Goal: Information Seeking & Learning: Compare options

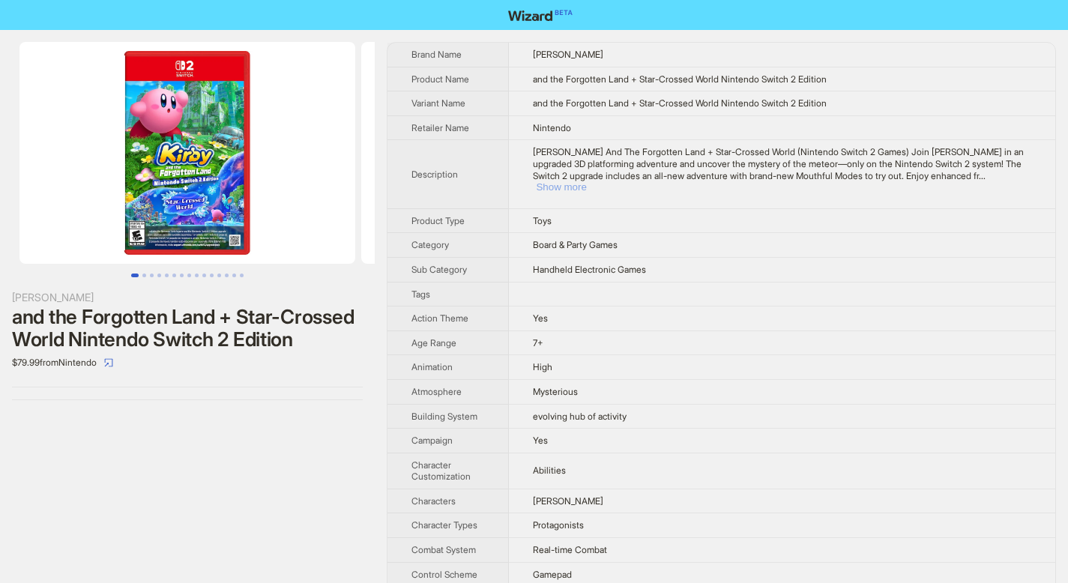
click at [586, 181] on button "Show more" at bounding box center [561, 186] width 50 height 11
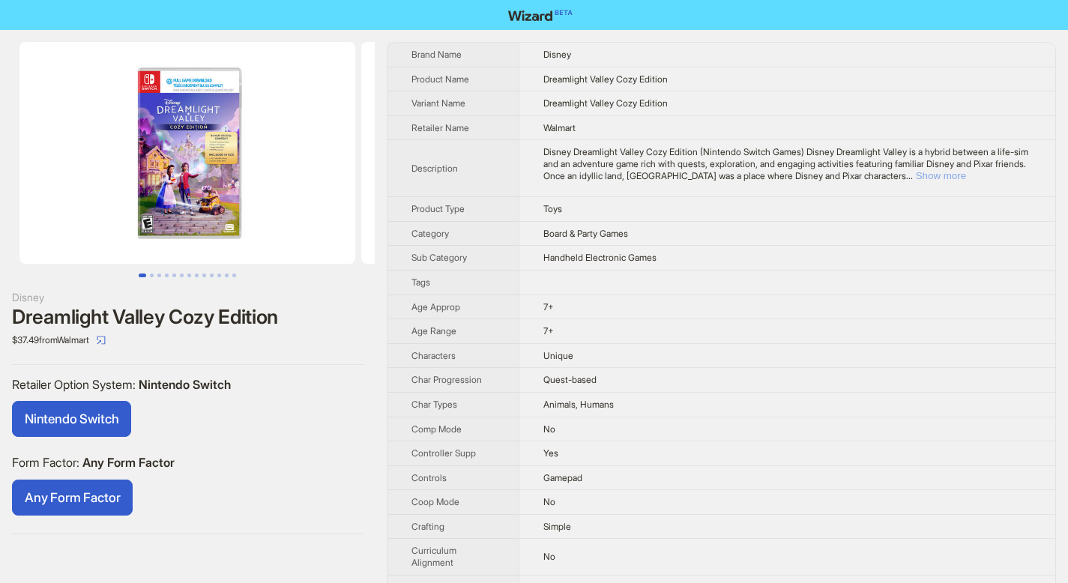
click at [966, 179] on button "Show more" at bounding box center [941, 175] width 50 height 11
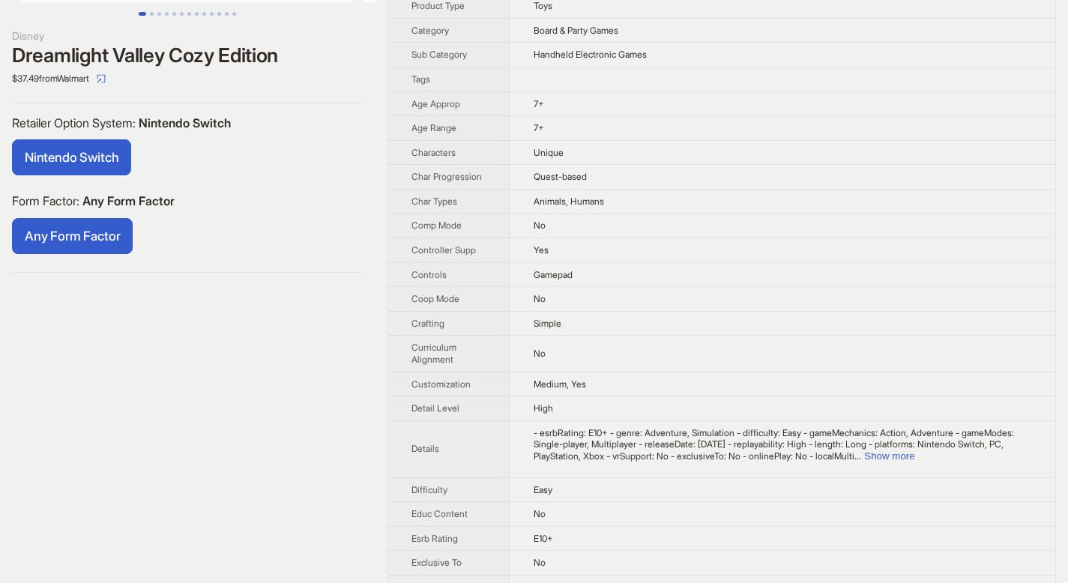
scroll to position [389, 0]
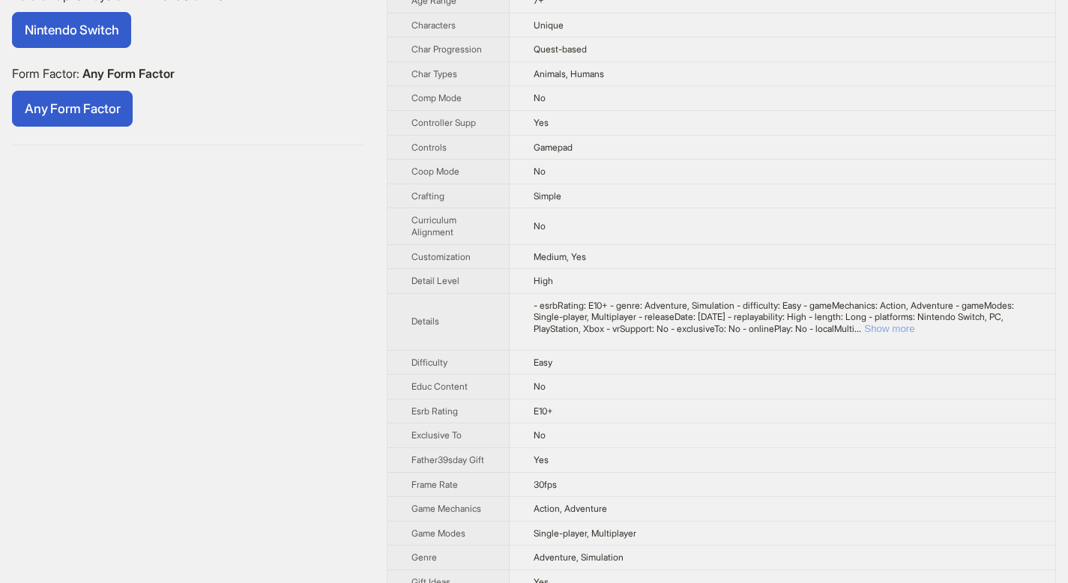
click at [914, 327] on button "Show more" at bounding box center [889, 328] width 50 height 11
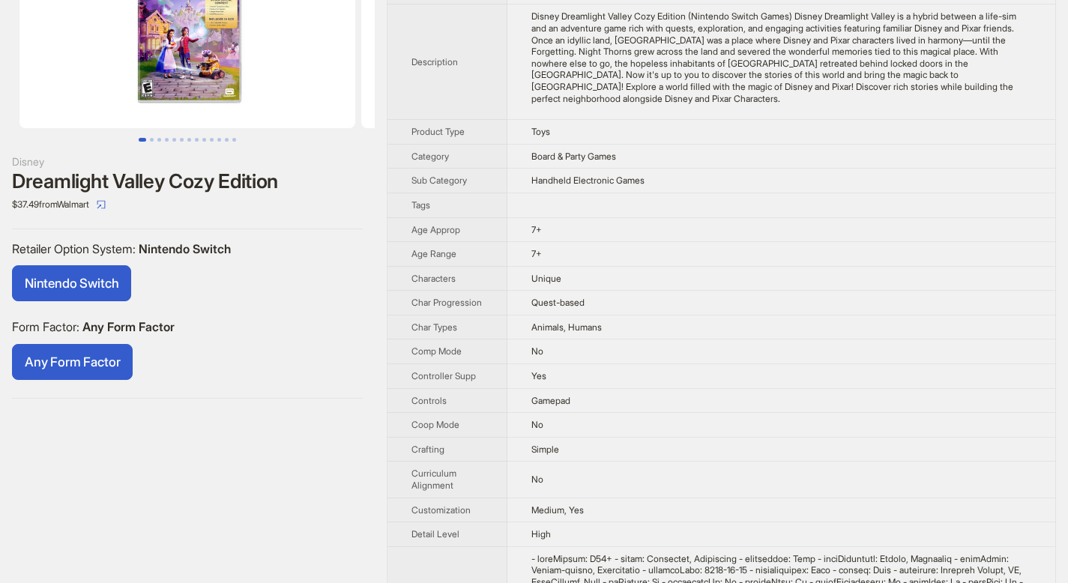
scroll to position [0, 0]
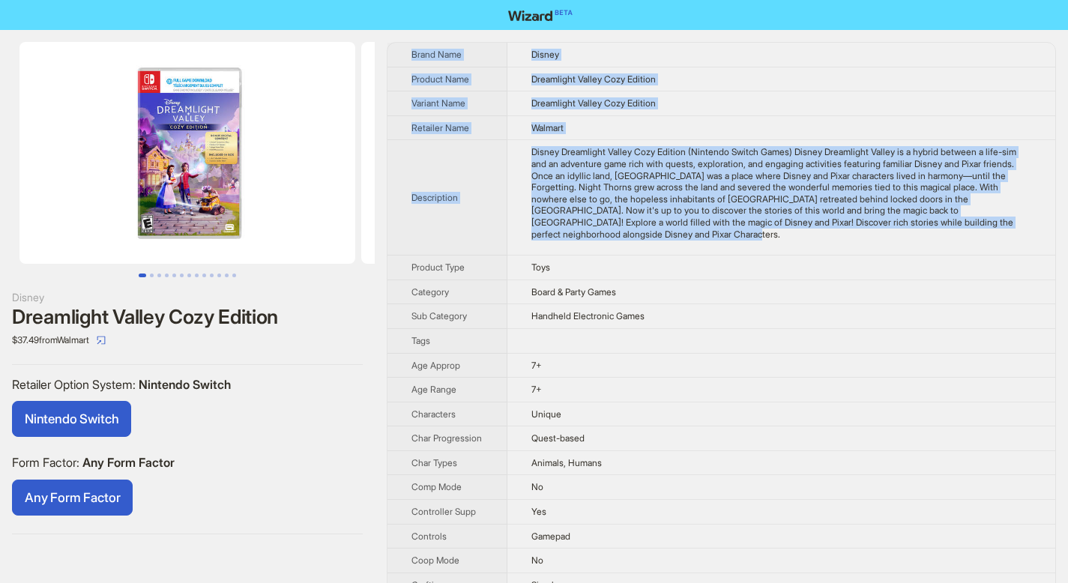
drag, startPoint x: 413, startPoint y: 52, endPoint x: 781, endPoint y: 243, distance: 415.2
copy tbody "Brand Name Disney Product Name Dreamlight Valley Cozy Edition Variant Name Drea…"
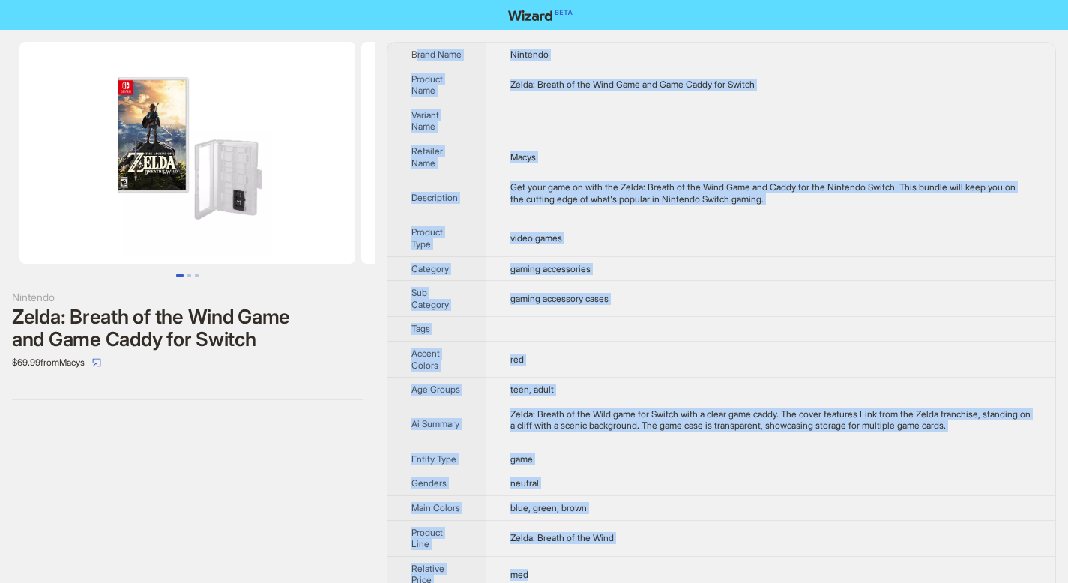
drag, startPoint x: 414, startPoint y: 55, endPoint x: 667, endPoint y: 570, distance: 574.0
click at [667, 571] on tbody "Brand Name Nintendo Product Name Zelda: Breath of the Wind Game and Game Caddy …" at bounding box center [721, 376] width 668 height 667
copy tbody "rand Name Nintendo Product Name Zelda: Breath of the Wind Game and Game Caddy f…"
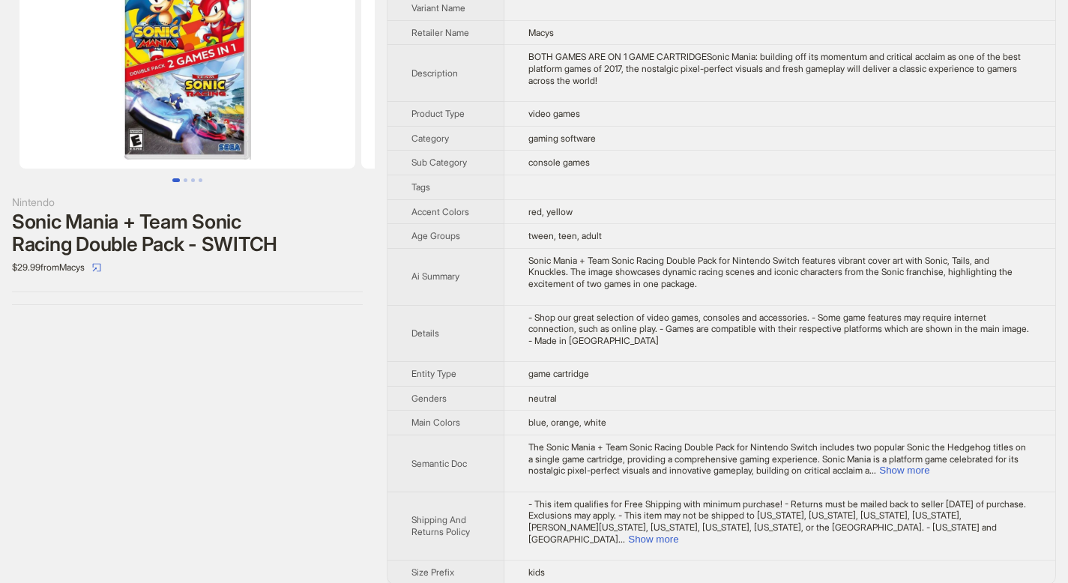
scroll to position [97, 0]
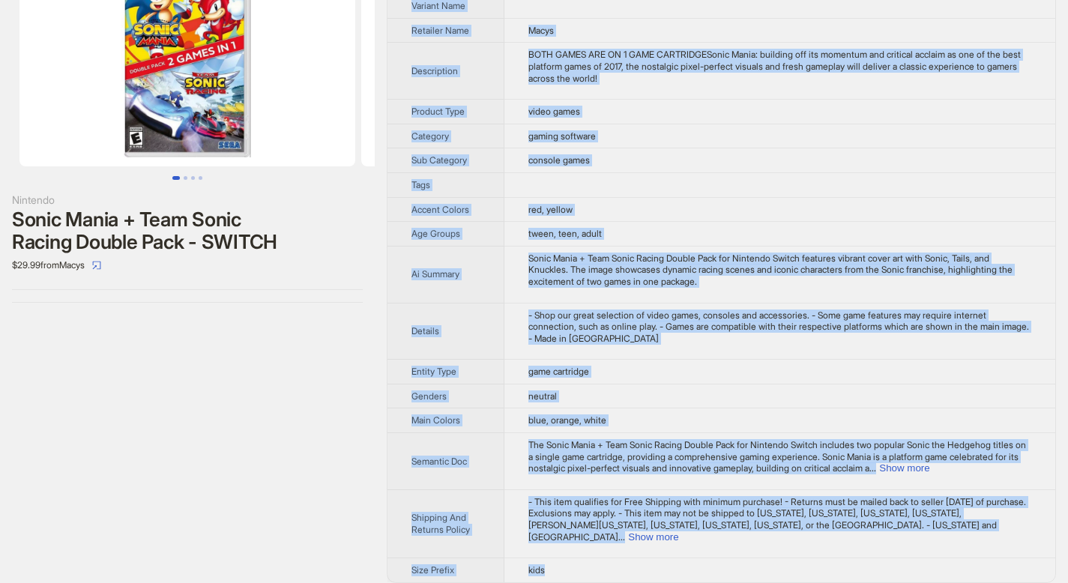
drag, startPoint x: 412, startPoint y: 53, endPoint x: 636, endPoint y: 554, distance: 549.0
click at [636, 554] on tbody "Brand Name Nintendo Product Name Sonic Mania + Team Sonic Racing Double Pack - …" at bounding box center [721, 263] width 668 height 637
copy tbody "Brand Name Nintendo Product Name Sonic Mania + Team Sonic Racing Double Pack - …"
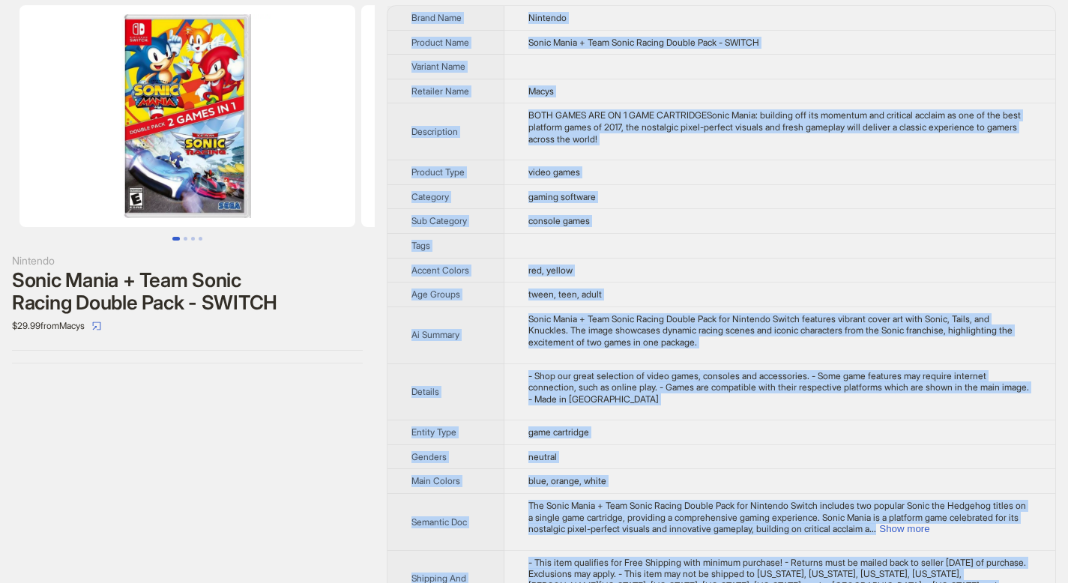
scroll to position [97, 0]
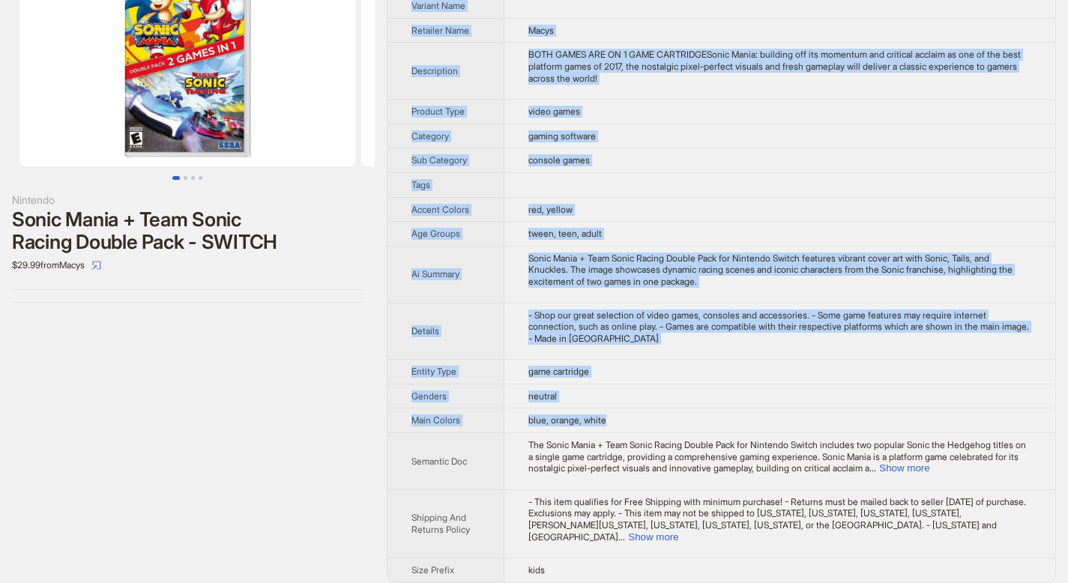
drag, startPoint x: 414, startPoint y: 52, endPoint x: 633, endPoint y: 426, distance: 433.2
click at [633, 426] on tbody "Brand Name Nintendo Product Name Sonic Mania + Team Sonic Racing Double Pack - …" at bounding box center [721, 263] width 668 height 637
copy tbody "Brand Name Nintendo Product Name Sonic Mania + Team Sonic Racing Double Pack - …"
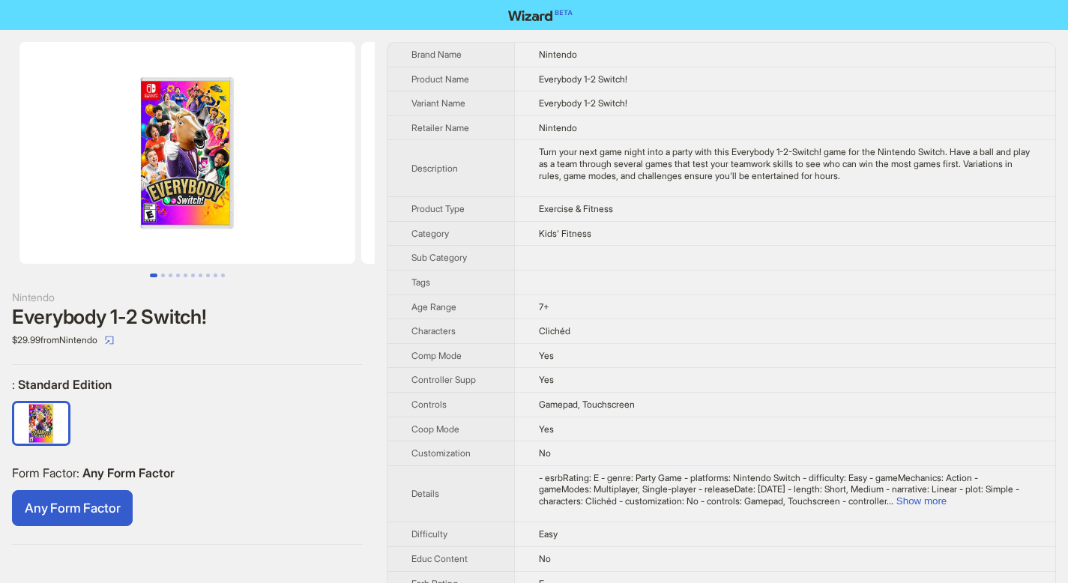
click at [172, 214] on img at bounding box center [187, 153] width 336 height 222
click at [169, 187] on img at bounding box center [187, 153] width 336 height 222
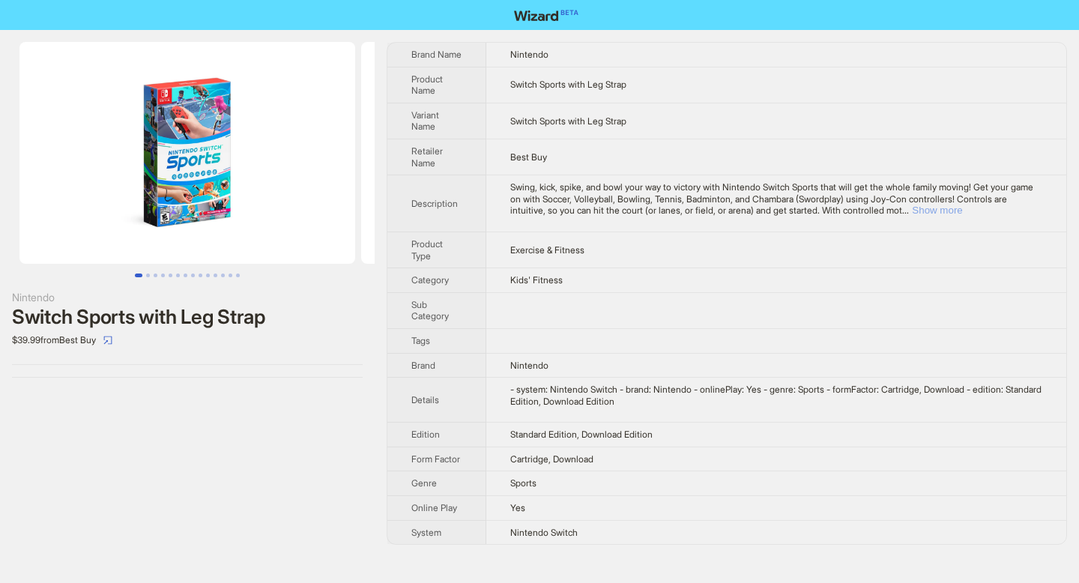
click at [962, 214] on button "Show more" at bounding box center [937, 210] width 50 height 11
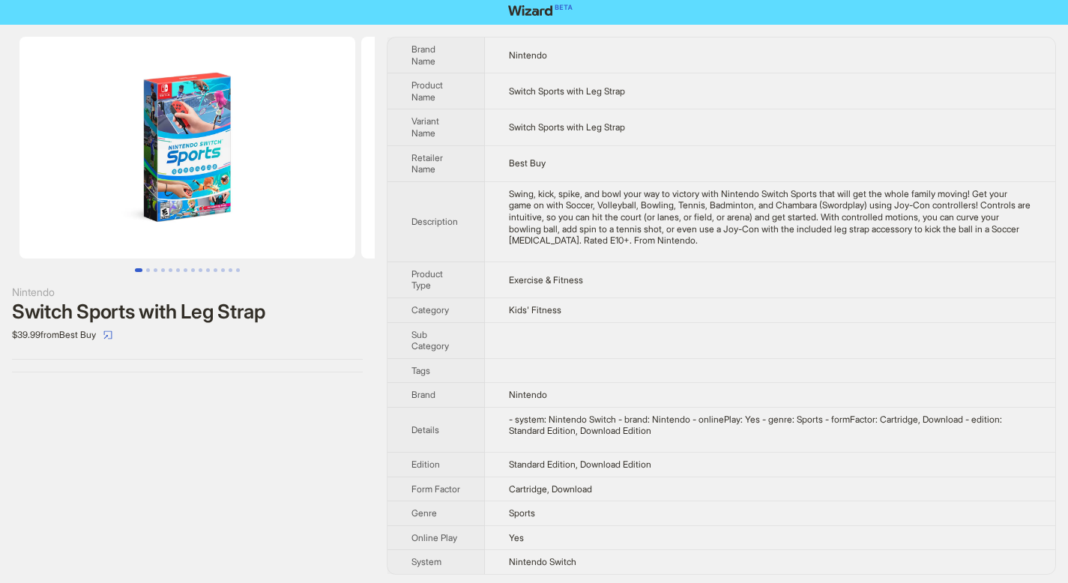
scroll to position [9, 0]
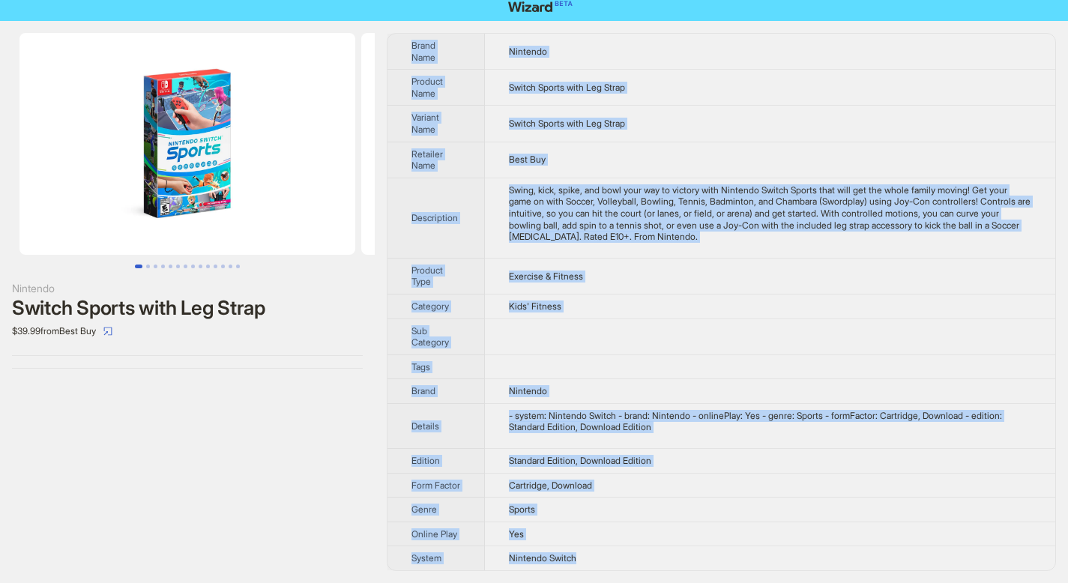
drag, startPoint x: 411, startPoint y: 43, endPoint x: 623, endPoint y: 569, distance: 566.7
click at [623, 569] on tbody "Brand Name Nintendo Product Name Switch Sports with Leg Strap Variant Name Swit…" at bounding box center [721, 302] width 668 height 536
copy tbody "Brand Name Nintendo Product Name Switch Sports with Leg Strap Variant Name Swit…"
click at [148, 268] on button "Go to slide 2" at bounding box center [148, 266] width 4 height 4
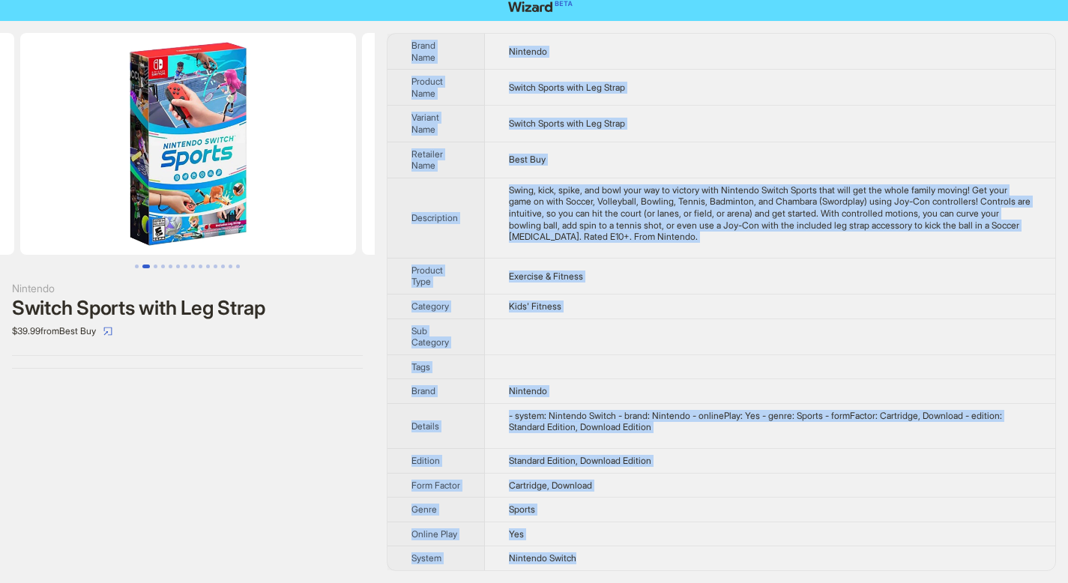
scroll to position [0, 342]
click at [184, 170] on img at bounding box center [187, 144] width 336 height 222
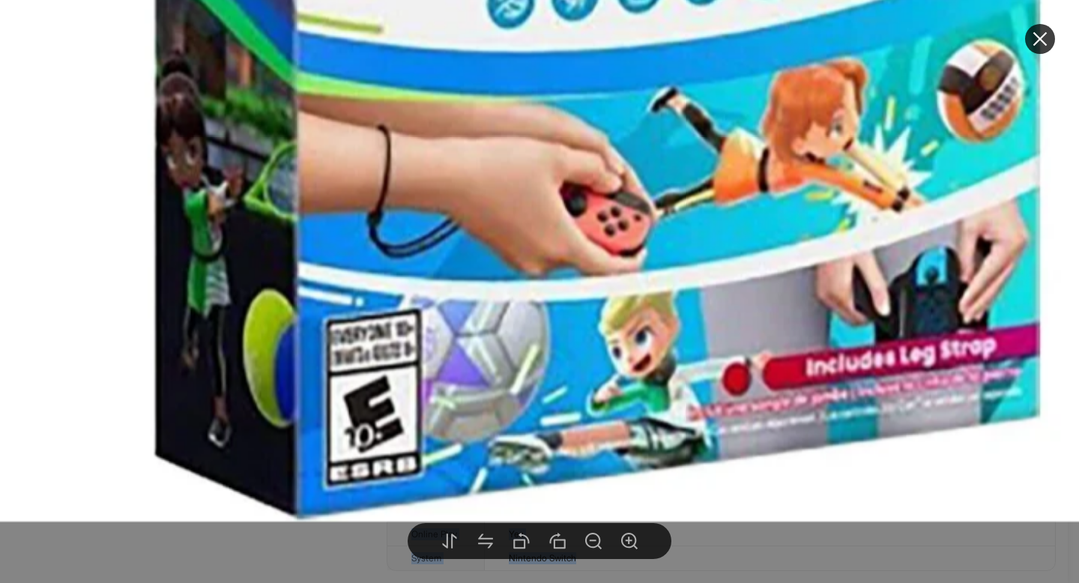
drag, startPoint x: 375, startPoint y: 496, endPoint x: 378, endPoint y: 378, distance: 117.7
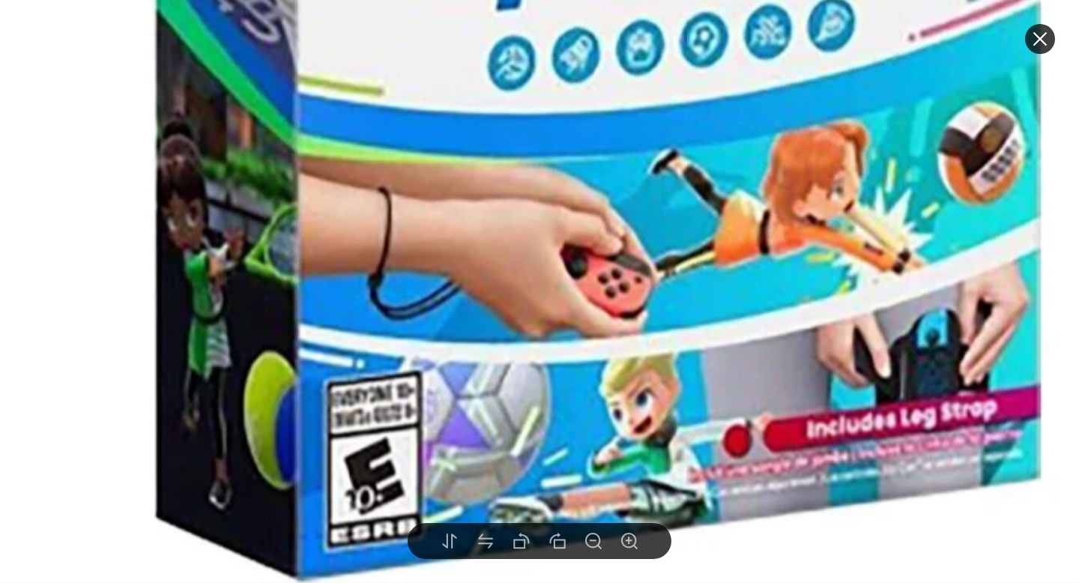
click at [1043, 43] on icon "close" at bounding box center [1040, 39] width 18 height 18
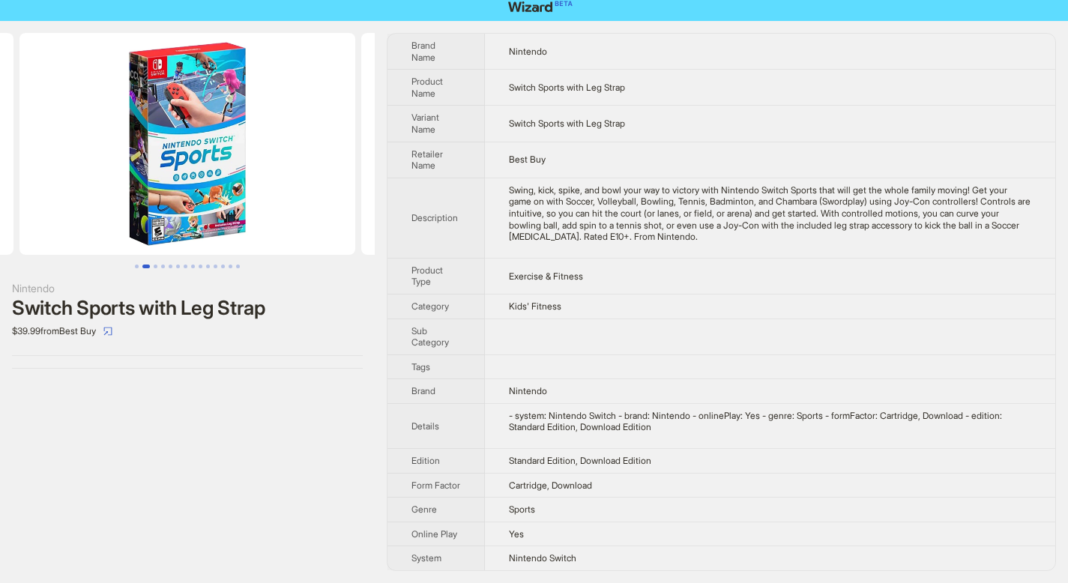
click at [638, 227] on div "Swing, kick, spike, and bowl your way to victory with Nintendo Switch Sports th…" at bounding box center [770, 213] width 522 height 58
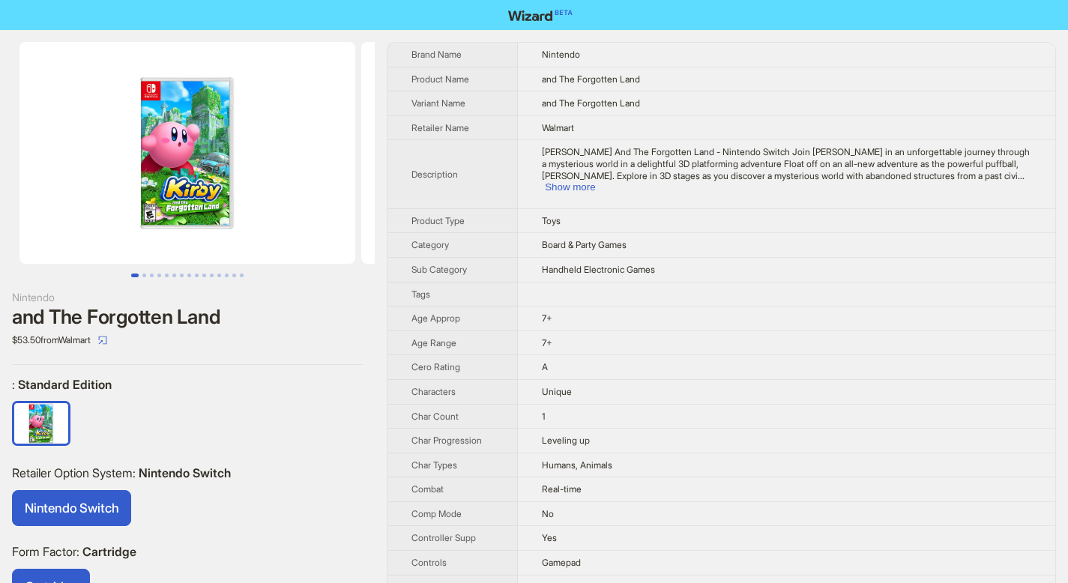
click at [160, 178] on img at bounding box center [187, 153] width 336 height 222
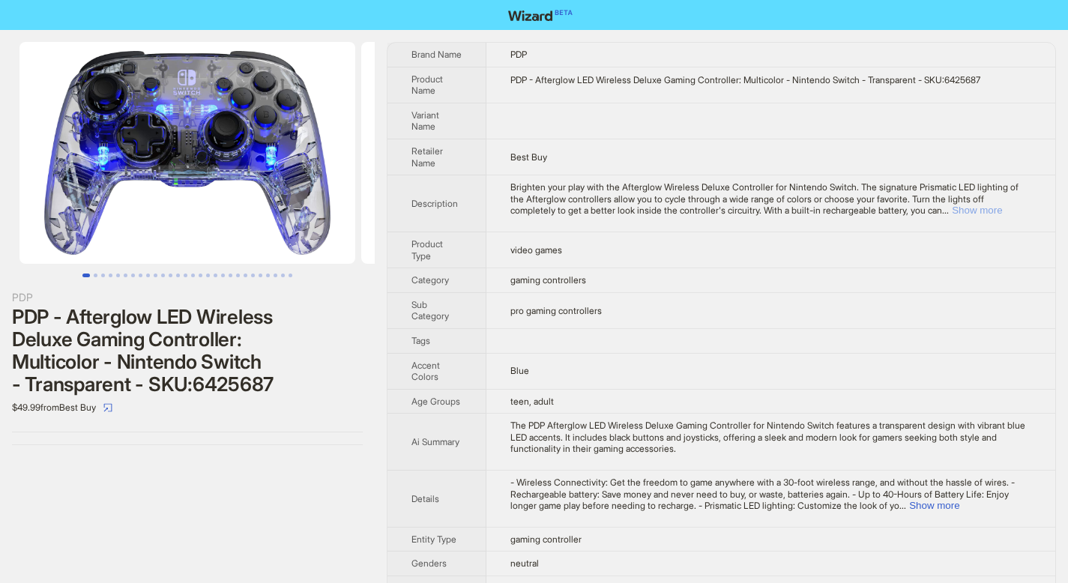
click at [989, 216] on button "Show more" at bounding box center [977, 210] width 50 height 11
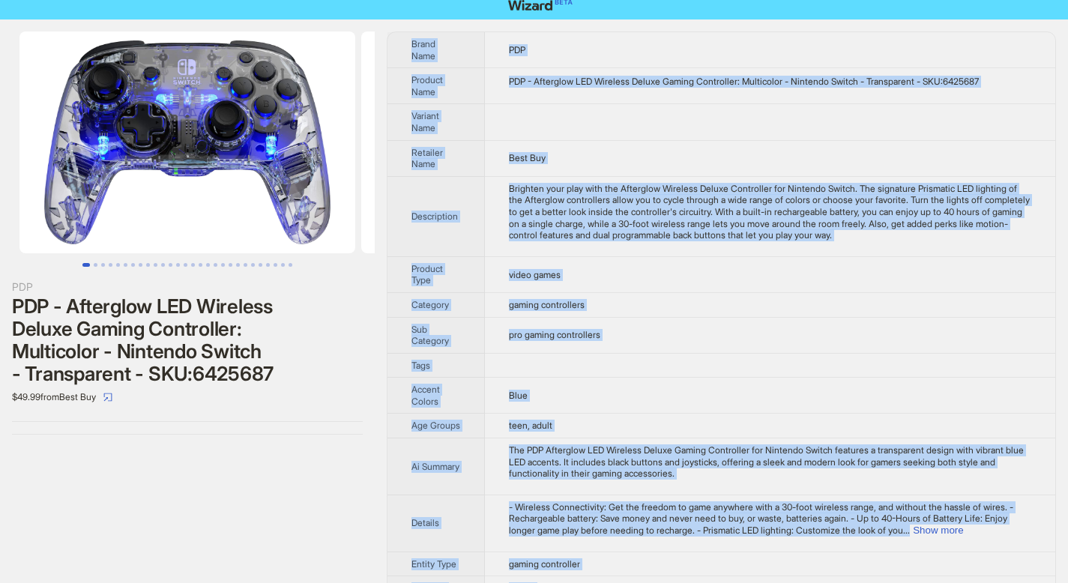
scroll to position [31, 0]
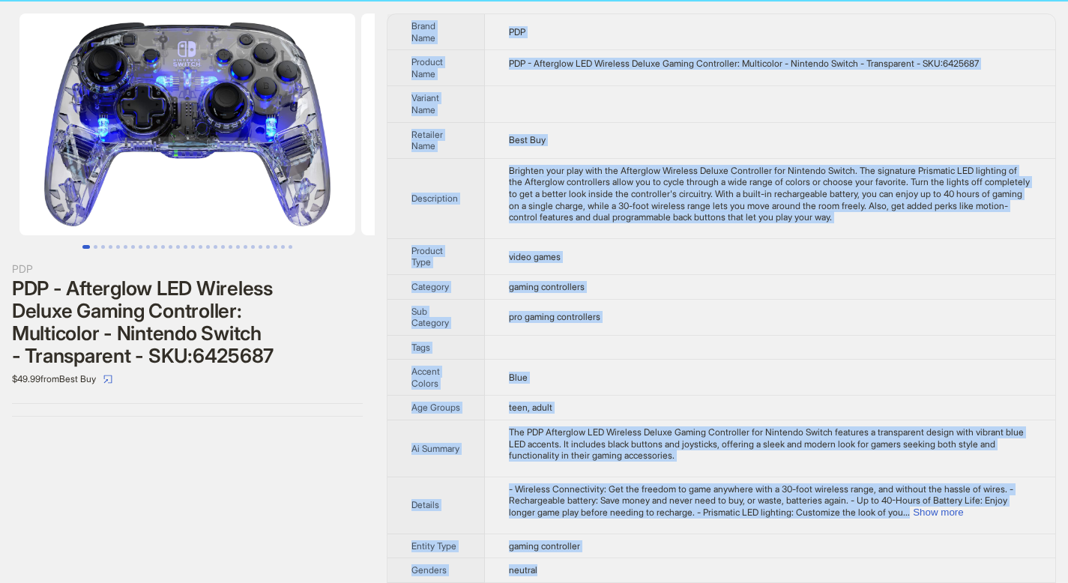
drag, startPoint x: 412, startPoint y: 52, endPoint x: 667, endPoint y: 577, distance: 583.1
click at [667, 577] on tbody "Brand Name PDP Product Name PDP - Afterglow LED Wireless Deluxe Gaming Controll…" at bounding box center [721, 369] width 668 height 710
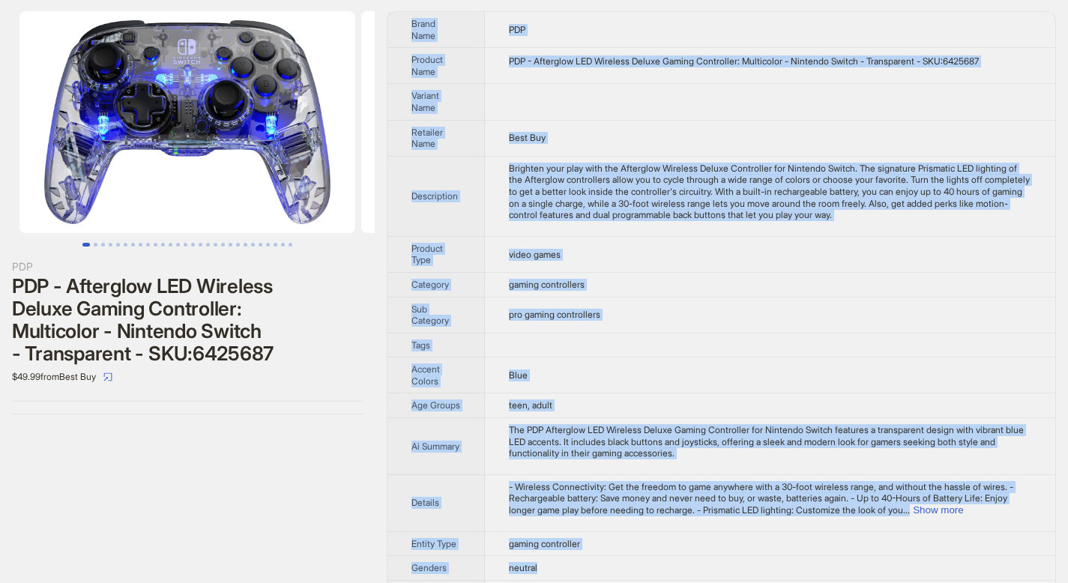
copy tbody "Brand Name PDP Product Name PDP - Afterglow LED Wireless Deluxe Gaming Controll…"
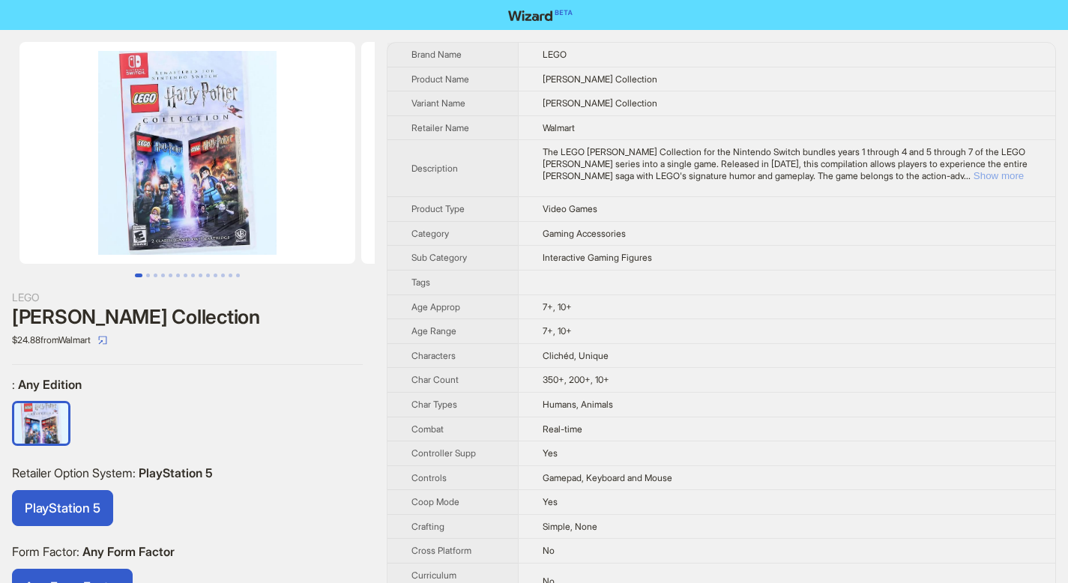
click at [990, 173] on button "Show more" at bounding box center [998, 175] width 50 height 11
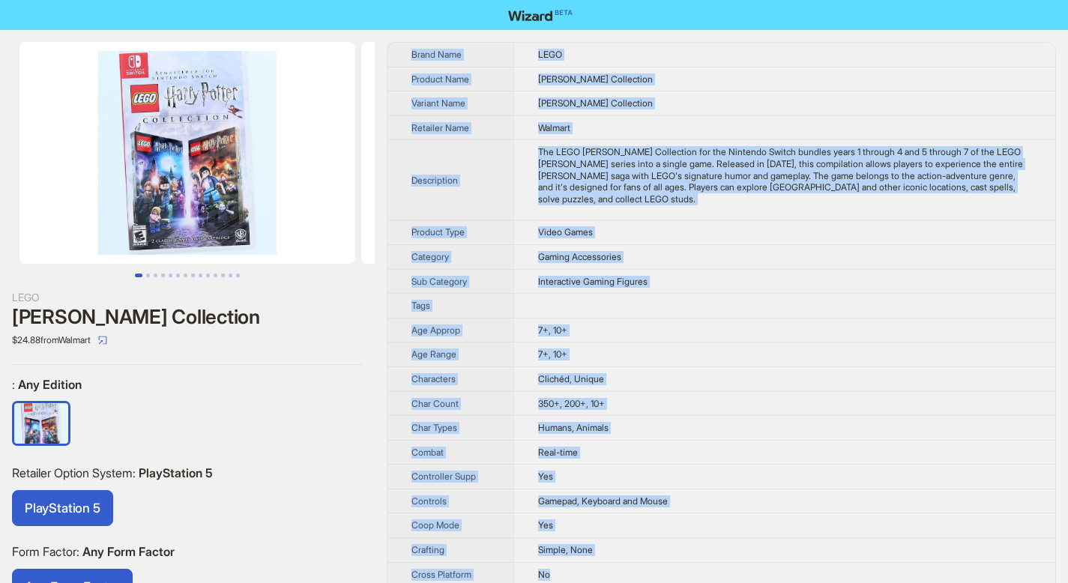
drag, startPoint x: 413, startPoint y: 52, endPoint x: 570, endPoint y: 569, distance: 541.1
copy tbody "Brand Name LEGO Product Name [PERSON_NAME] Collection Variant Name [PERSON_NAME…"
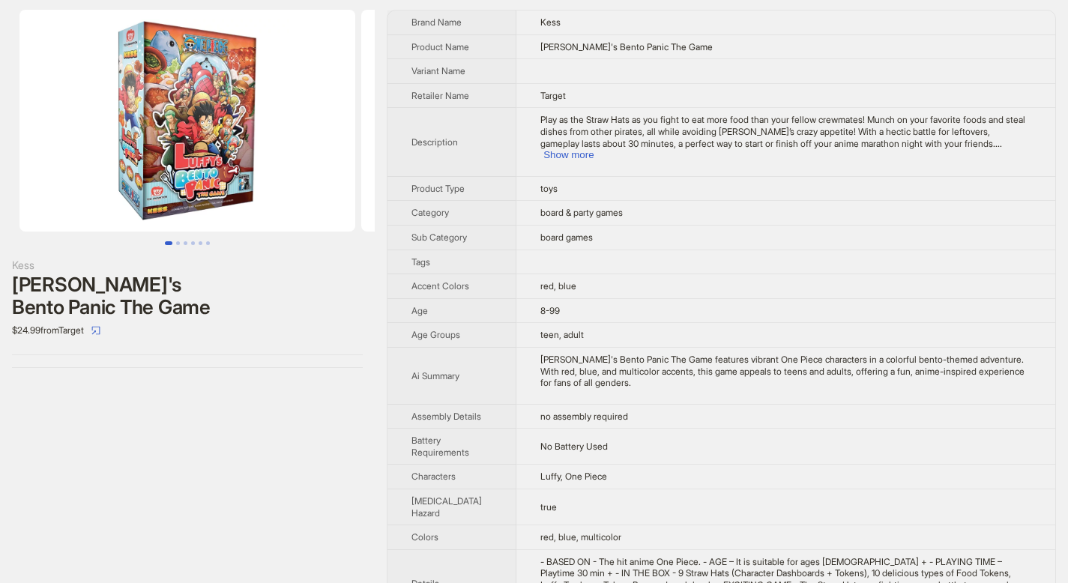
scroll to position [107, 0]
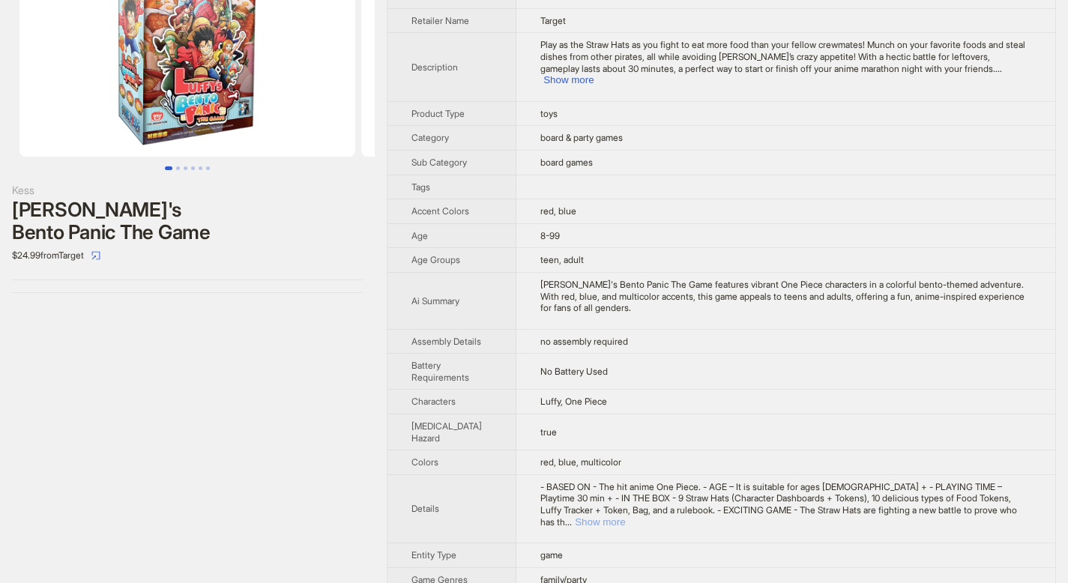
click at [625, 516] on button "Show more" at bounding box center [600, 521] width 50 height 11
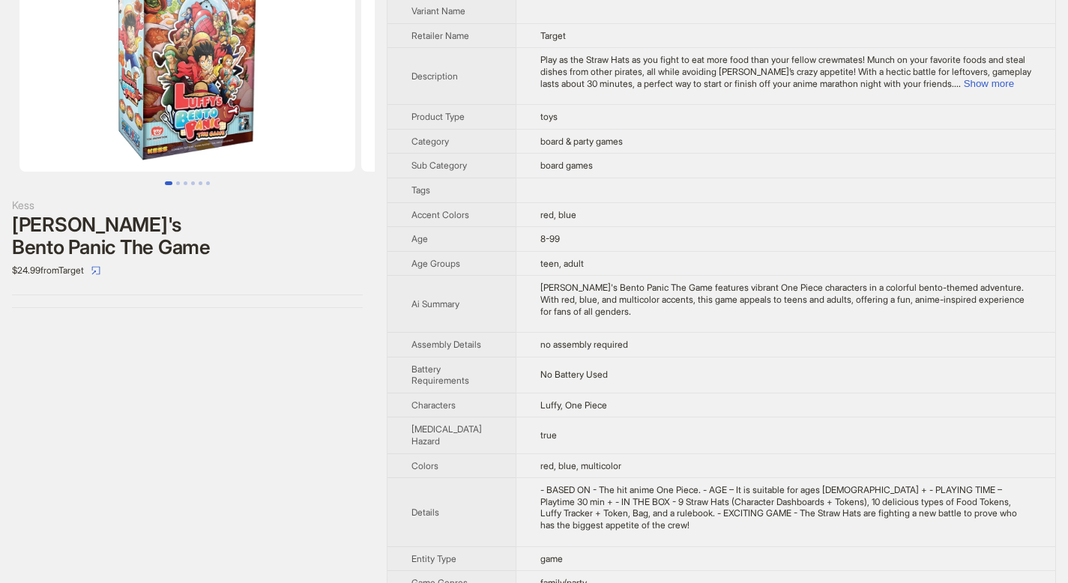
scroll to position [0, 0]
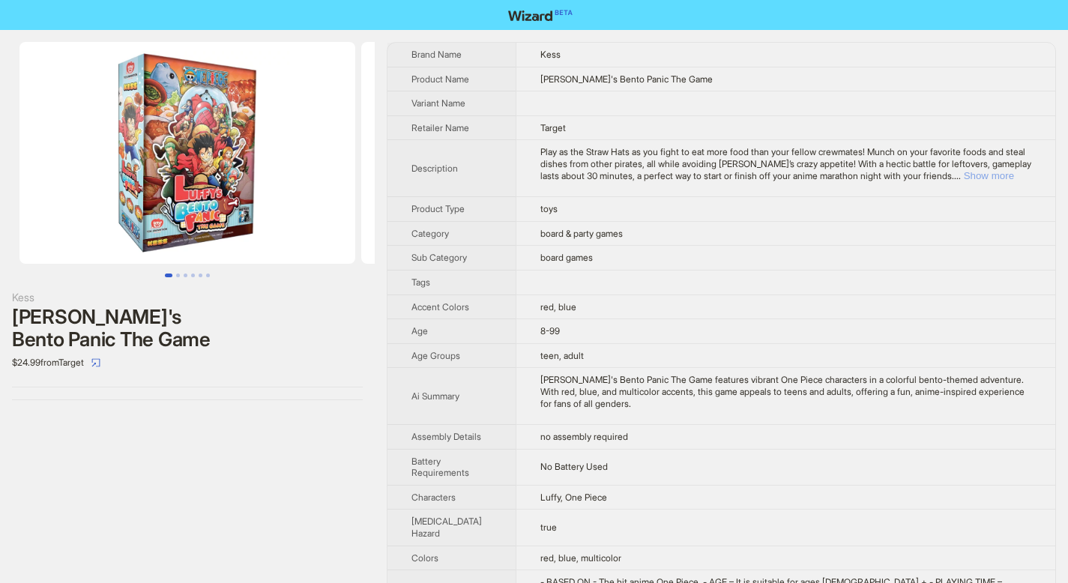
click at [1010, 173] on button "Show more" at bounding box center [989, 175] width 50 height 11
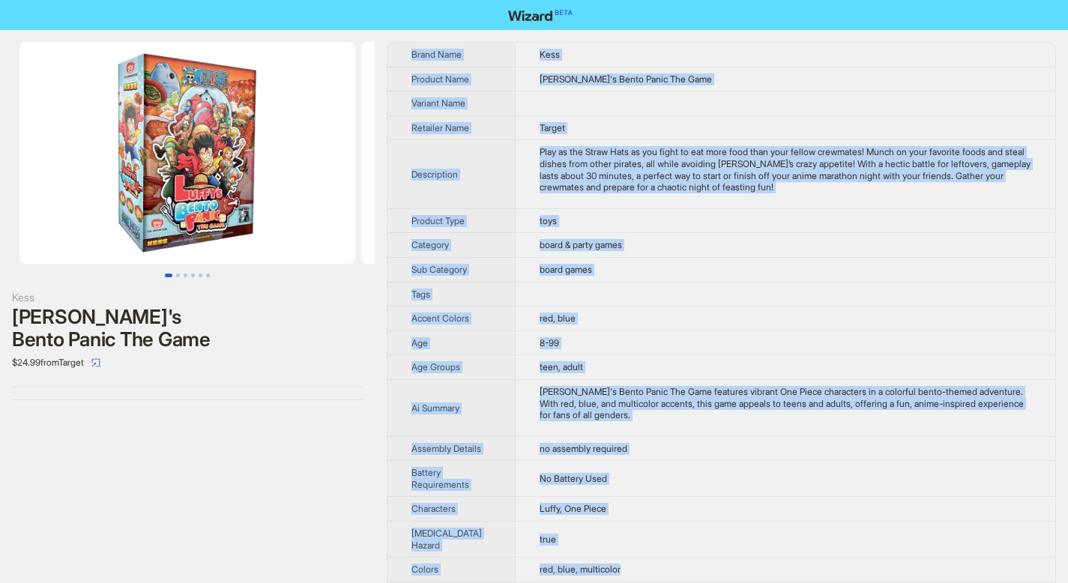
scroll to position [12, 0]
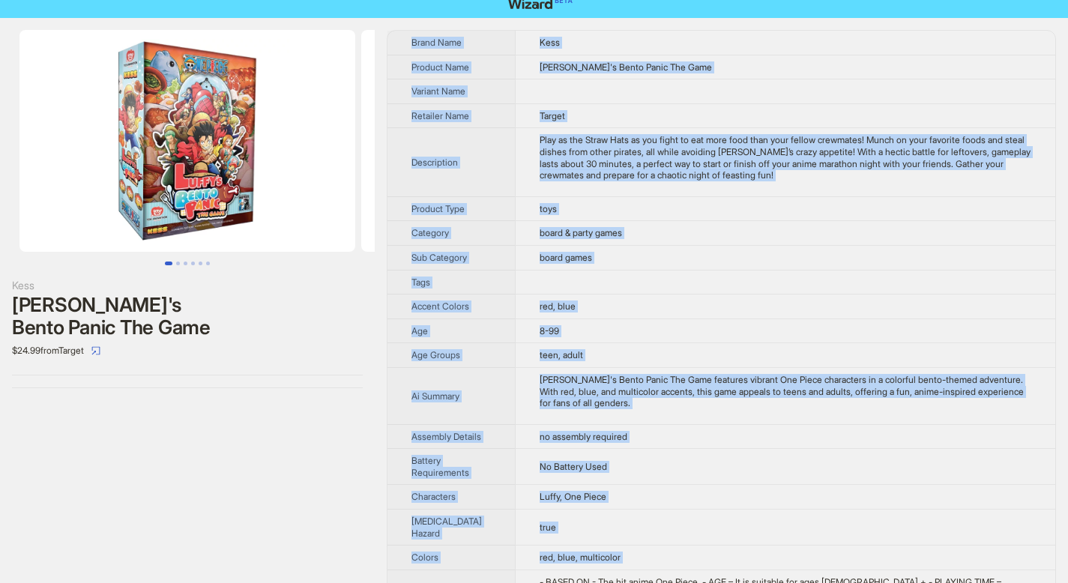
drag, startPoint x: 411, startPoint y: 50, endPoint x: 633, endPoint y: 572, distance: 567.4
copy tbody "Brand Name Kess Product Name Luffy's Bento Panic The Game Variant Name Retailer…"
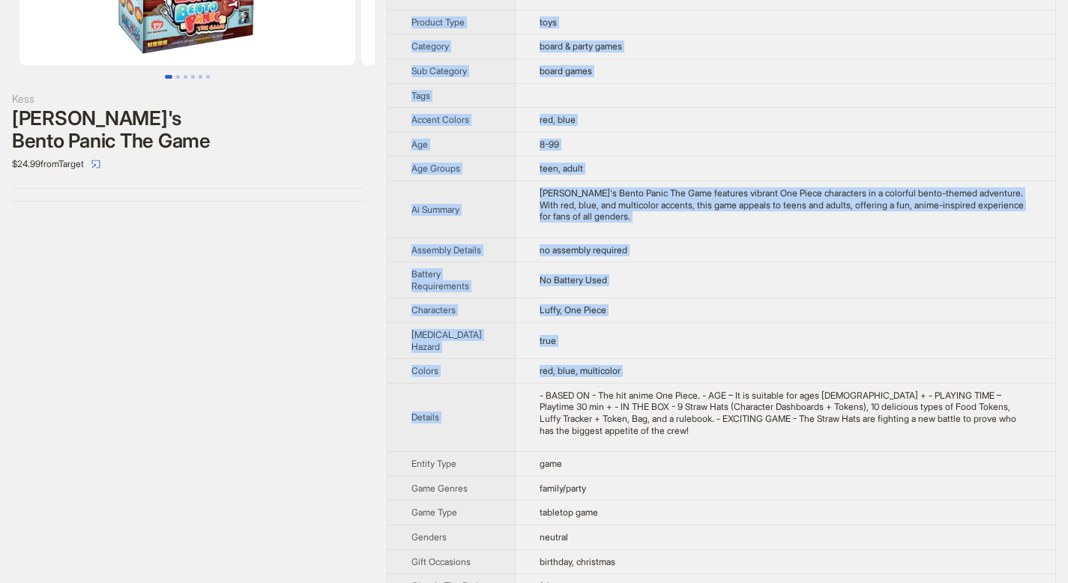
scroll to position [333, 0]
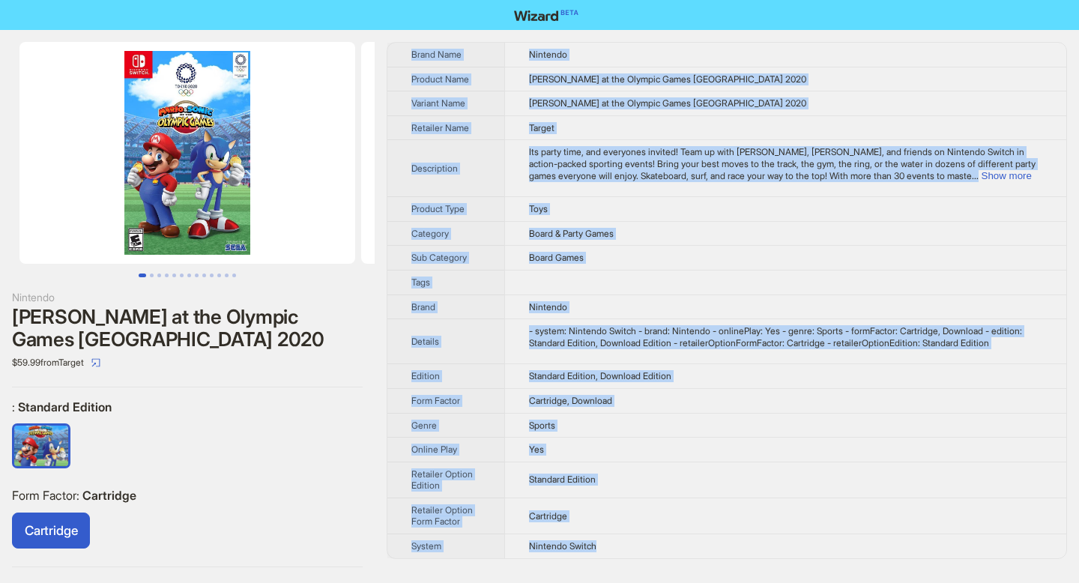
drag, startPoint x: 413, startPoint y: 52, endPoint x: 612, endPoint y: 553, distance: 539.4
click at [612, 553] on tbody "Brand Name Nintendo Product Name [PERSON_NAME] at the Olympic Games [GEOGRAPHIC…" at bounding box center [726, 300] width 679 height 515
copy tbody "Brand Name Nintendo Product Name [PERSON_NAME] at the Olympic Games [GEOGRAPHIC…"
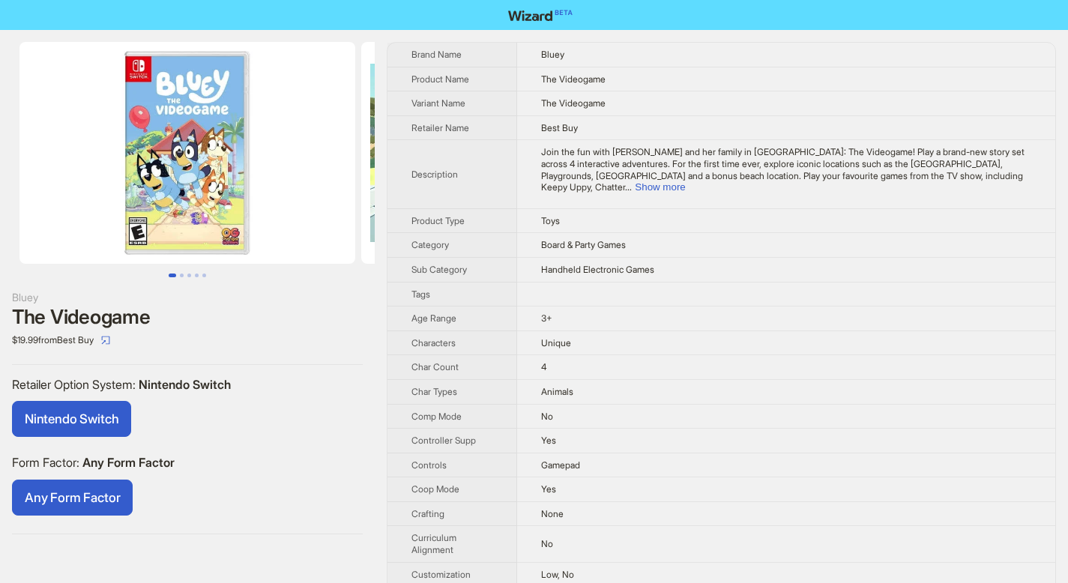
click at [211, 184] on img at bounding box center [187, 153] width 336 height 222
click at [181, 277] on button "Go to slide 2" at bounding box center [182, 275] width 4 height 4
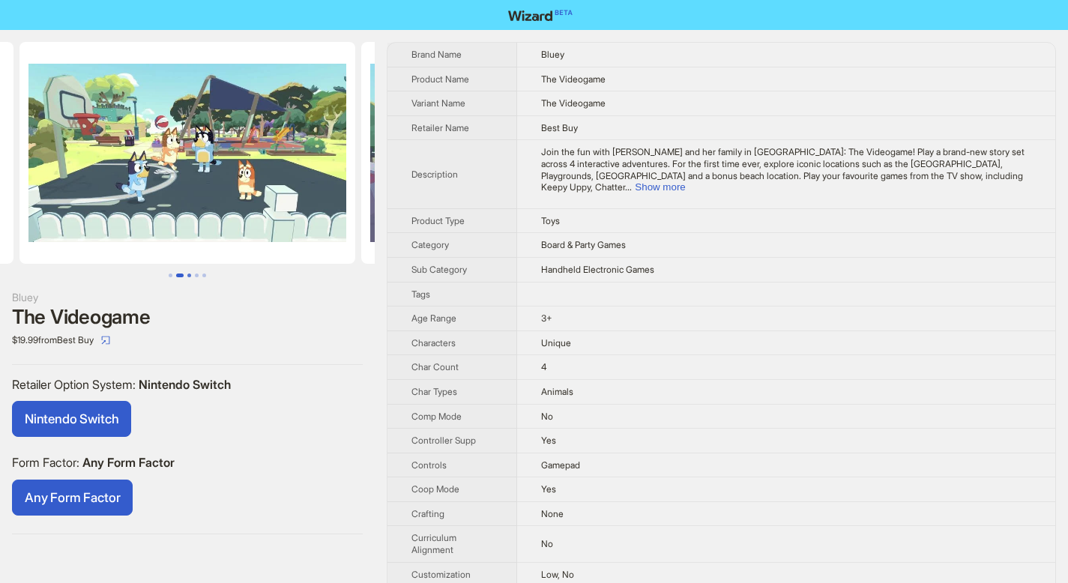
click at [190, 277] on button "Go to slide 3" at bounding box center [189, 275] width 4 height 4
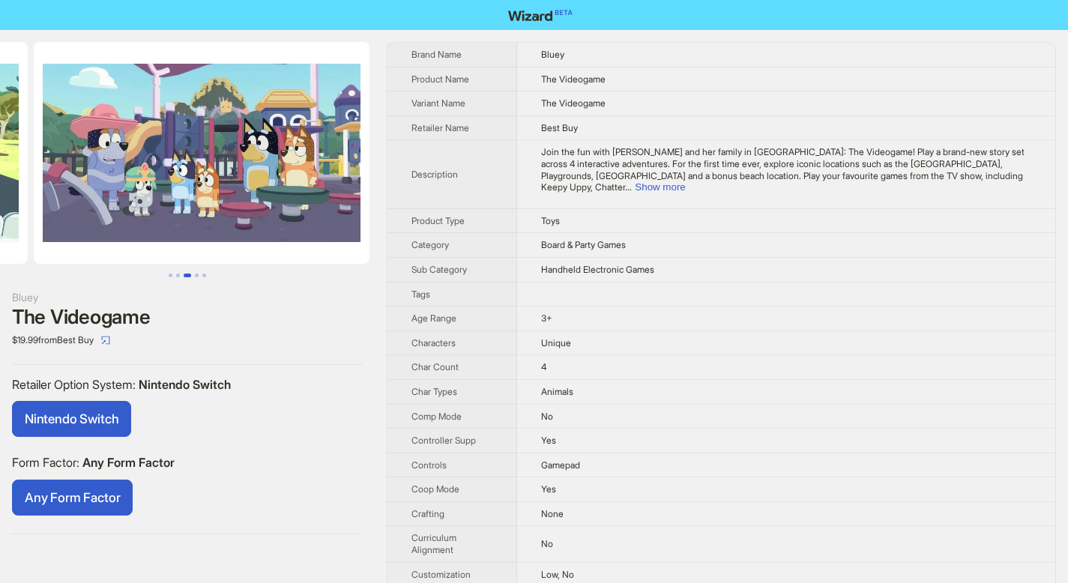
scroll to position [0, 683]
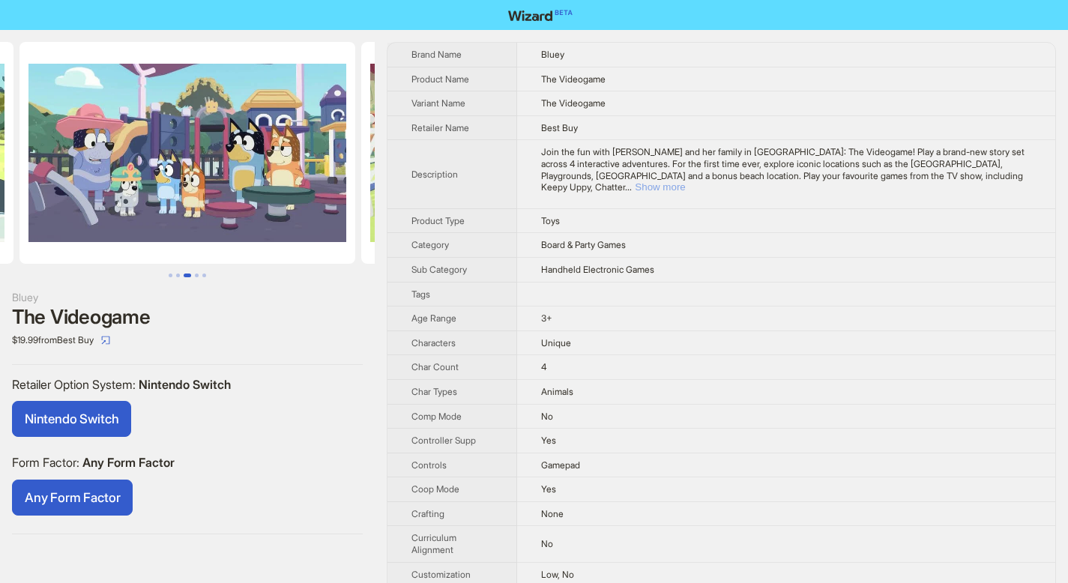
click at [685, 181] on button "Show more" at bounding box center [660, 186] width 50 height 11
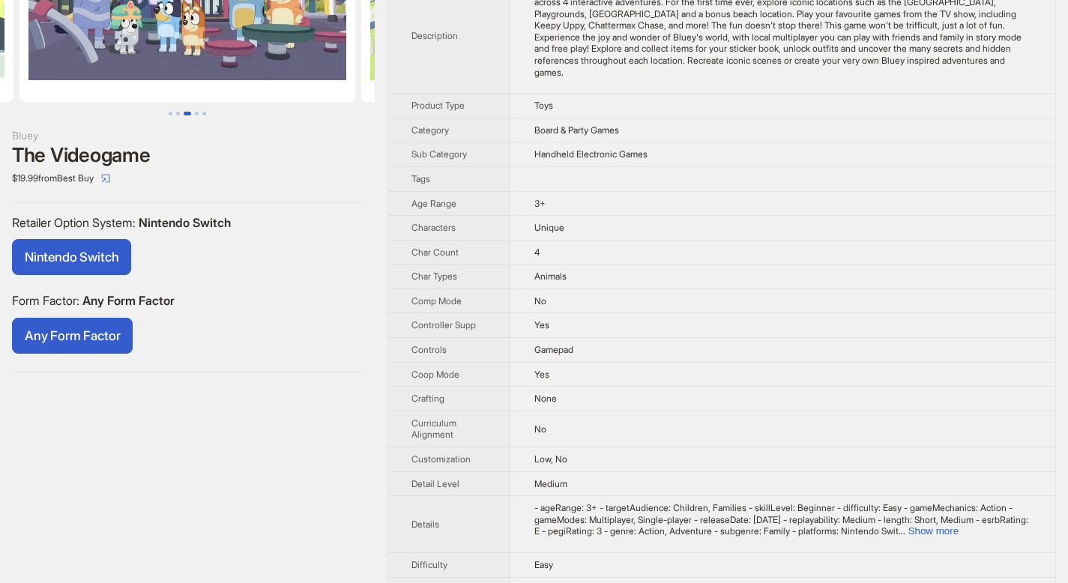
scroll to position [163, 0]
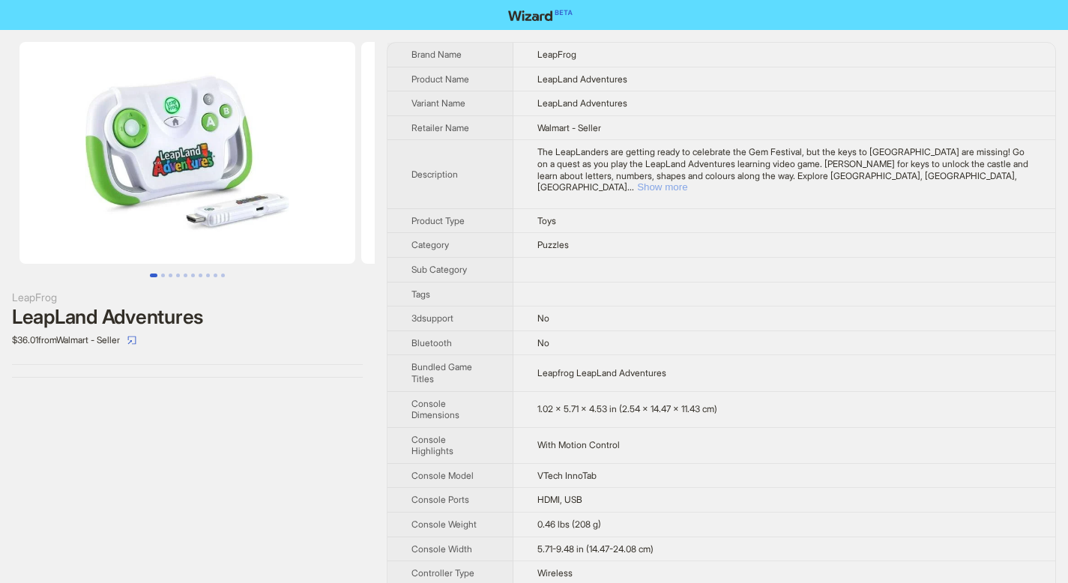
click at [687, 181] on button "Show more" at bounding box center [662, 186] width 50 height 11
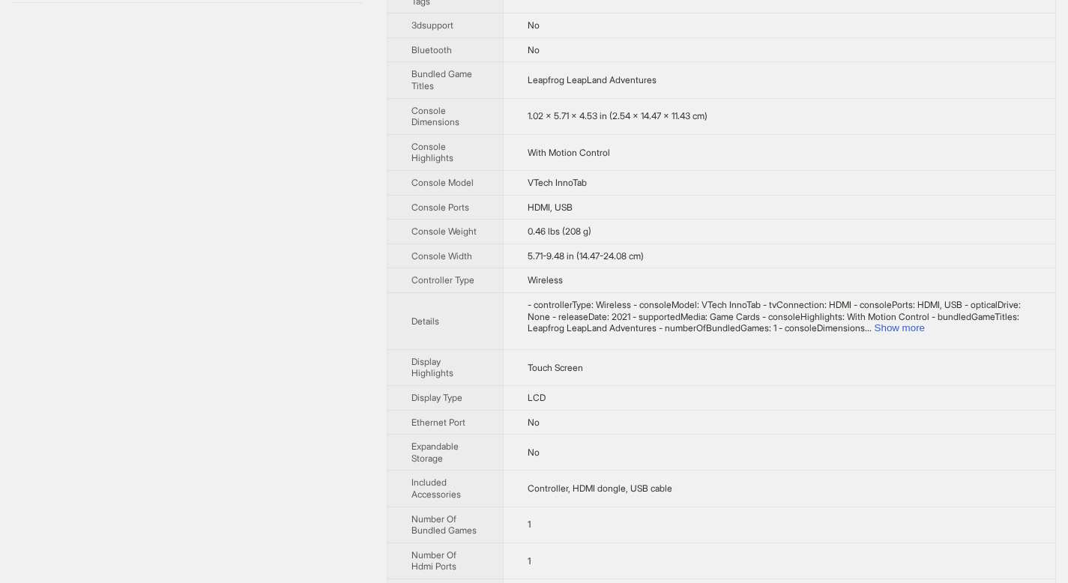
scroll to position [523, 0]
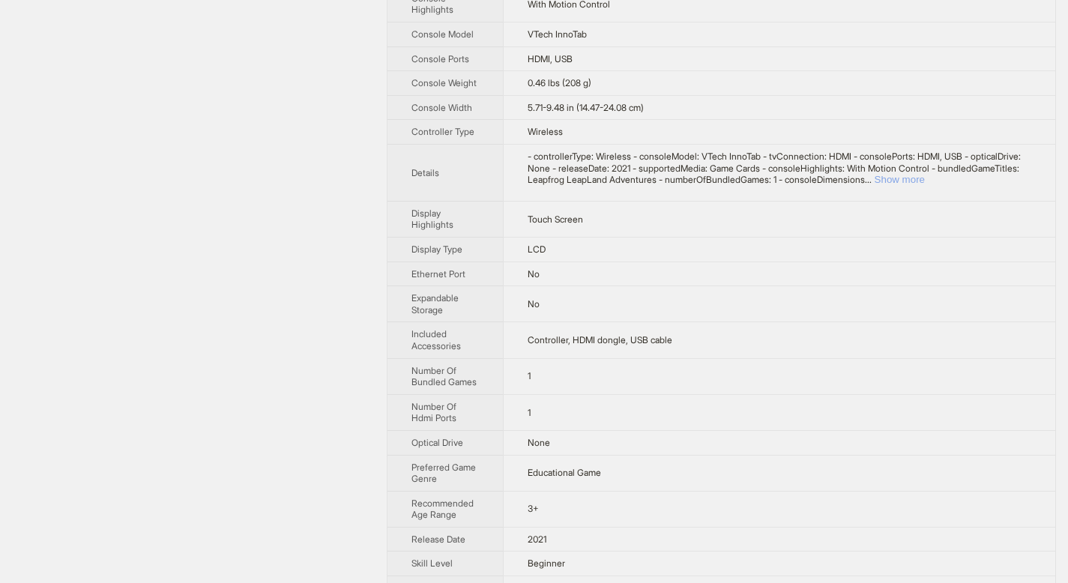
click at [925, 178] on button "Show more" at bounding box center [899, 179] width 50 height 11
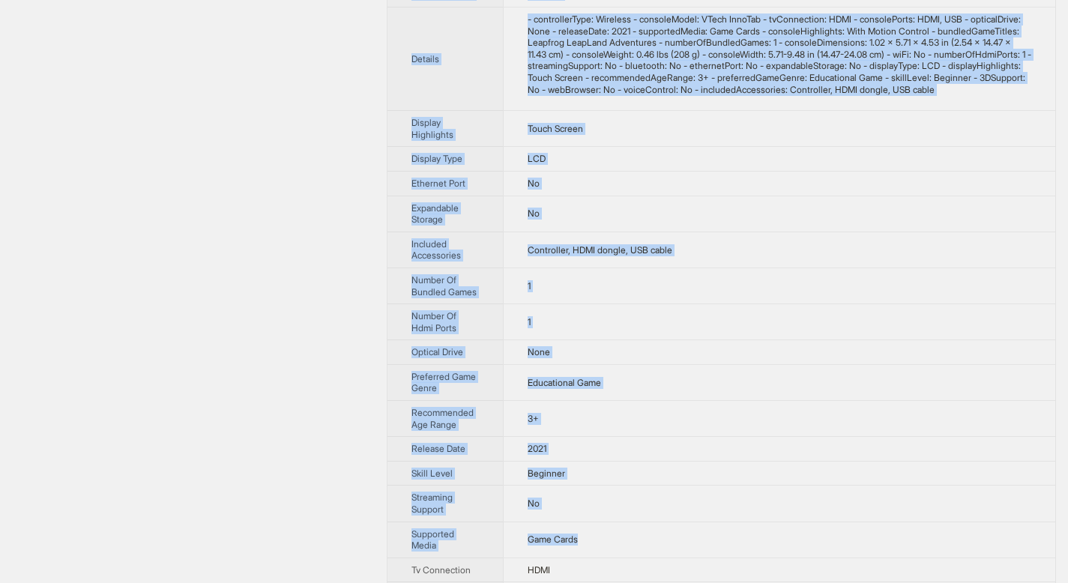
scroll to position [757, 0]
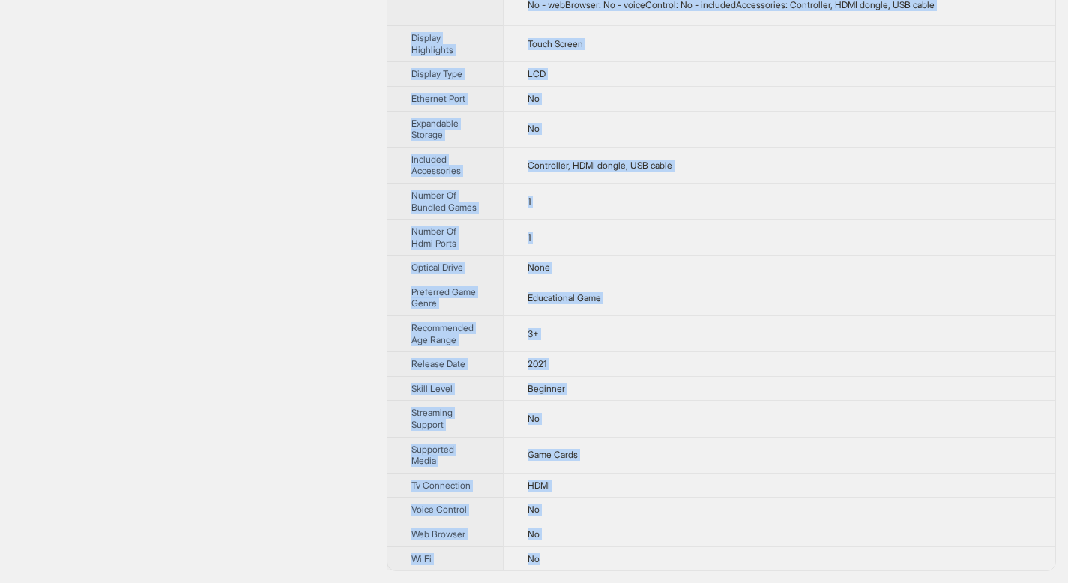
drag, startPoint x: 412, startPoint y: 53, endPoint x: 585, endPoint y: 566, distance: 540.9
copy tbody "Brand Name LeapFrog Product Name LeapLand Adventures Variant Name LeapLand Adve…"
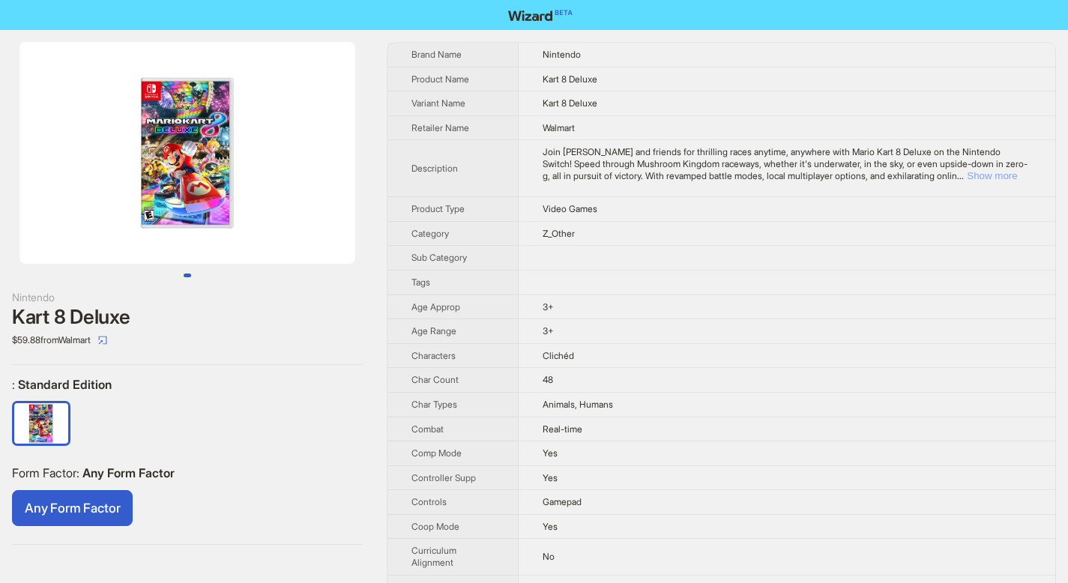
click at [997, 176] on button "Show more" at bounding box center [992, 175] width 50 height 11
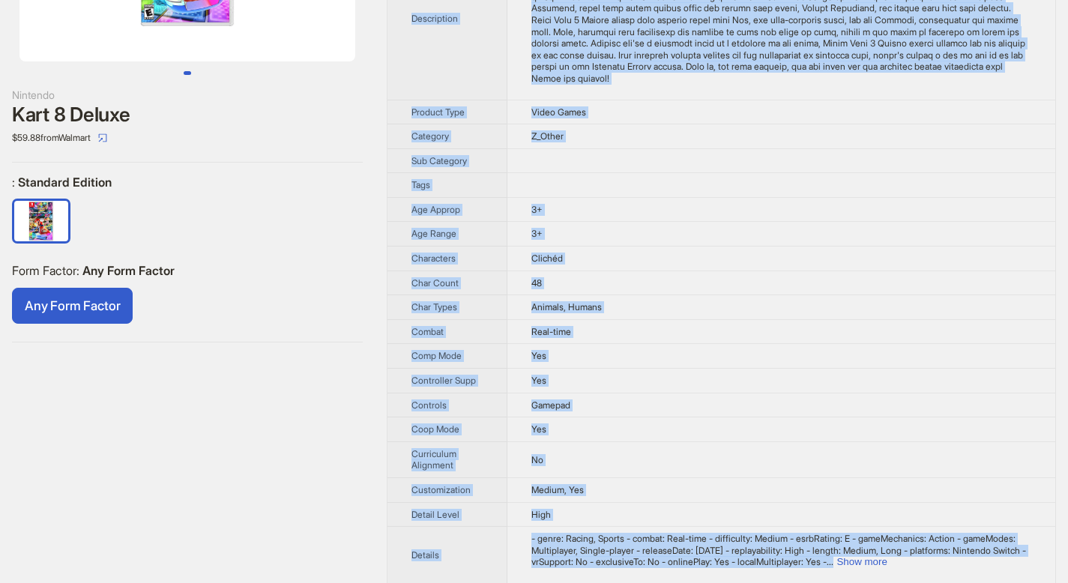
scroll to position [331, 0]
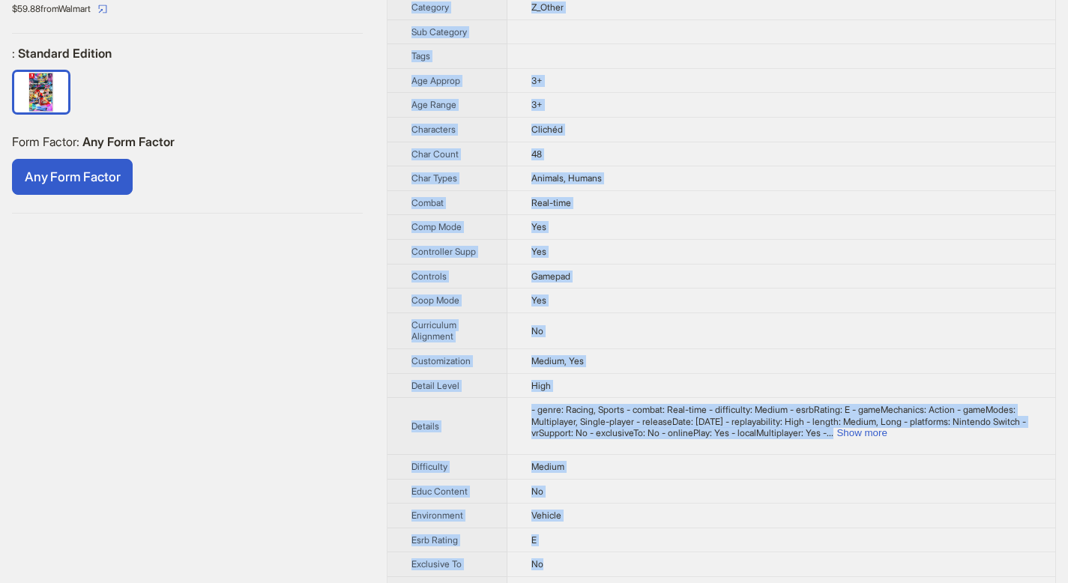
drag, startPoint x: 411, startPoint y: 55, endPoint x: 558, endPoint y: 563, distance: 529.5
click at [558, 563] on tbody "Brand Name Nintendo Product Name Kart 8 Deluxe Variant Name Kart 8 Deluxe Retai…" at bounding box center [721, 589] width 668 height 1755
copy tbody "Brand Name Nintendo Product Name Kart 8 Deluxe Variant Name Kart 8 Deluxe Retai…"
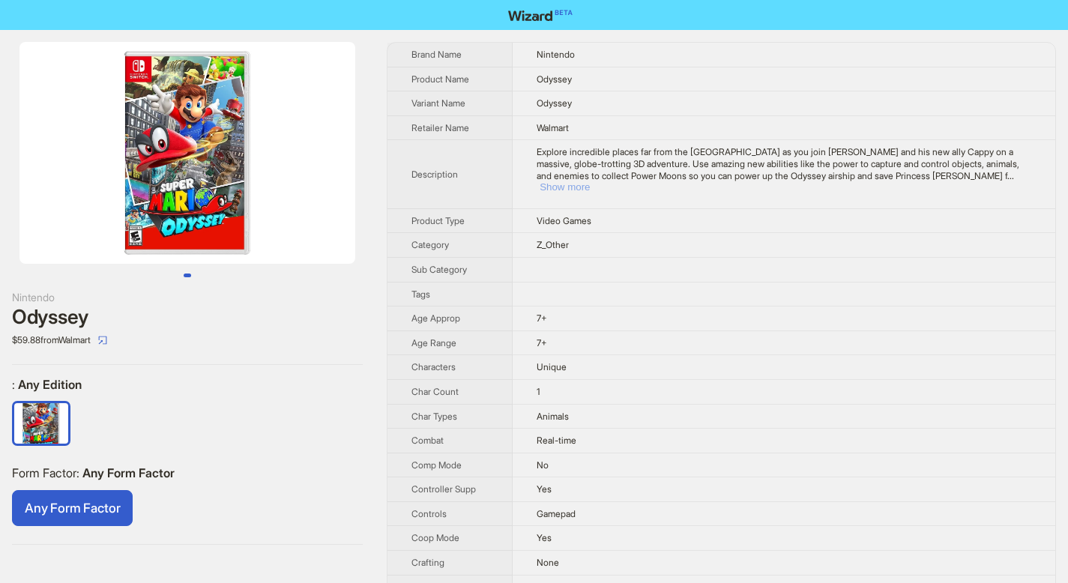
click at [590, 181] on button "Show more" at bounding box center [564, 186] width 50 height 11
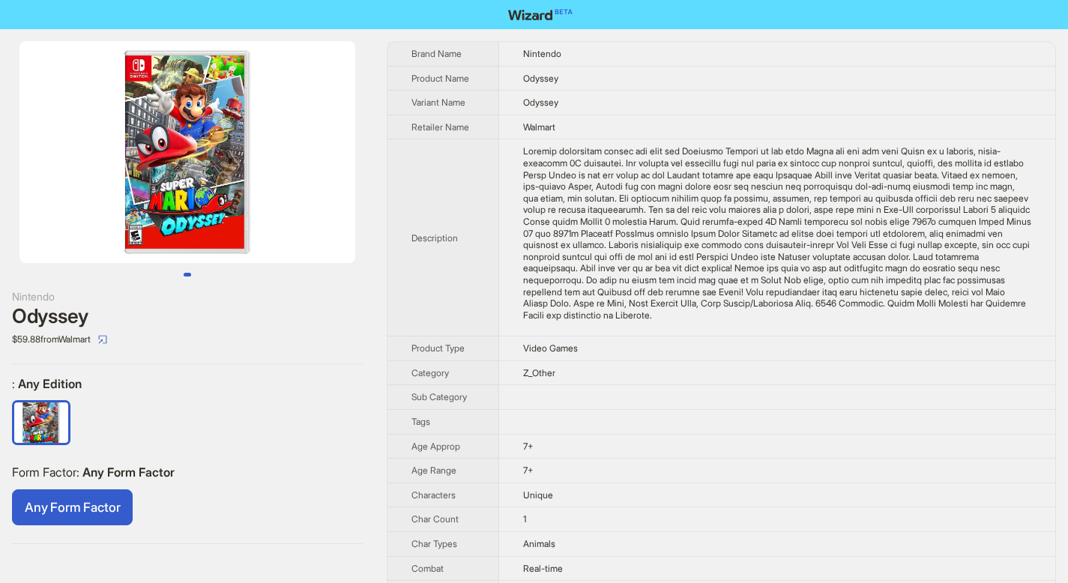
scroll to position [530, 0]
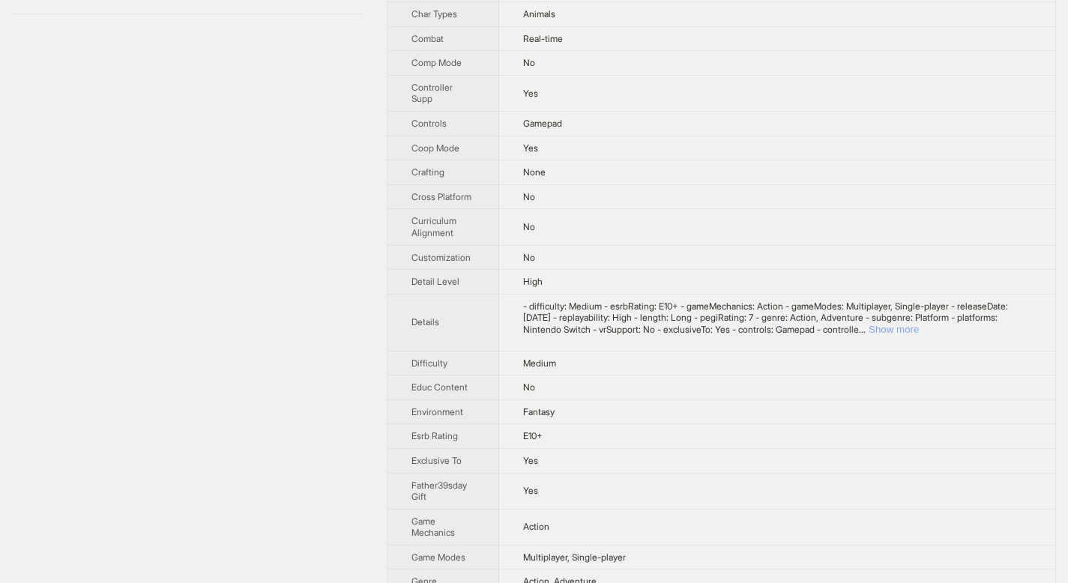
click at [919, 335] on button "Show more" at bounding box center [893, 329] width 50 height 11
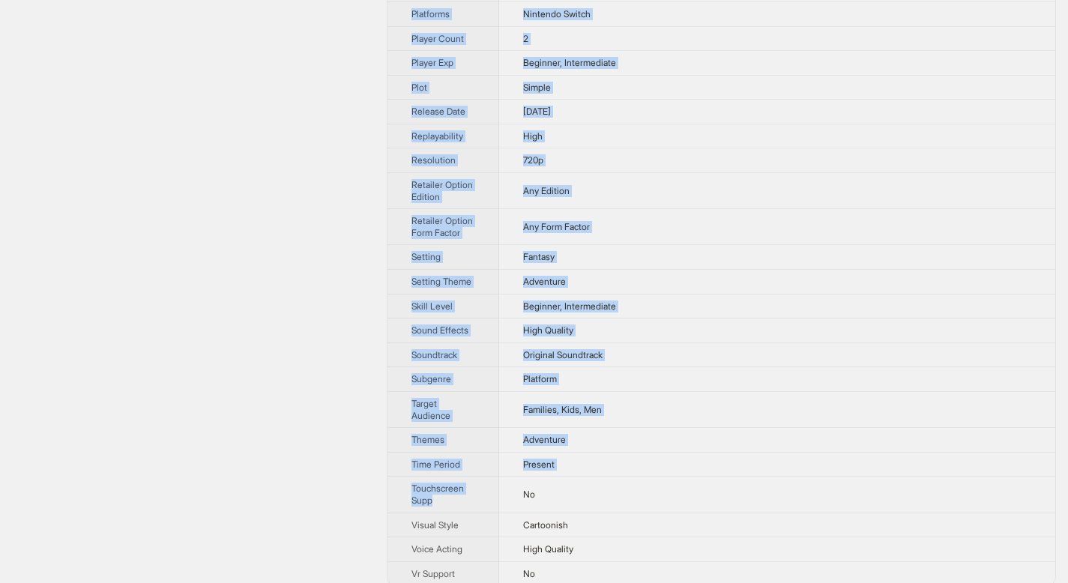
scroll to position [1630, 0]
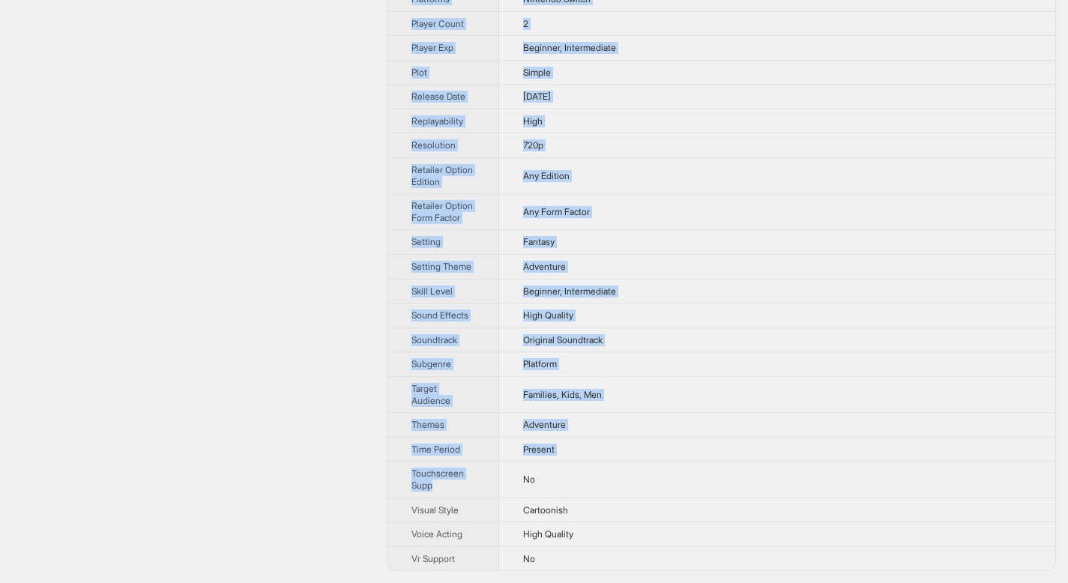
copy tbody "Brand Name Nintendo Product Name Odyssey Variant Name Odyssey Retailer Name Wal…"
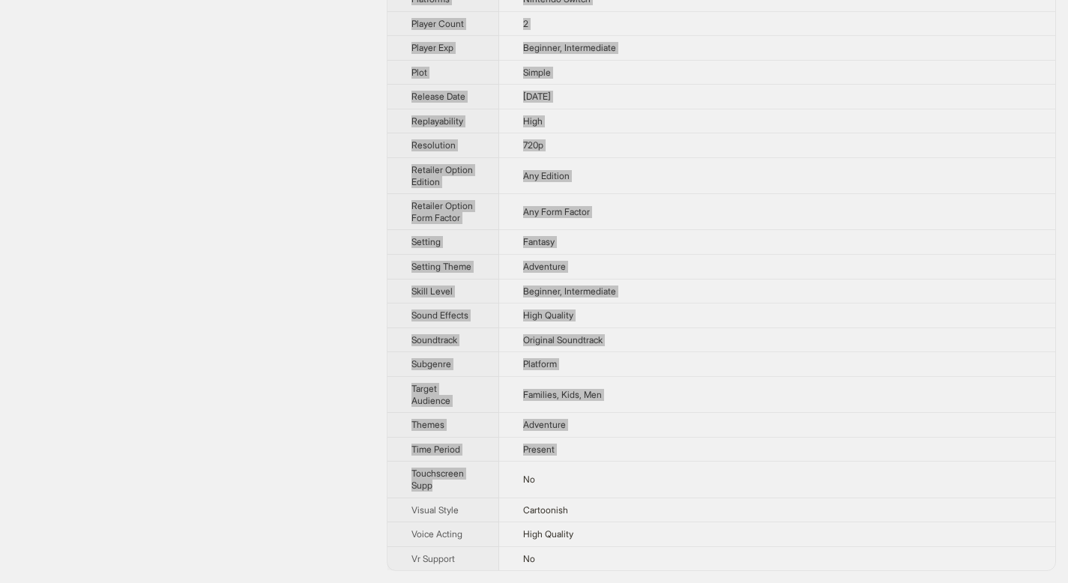
drag, startPoint x: 595, startPoint y: 537, endPoint x: 369, endPoint y: 4, distance: 579.5
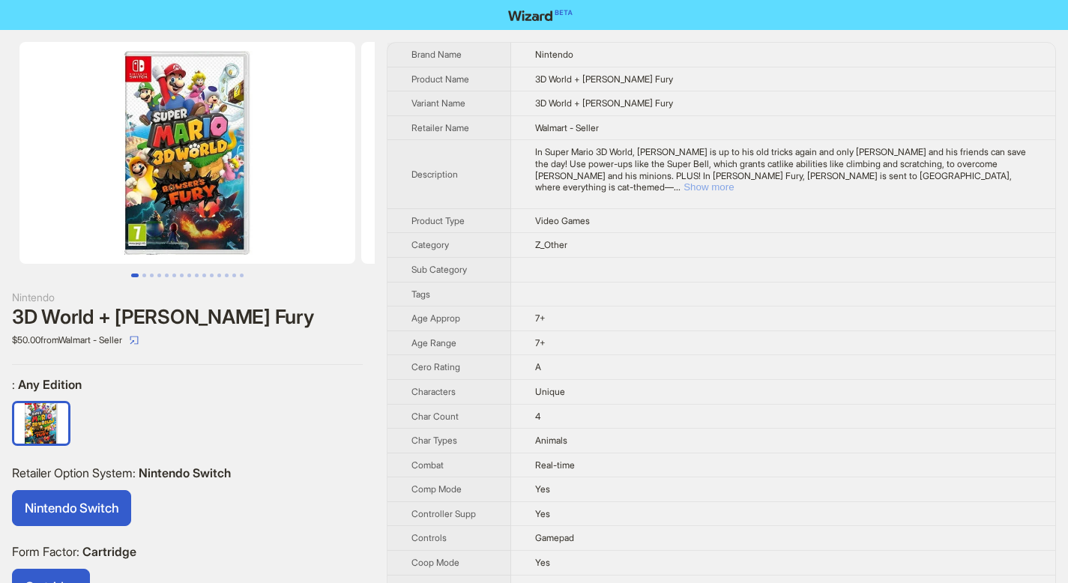
click at [733, 181] on button "Show more" at bounding box center [708, 186] width 50 height 11
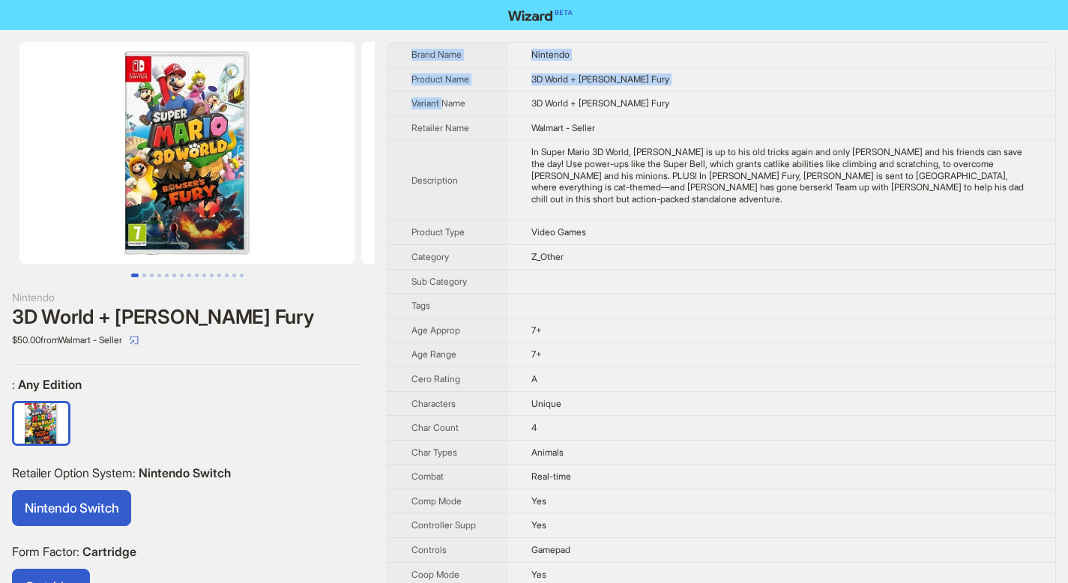
drag, startPoint x: 412, startPoint y: 52, endPoint x: 447, endPoint y: 100, distance: 59.1
click at [421, 56] on span "Brand Name" at bounding box center [436, 54] width 50 height 11
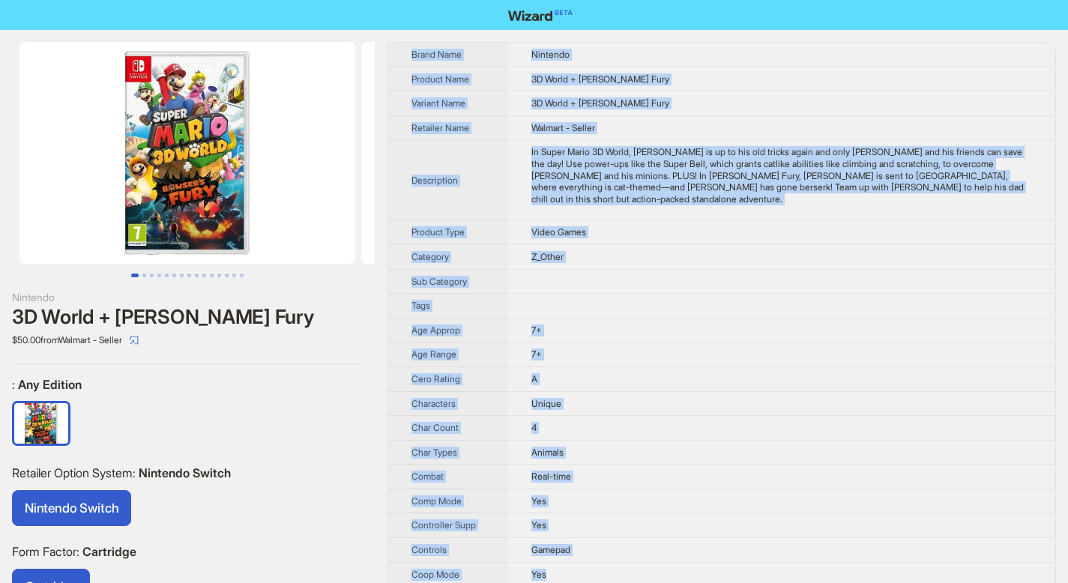
drag, startPoint x: 412, startPoint y: 51, endPoint x: 563, endPoint y: 561, distance: 532.0
copy tbody "Brand Name Nintendo Product Name 3D World + Bowser's Fury Variant Name 3D World…"
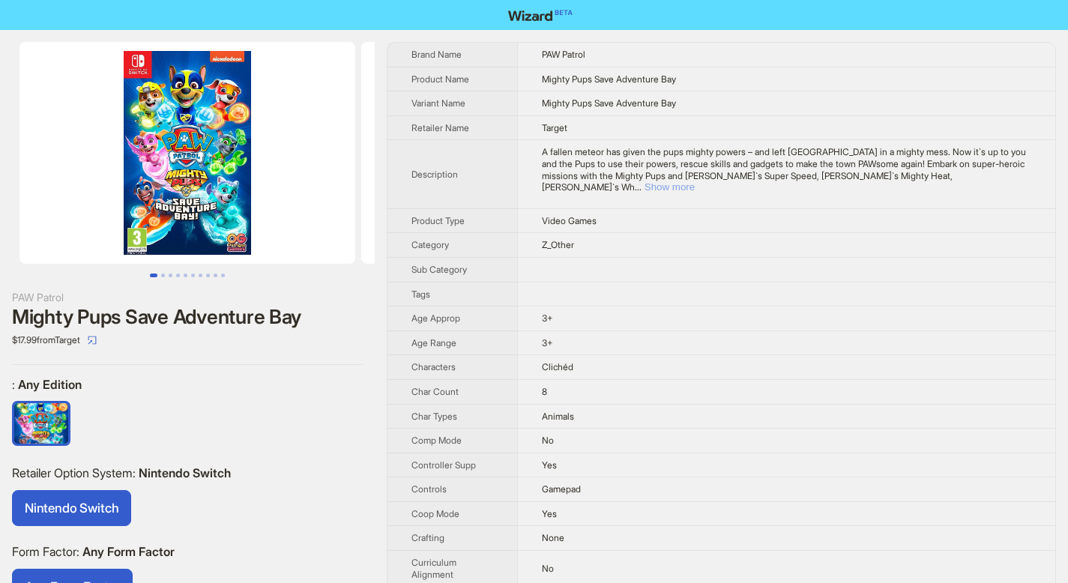
click at [695, 181] on button "Show more" at bounding box center [669, 186] width 50 height 11
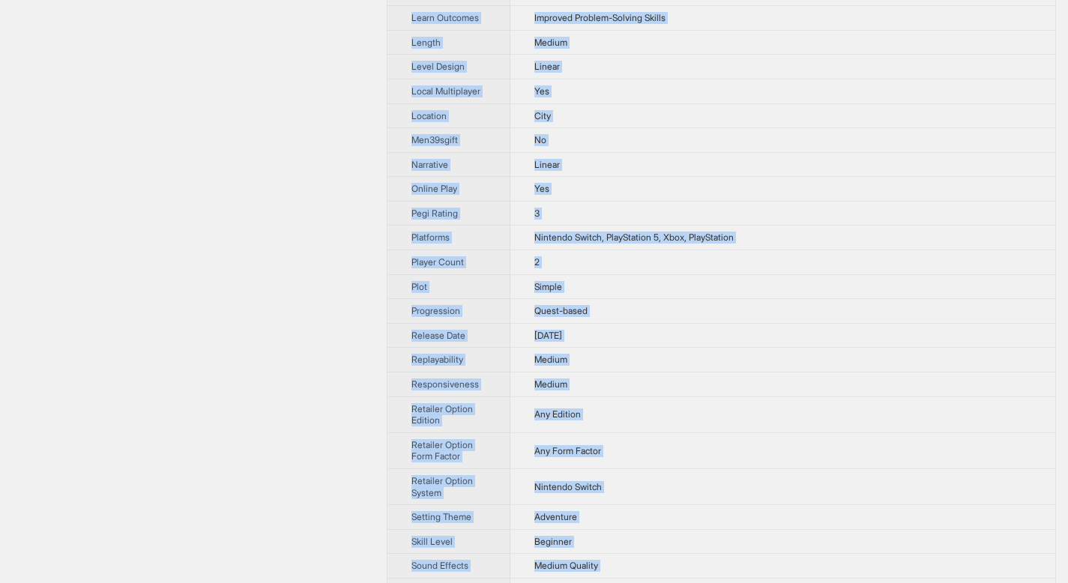
scroll to position [1241, 0]
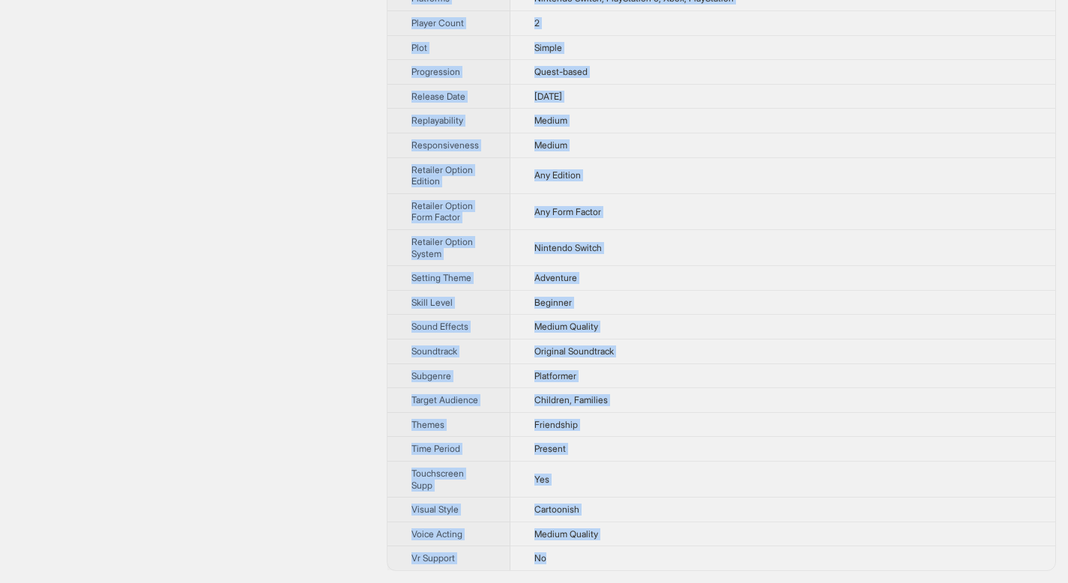
drag, startPoint x: 412, startPoint y: 54, endPoint x: 555, endPoint y: 557, distance: 522.7
copy tbody "Brand Name PAW Patrol Product Name Mighty Pups Save Adventure Bay Variant Name …"
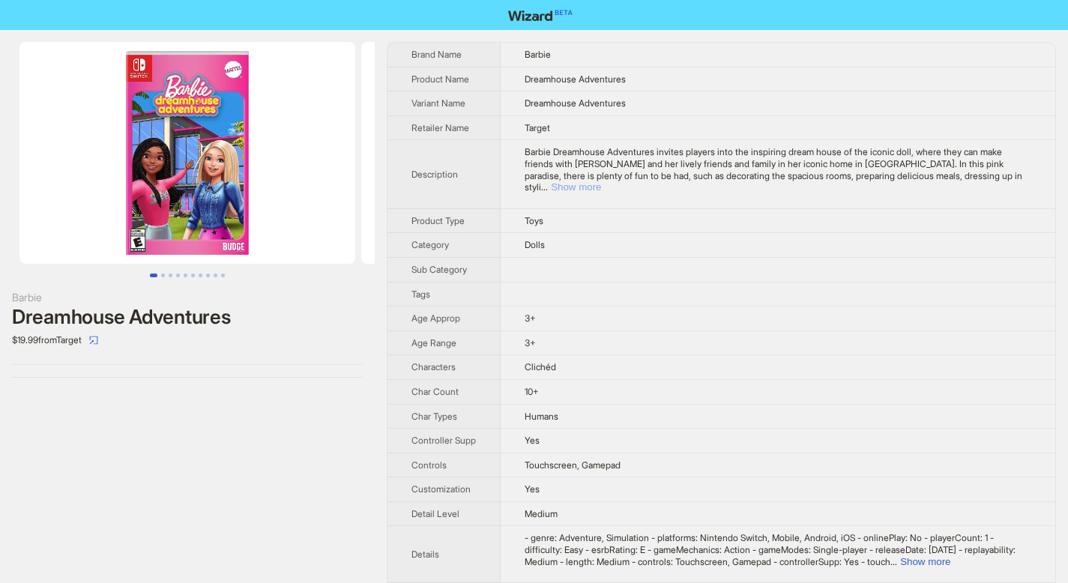
click at [601, 181] on button "Show more" at bounding box center [576, 186] width 50 height 11
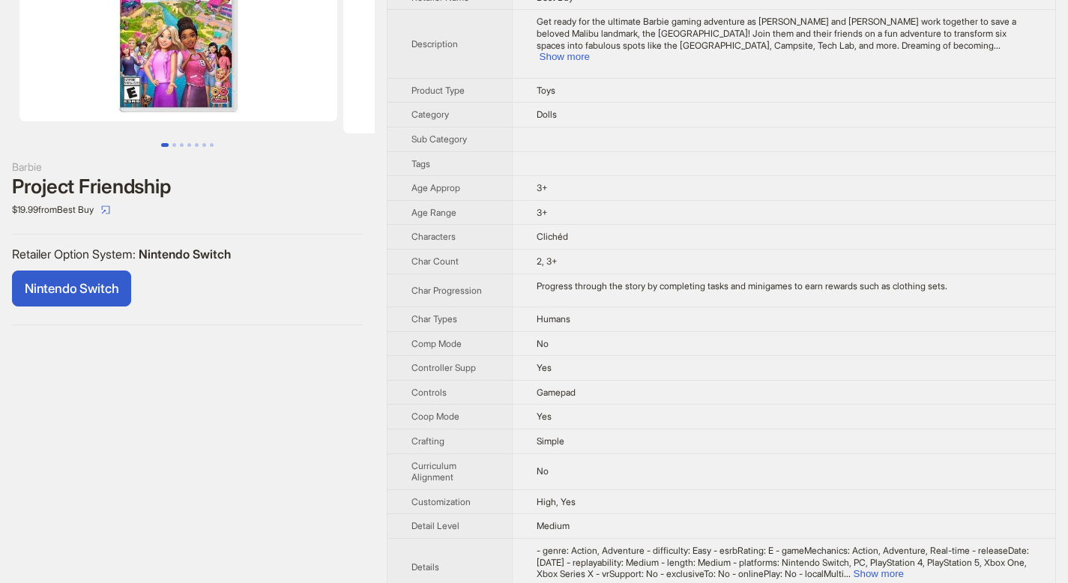
scroll to position [144, 0]
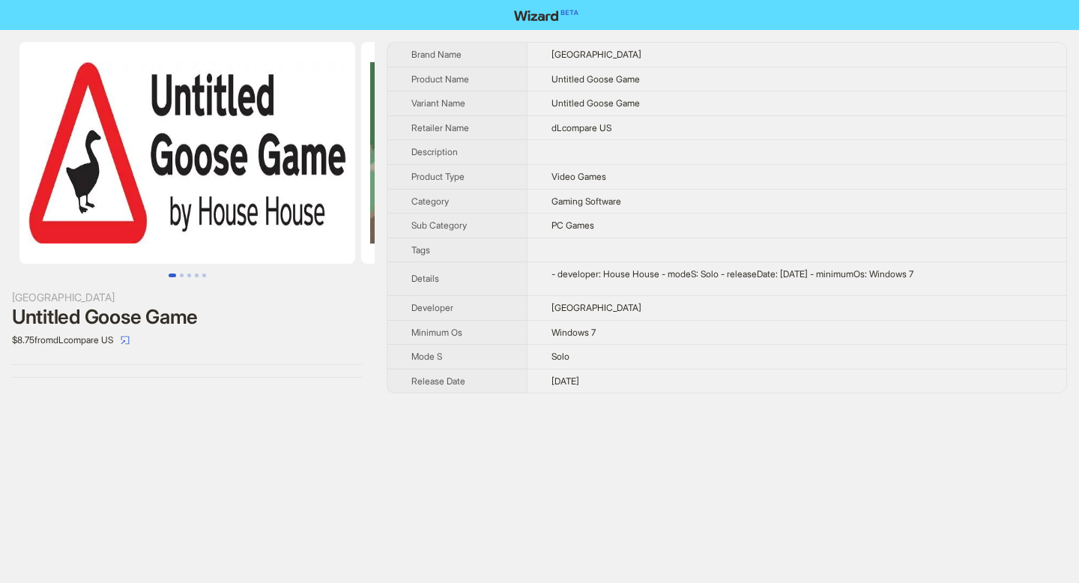
drag, startPoint x: 450, startPoint y: 85, endPoint x: 631, endPoint y: 394, distance: 358.0
click at [630, 394] on div "House House Untitled Goose Game $8.75 from dLcompare US Brand Name House House …" at bounding box center [539, 217] width 1079 height 375
drag, startPoint x: 411, startPoint y: 54, endPoint x: 650, endPoint y: 379, distance: 403.1
click at [650, 379] on tbody "Brand Name House House Product Name Untitled Goose Game Variant Name Untitled G…" at bounding box center [726, 218] width 679 height 350
copy tbody "Brand Name House House Product Name Untitled Goose Game Variant Name Untitled G…"
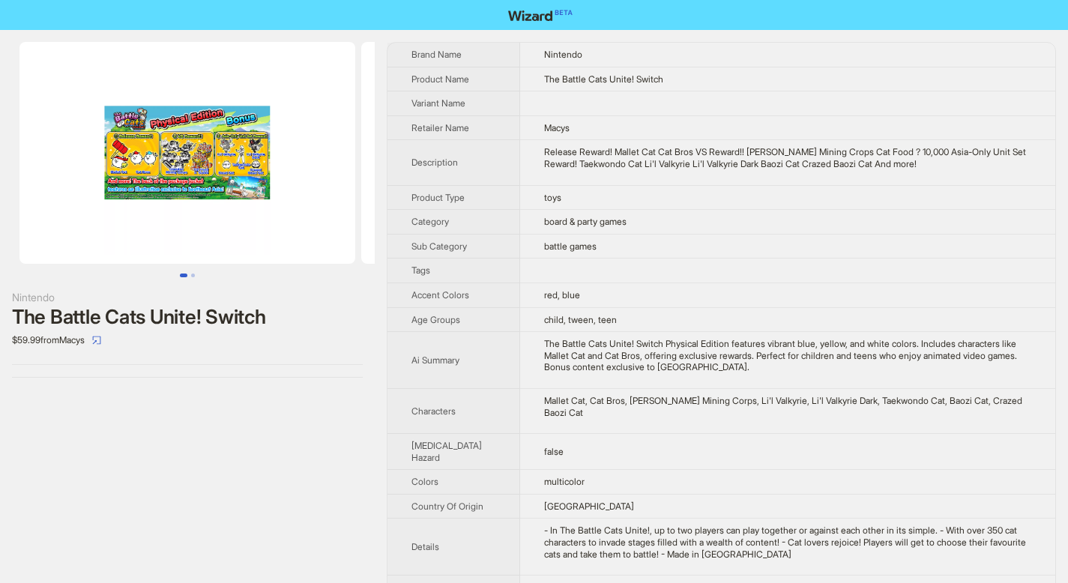
click at [238, 139] on img at bounding box center [187, 153] width 336 height 222
click at [202, 156] on img at bounding box center [187, 153] width 336 height 222
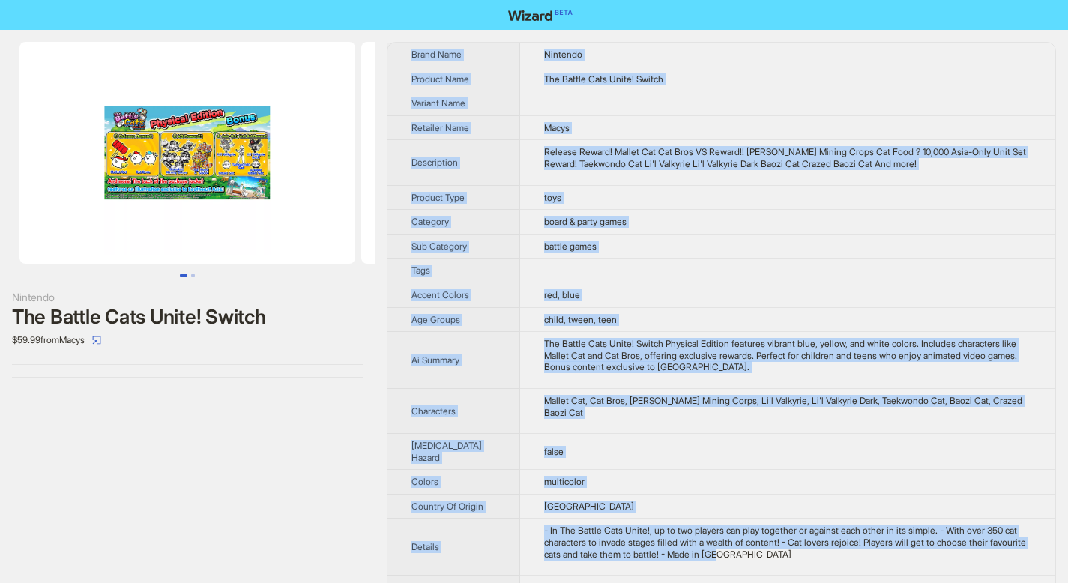
drag, startPoint x: 411, startPoint y: 50, endPoint x: 790, endPoint y: 569, distance: 642.4
click at [790, 569] on tbody "Brand Name Nintendo Product Name The Battle Cats Unite! Switch Variant Name Ret…" at bounding box center [721, 524] width 668 height 962
copy tbody "Brand Name Nintendo Product Name The Battle Cats Unite! Switch Variant Name Ret…"
click at [642, 88] on td "The Battle Cats Unite! Switch" at bounding box center [787, 79] width 535 height 25
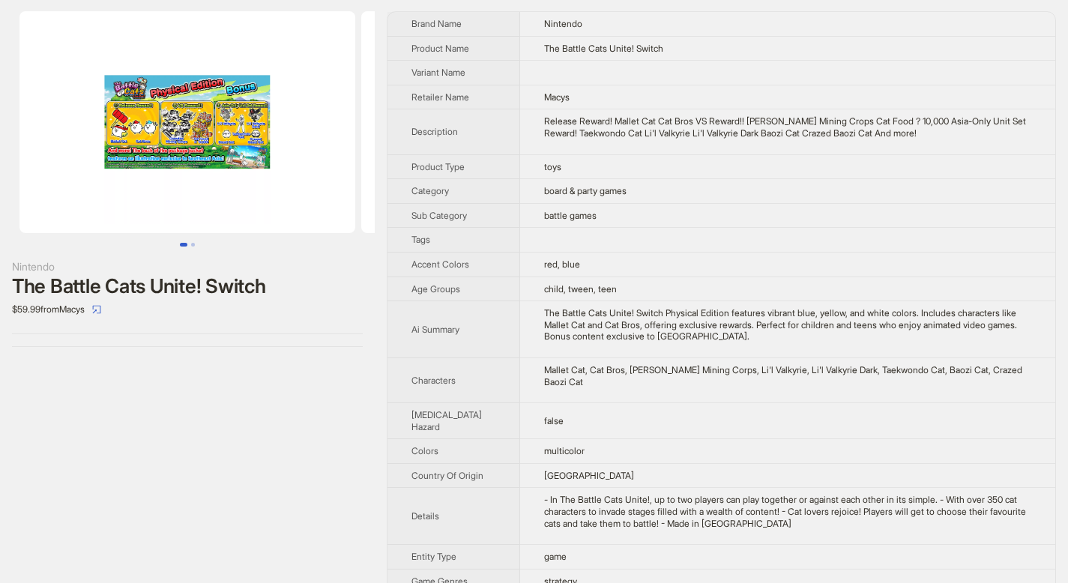
scroll to position [40, 0]
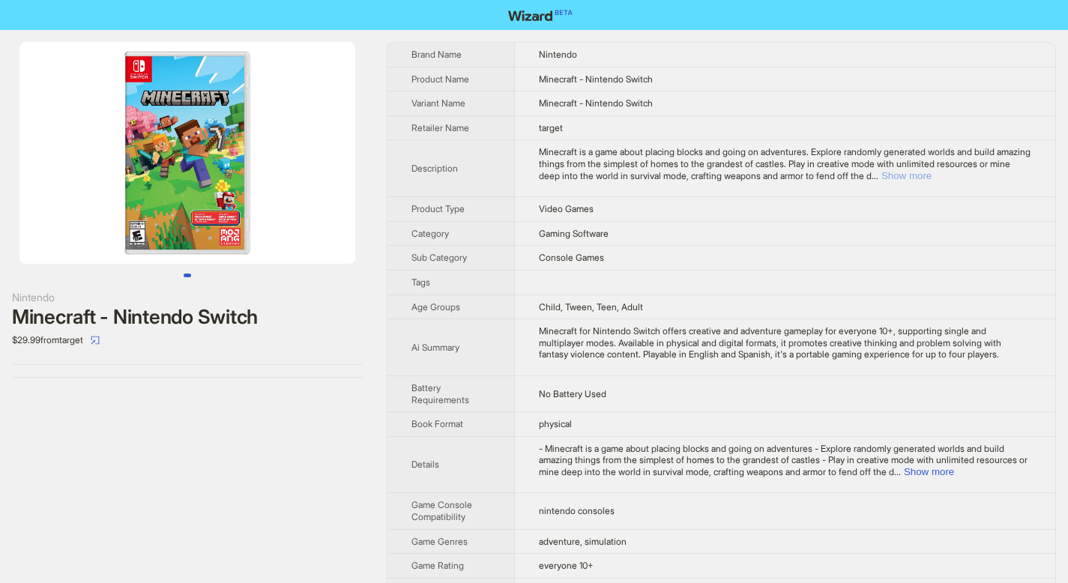
click at [931, 173] on button "Show more" at bounding box center [906, 175] width 50 height 11
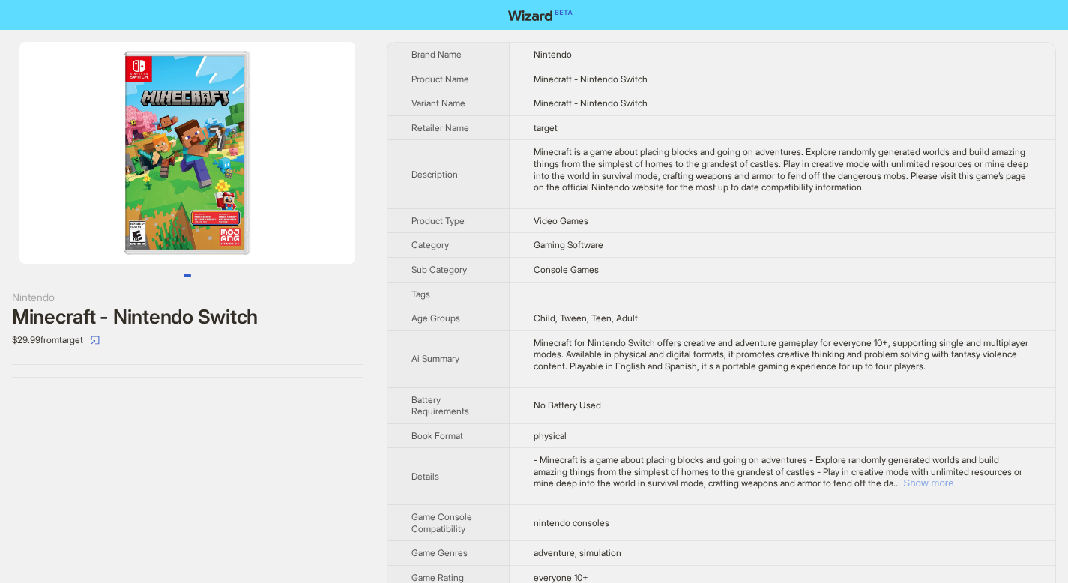
click at [953, 483] on button "Show more" at bounding box center [928, 482] width 50 height 11
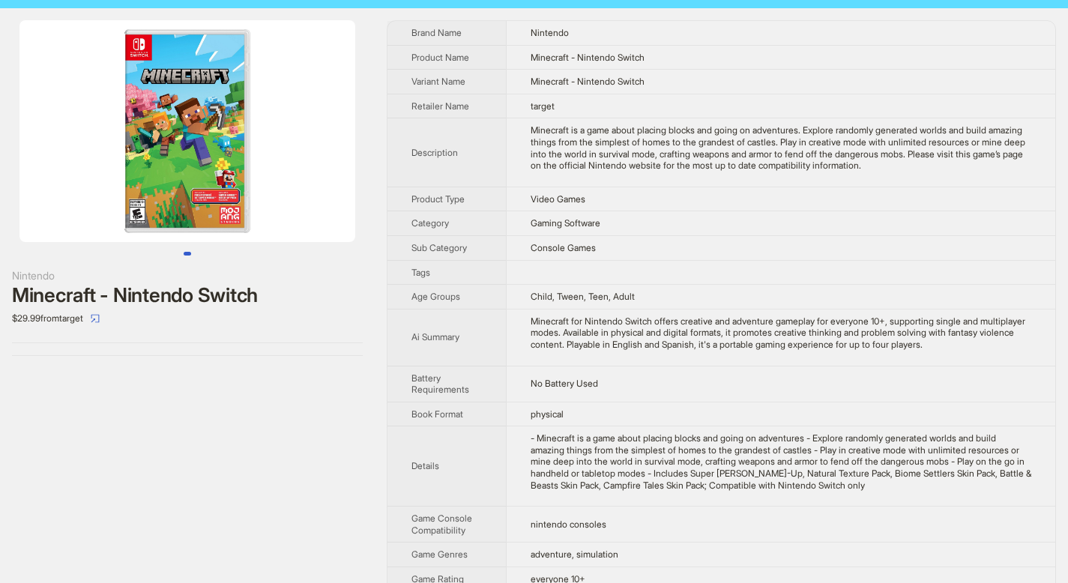
scroll to position [23, 0]
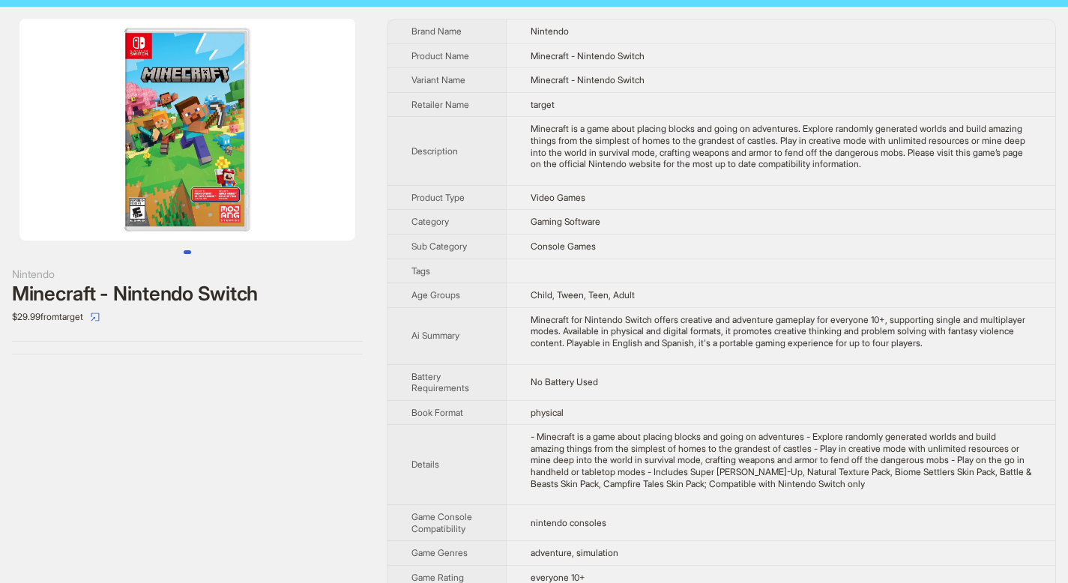
click at [195, 185] on img at bounding box center [187, 130] width 336 height 222
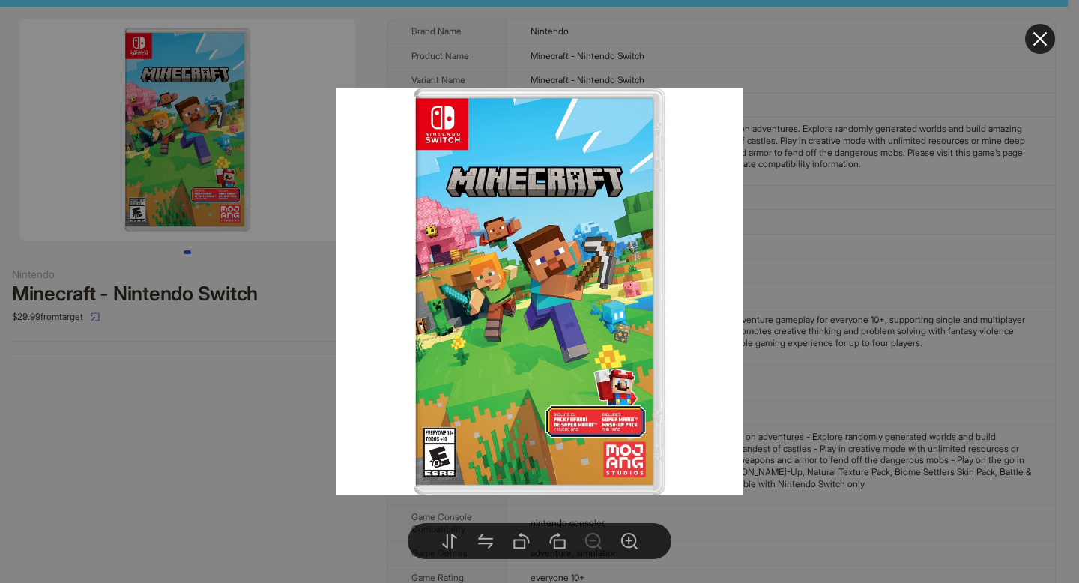
click at [1029, 46] on button at bounding box center [1040, 39] width 30 height 30
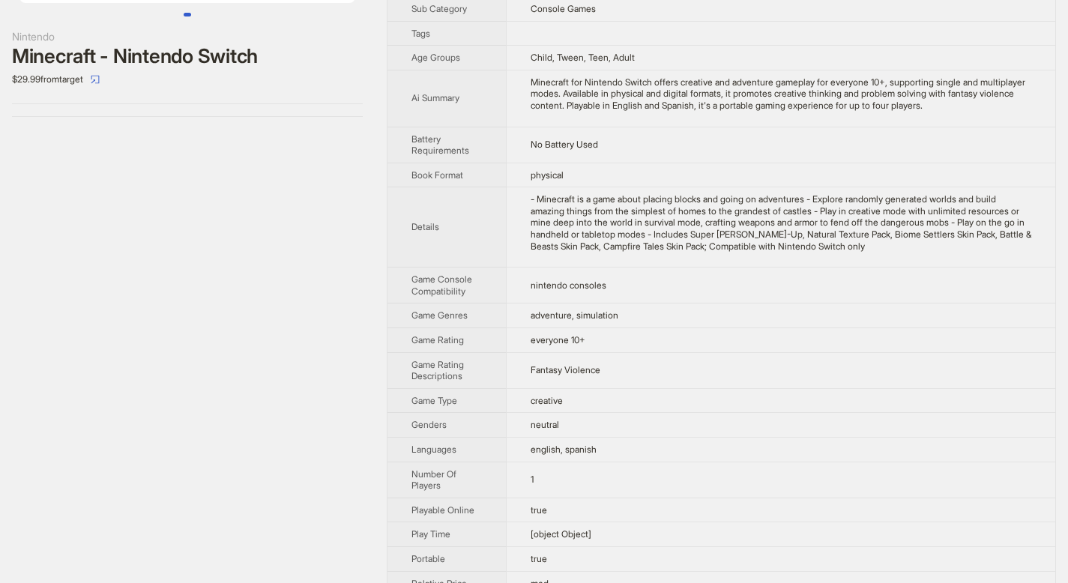
scroll to position [0, 0]
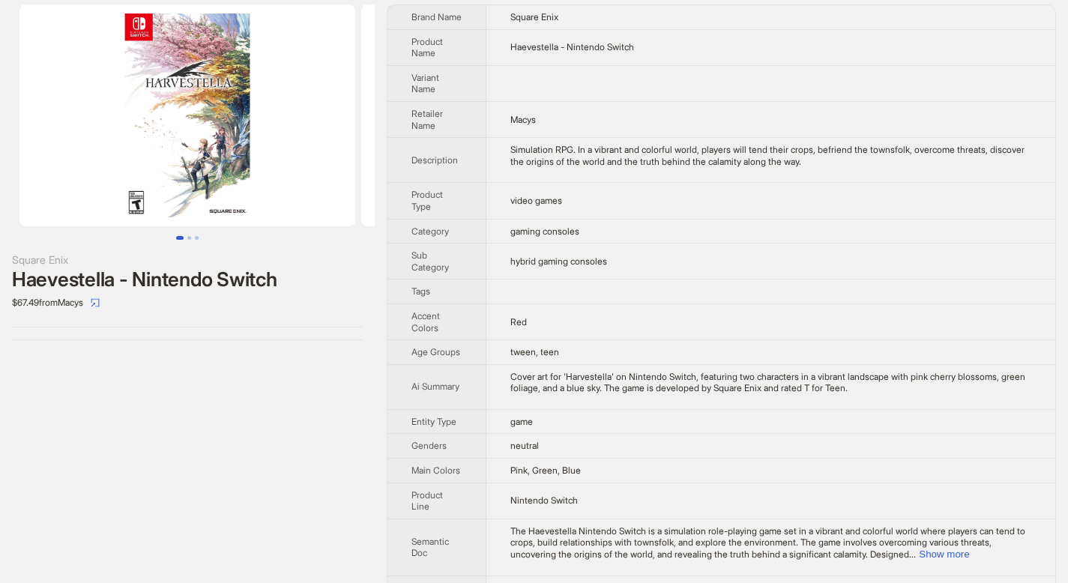
scroll to position [67, 0]
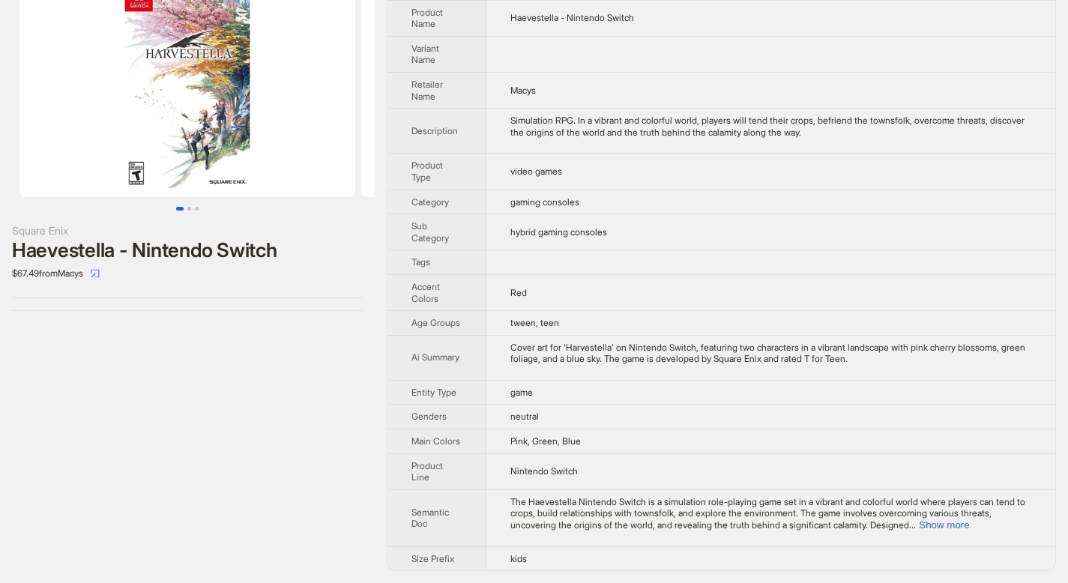
click at [169, 139] on img at bounding box center [187, 86] width 336 height 222
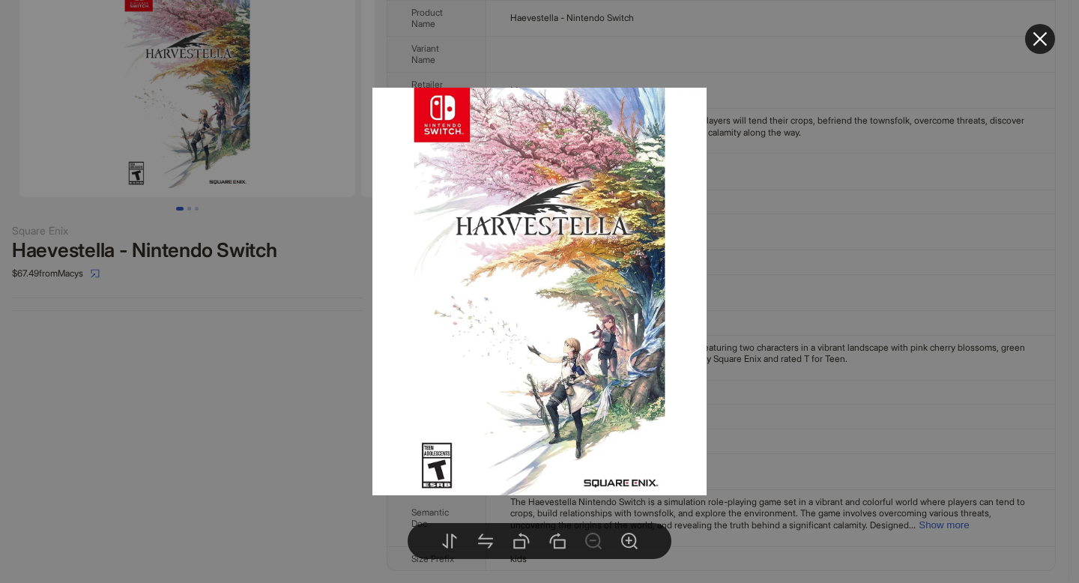
click at [1040, 40] on icon "close" at bounding box center [1040, 39] width 18 height 18
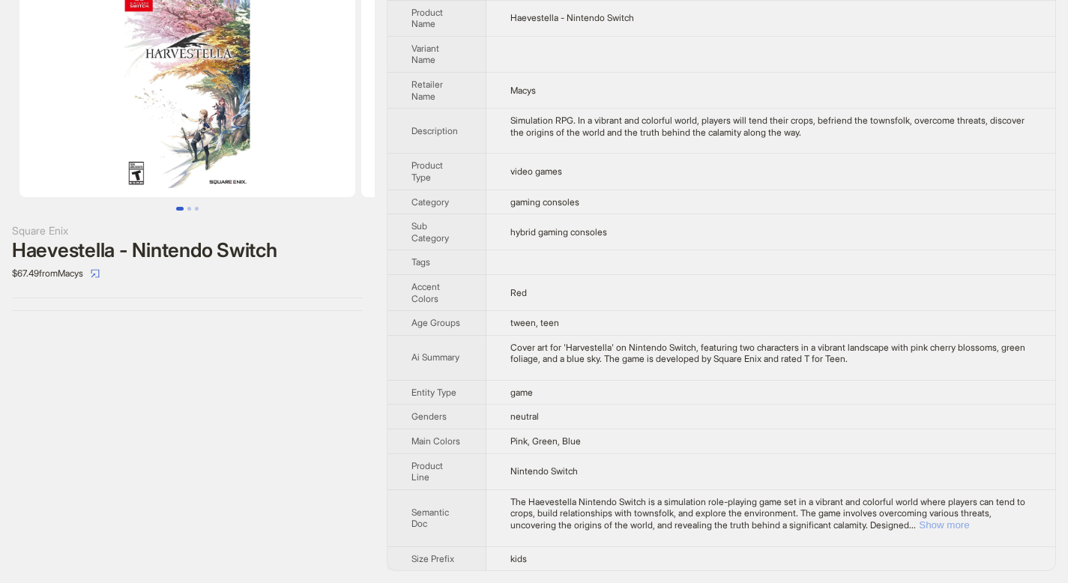
click at [969, 524] on button "Show more" at bounding box center [944, 524] width 50 height 11
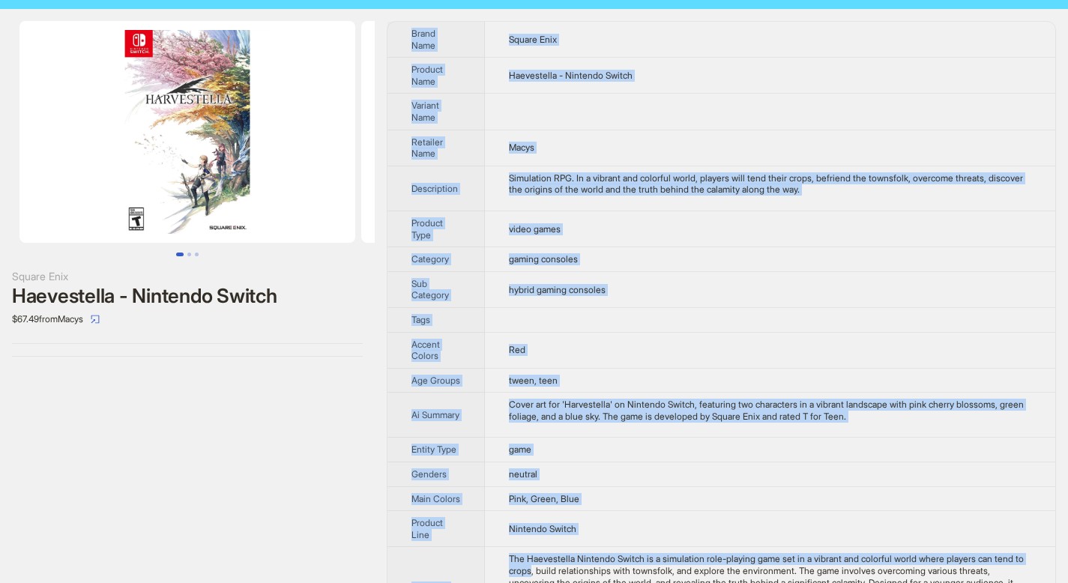
scroll to position [113, 0]
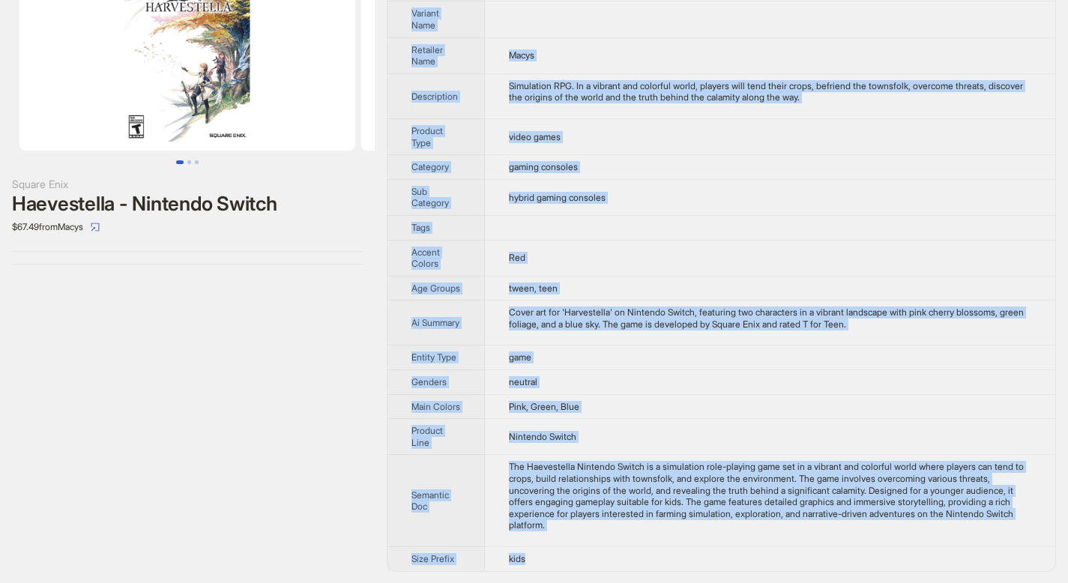
drag, startPoint x: 412, startPoint y: 52, endPoint x: 560, endPoint y: 562, distance: 530.6
click at [560, 562] on tbody "Brand Name Square Enix Product Name Haevestella - Nintendo Switch Variant Name …" at bounding box center [721, 250] width 668 height 641
copy tbody "Brand Name Square Enix Product Name Haevestella - Nintendo Switch Variant Name …"
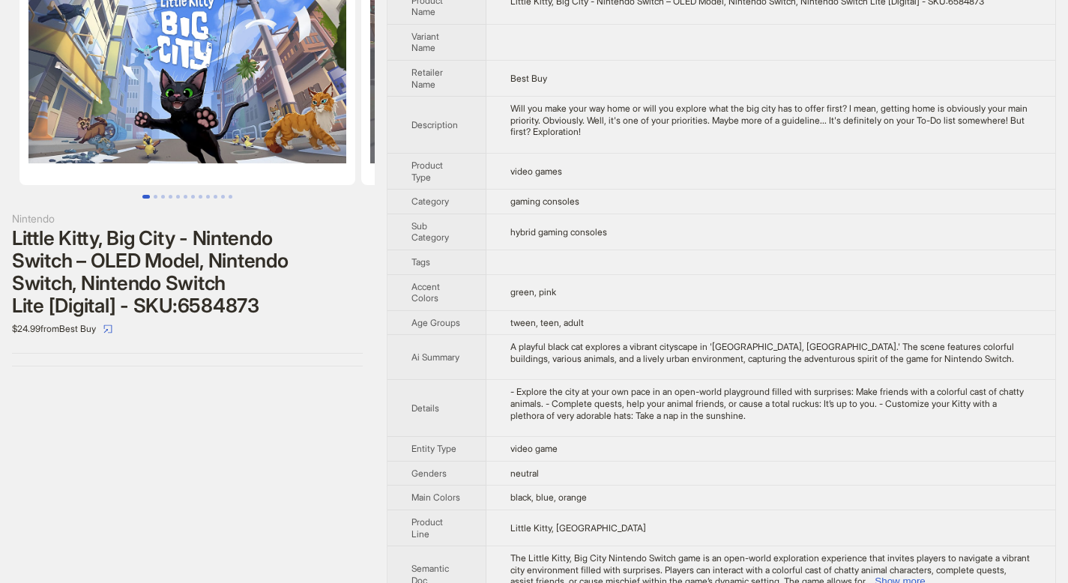
scroll to position [135, 0]
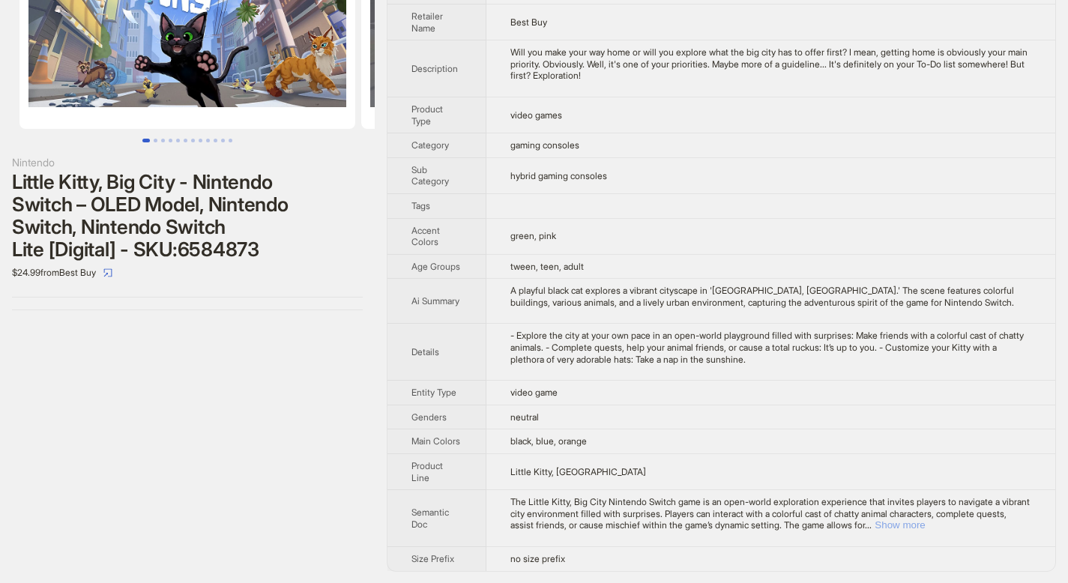
click at [925, 526] on button "Show more" at bounding box center [899, 524] width 50 height 11
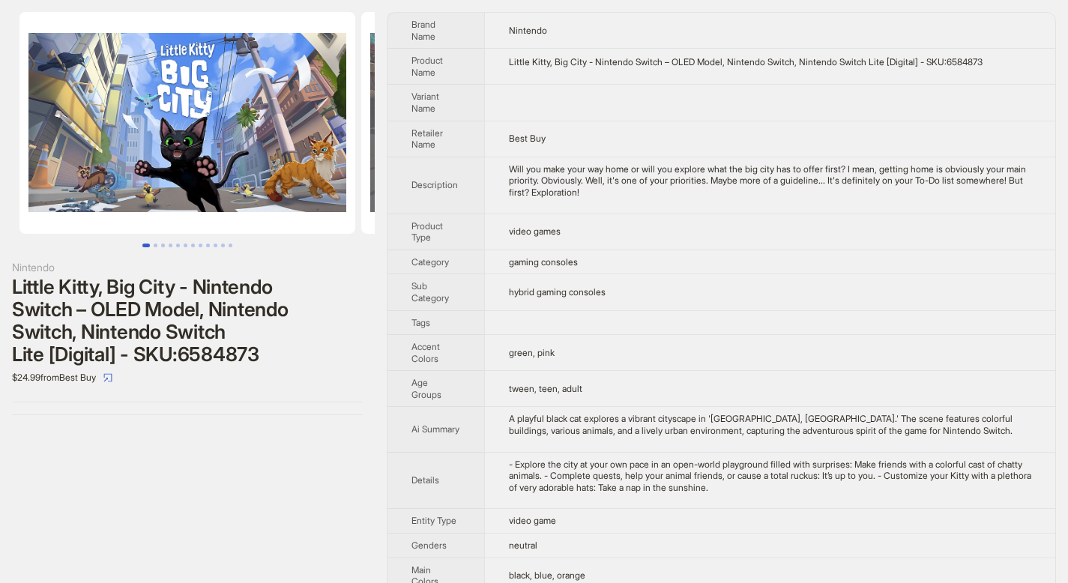
scroll to position [0, 0]
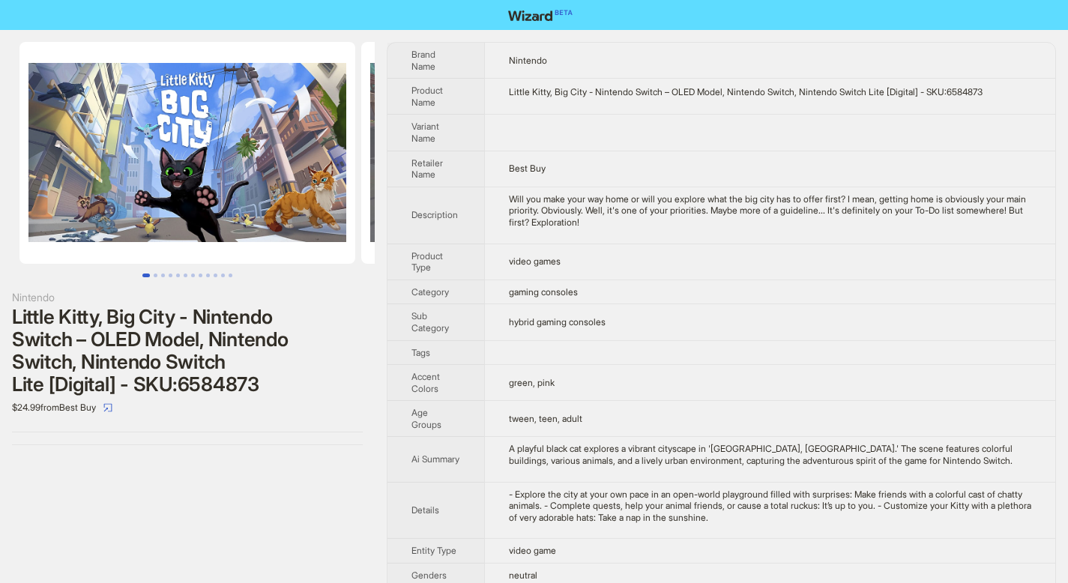
click at [191, 220] on img at bounding box center [187, 153] width 336 height 222
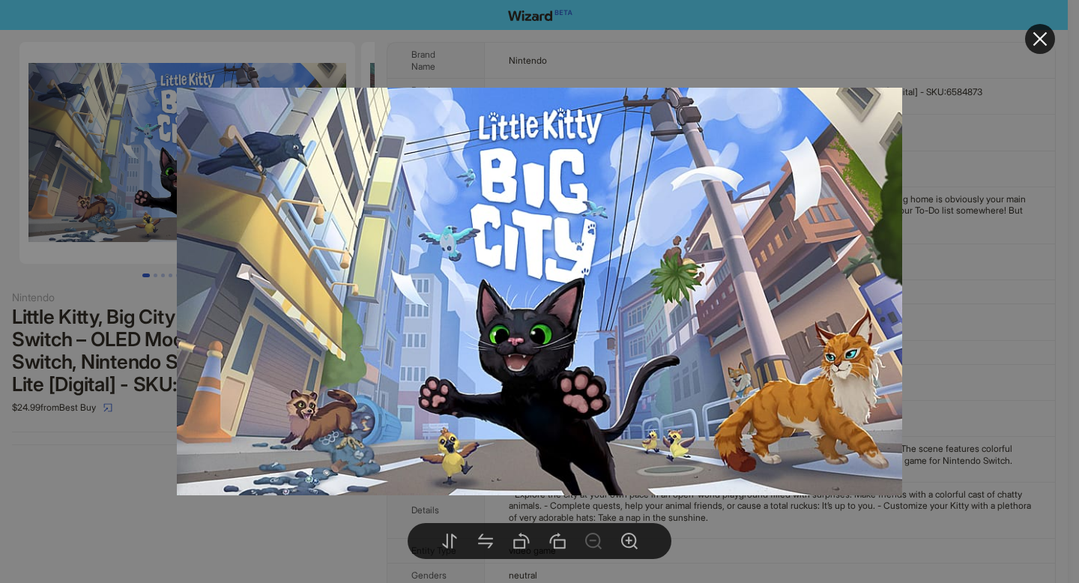
click at [1042, 43] on icon "close" at bounding box center [1040, 39] width 18 height 18
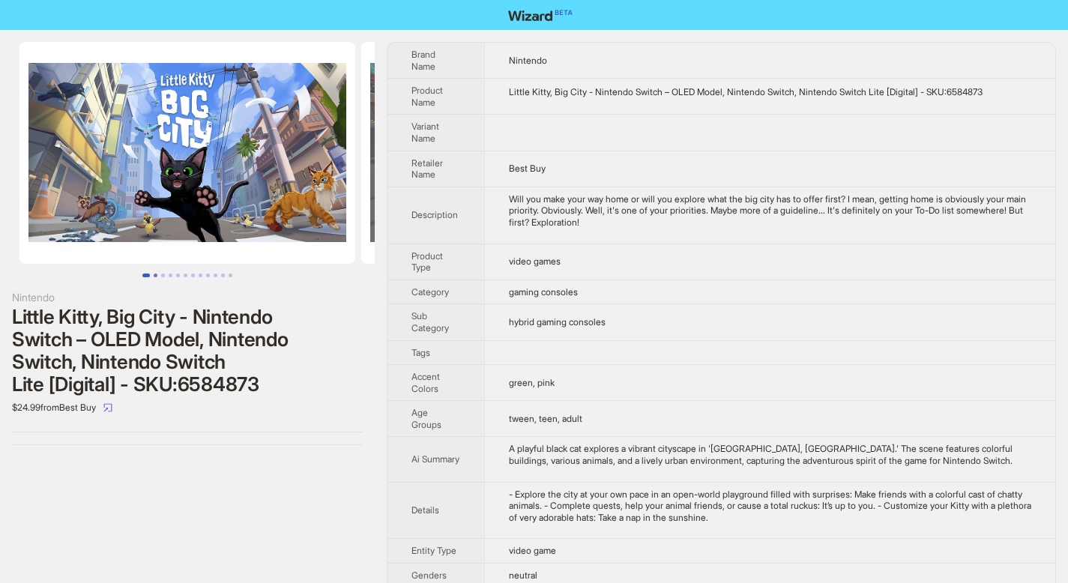
click at [156, 276] on button "Go to slide 2" at bounding box center [156, 275] width 4 height 4
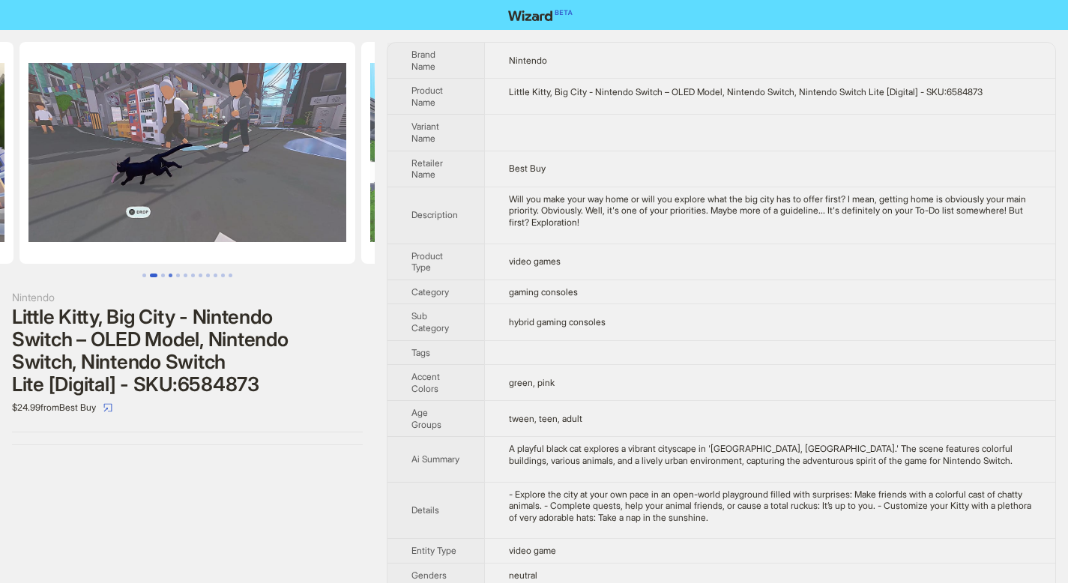
click at [169, 276] on button "Go to slide 4" at bounding box center [171, 275] width 4 height 4
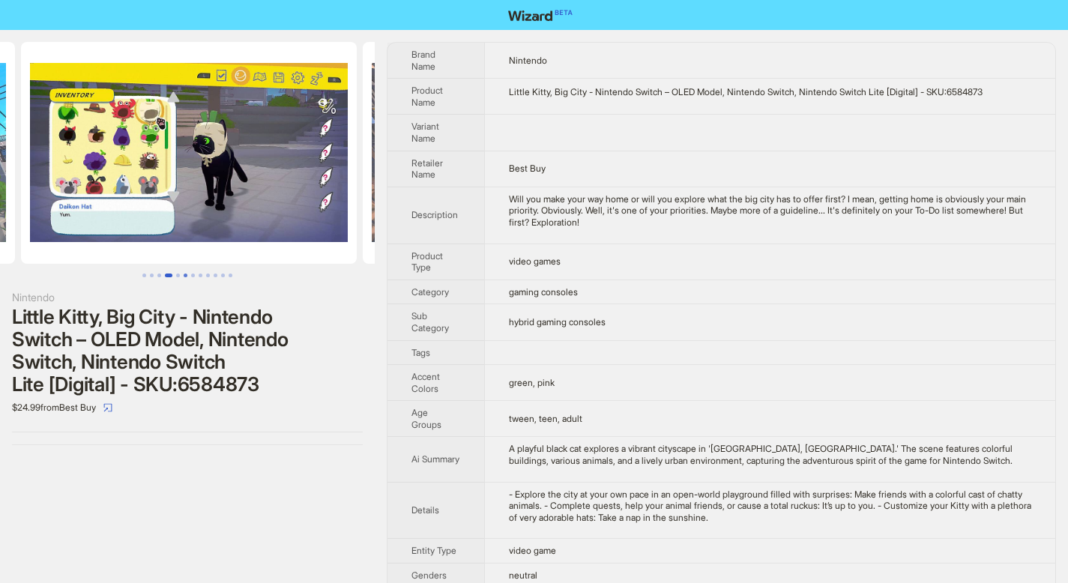
scroll to position [0, 1025]
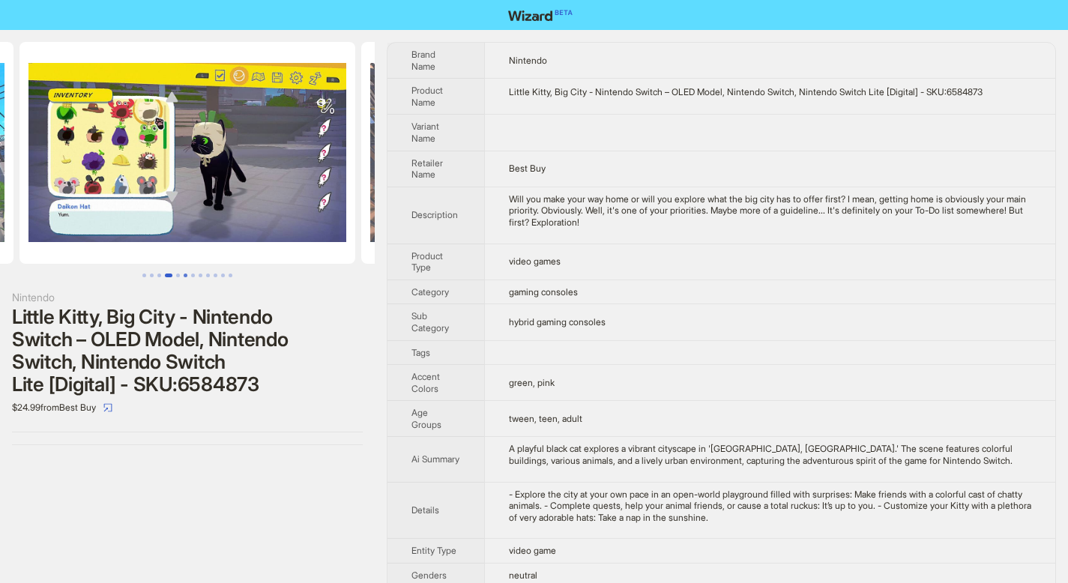
click at [184, 276] on button "Go to slide 6" at bounding box center [186, 275] width 4 height 4
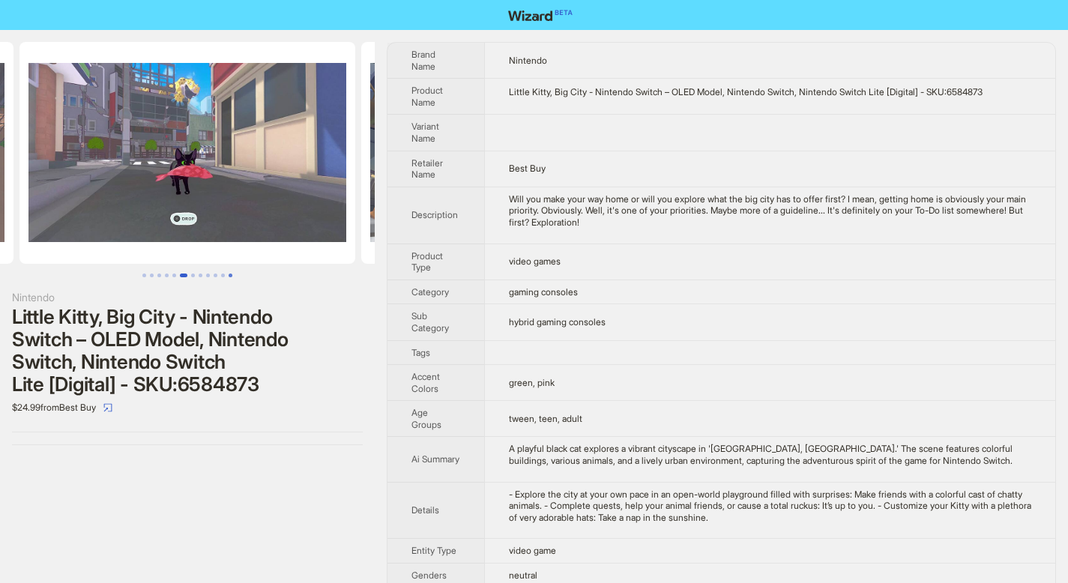
click at [229, 277] on button "Go to slide 12" at bounding box center [231, 275] width 4 height 4
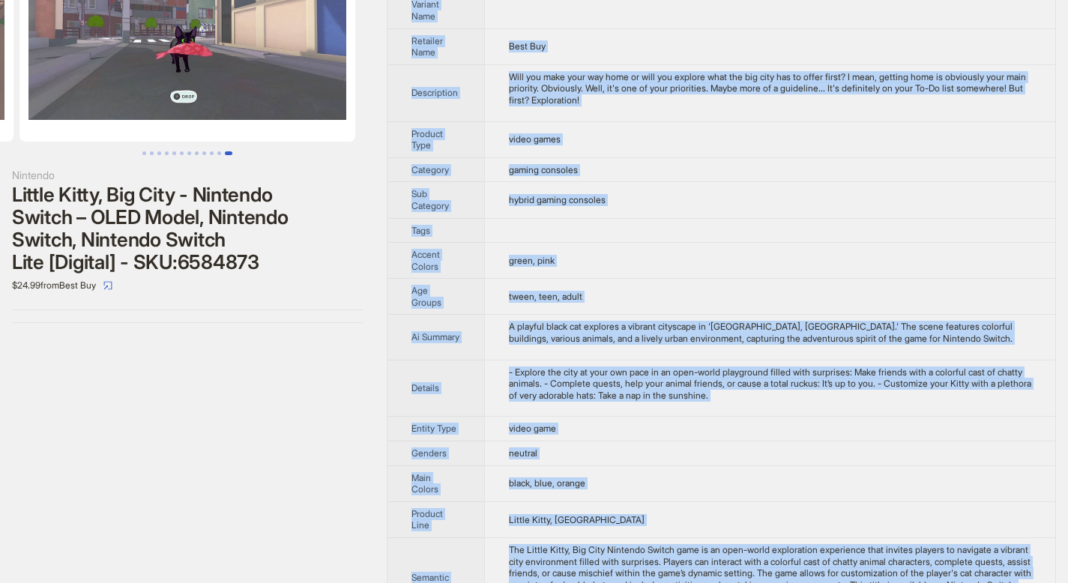
scroll to position [205, 0]
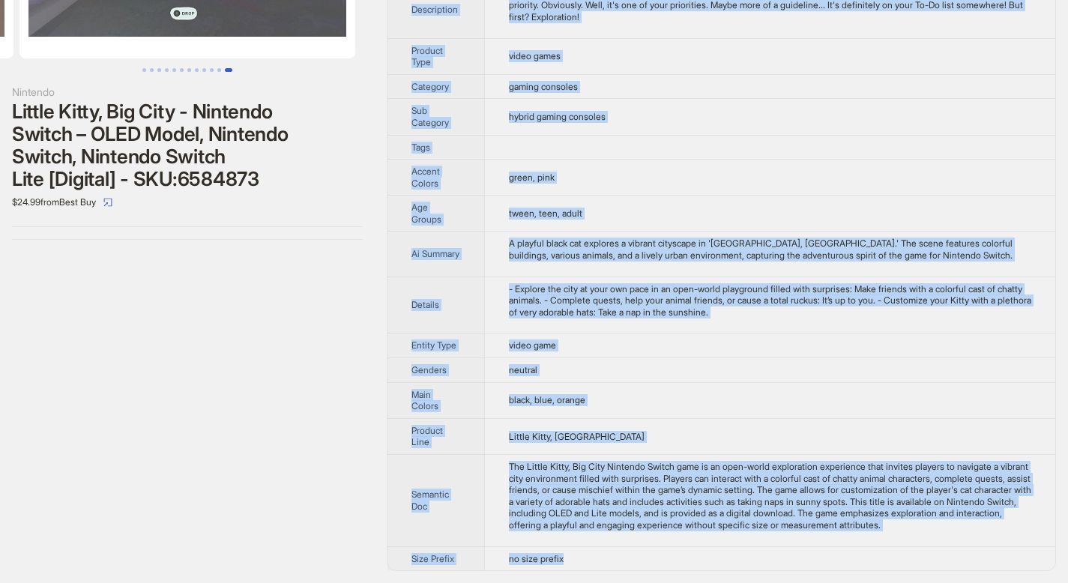
drag, startPoint x: 411, startPoint y: 52, endPoint x: 585, endPoint y: 564, distance: 540.4
click at [584, 564] on tbody "Brand Name Nintendo Product Name Little Kitty, Big City - Nintendo Switch – OLE…" at bounding box center [721, 203] width 668 height 733
copy tbody "Brand Name Nintendo Product Name Little Kitty, Big City - Nintendo Switch – OLE…"
click at [765, 175] on td "green, pink" at bounding box center [769, 178] width 571 height 36
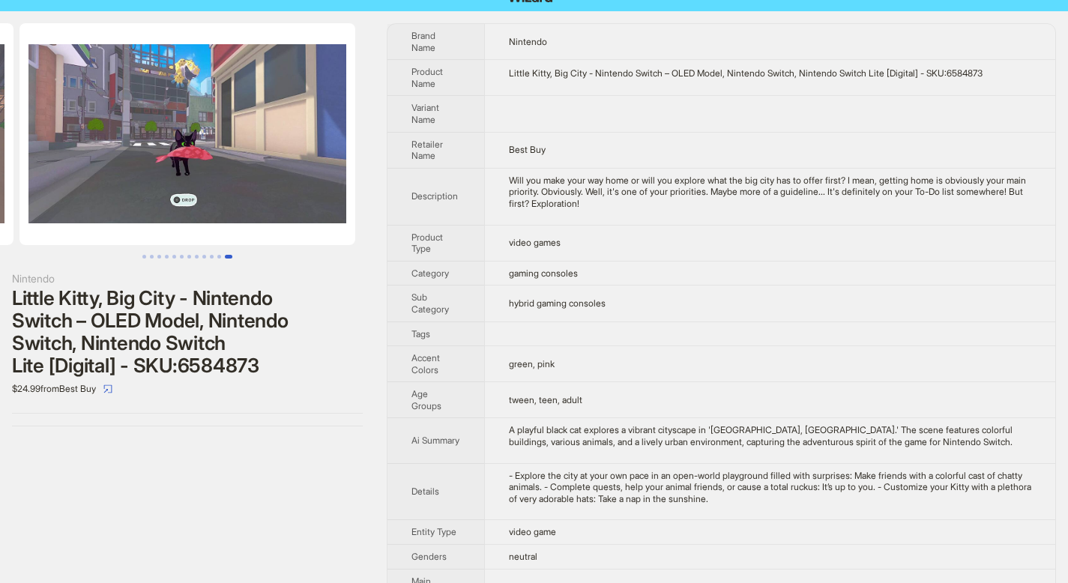
scroll to position [0, 0]
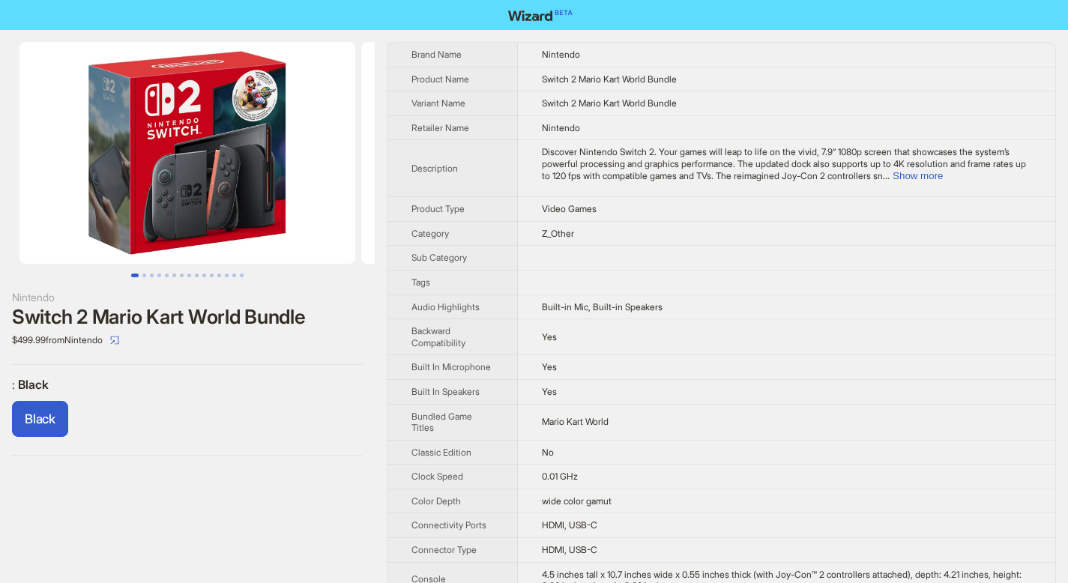
click at [220, 198] on img at bounding box center [187, 153] width 336 height 222
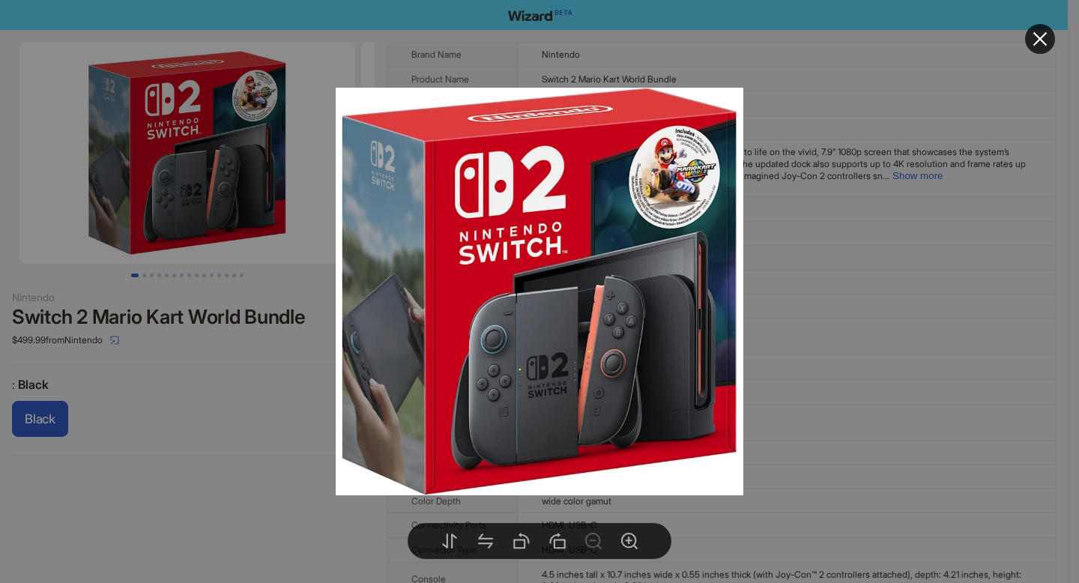
click at [1044, 37] on icon "close" at bounding box center [1040, 39] width 18 height 18
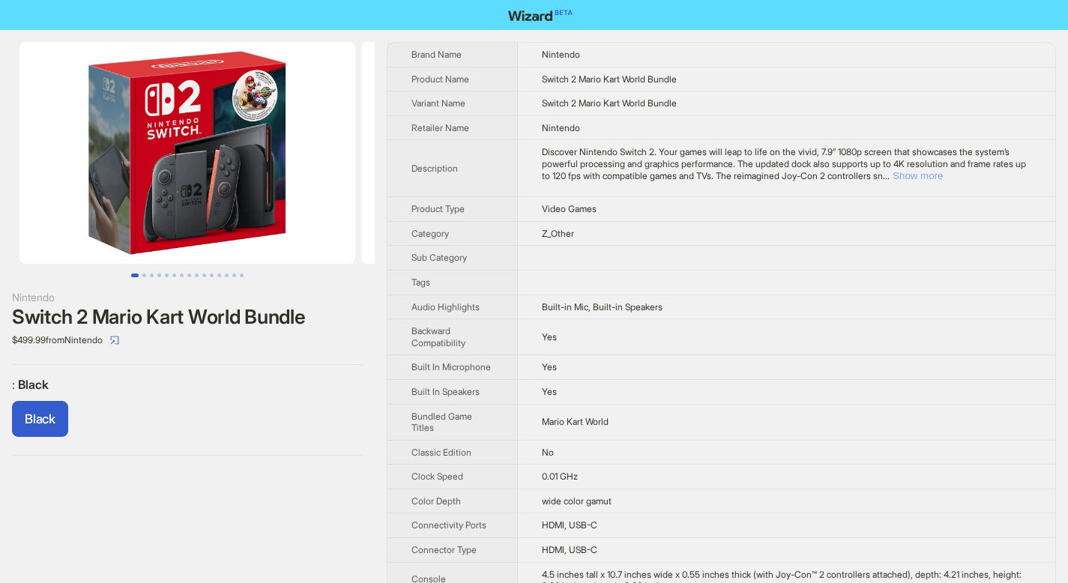
click at [943, 181] on button "Show more" at bounding box center [917, 175] width 50 height 11
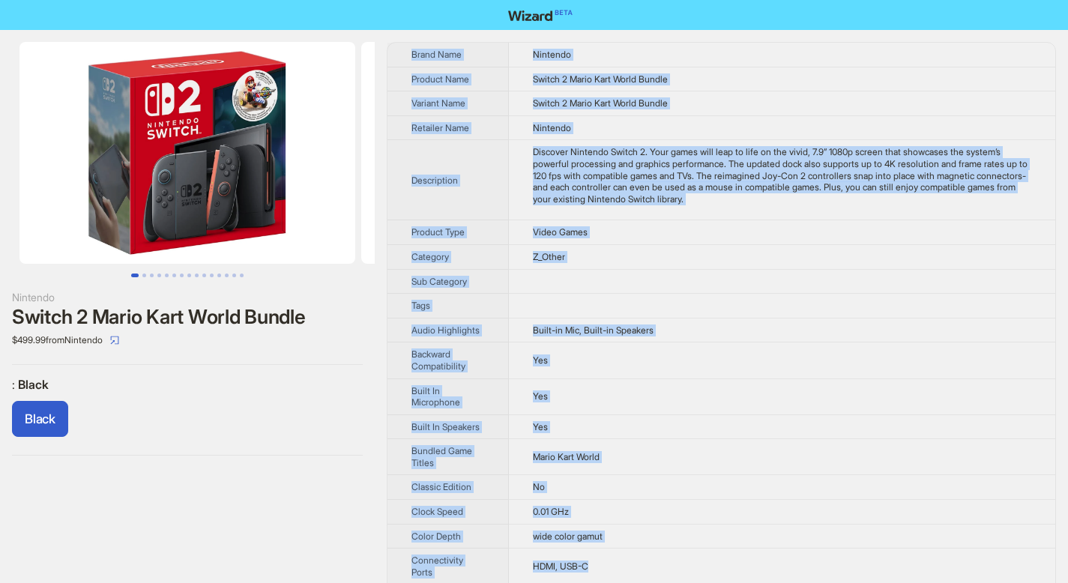
drag, startPoint x: 413, startPoint y: 52, endPoint x: 642, endPoint y: 571, distance: 566.9
copy tbody "Brand Name Nintendo Product Name Switch 2 Mario Kart World Bundle Variant Name …"
click at [751, 309] on td at bounding box center [782, 306] width 546 height 25
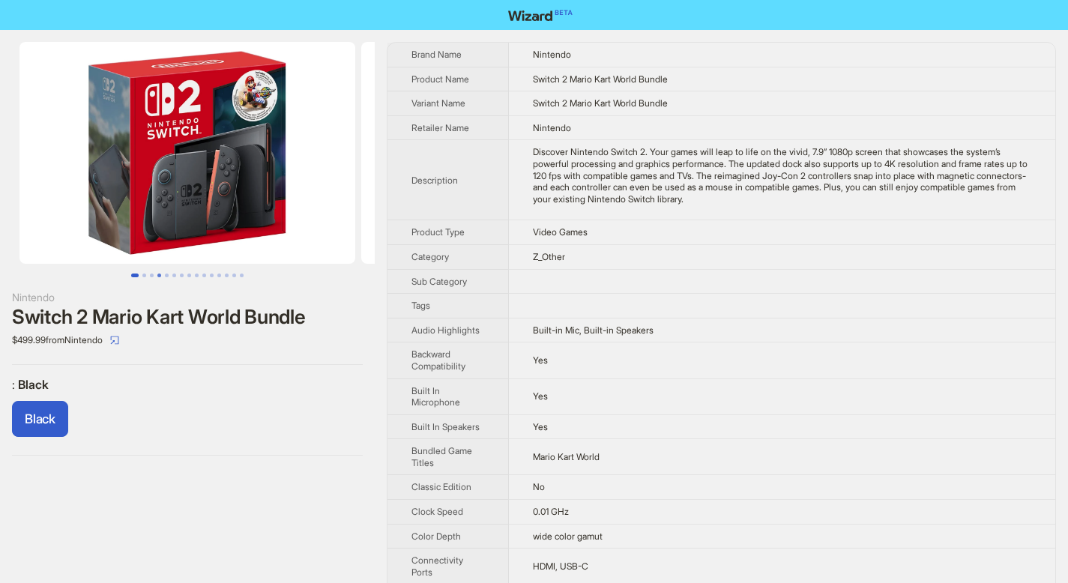
click at [160, 273] on button "Go to slide 4" at bounding box center [159, 275] width 4 height 4
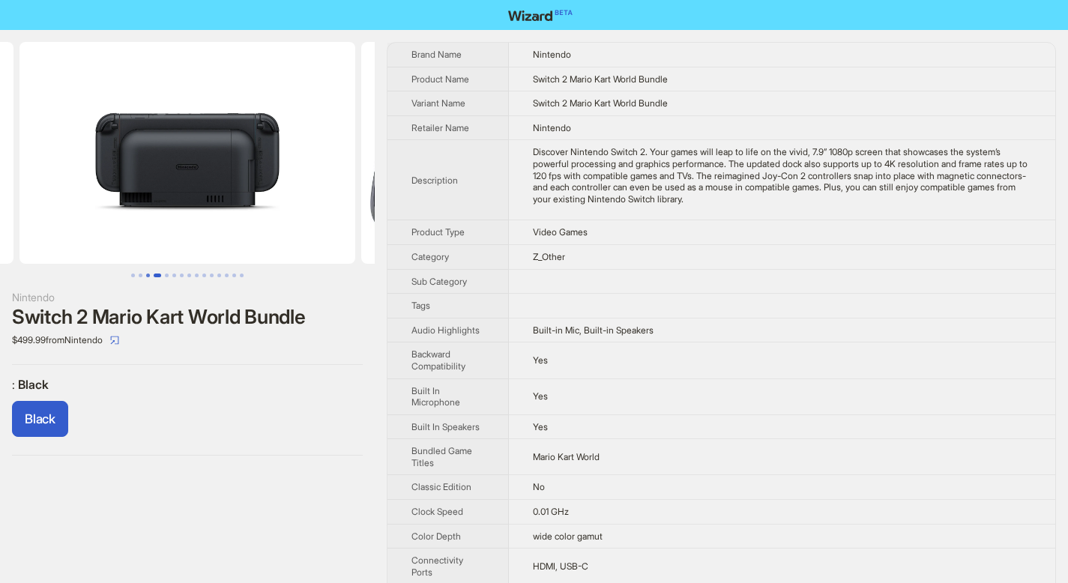
click at [146, 274] on button "Go to slide 3" at bounding box center [148, 275] width 4 height 4
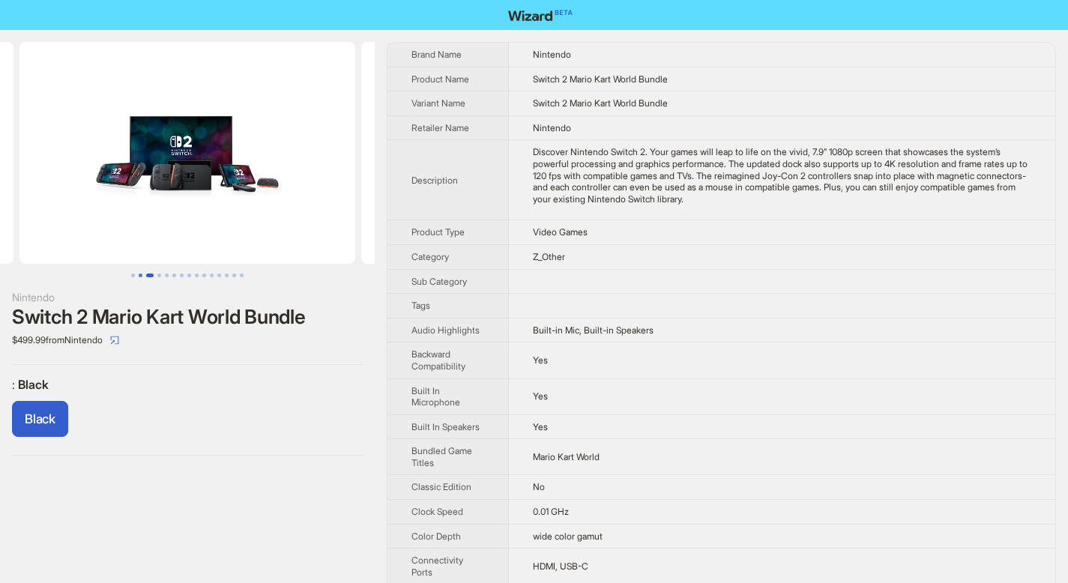
click at [142, 274] on button "Go to slide 2" at bounding box center [141, 275] width 4 height 4
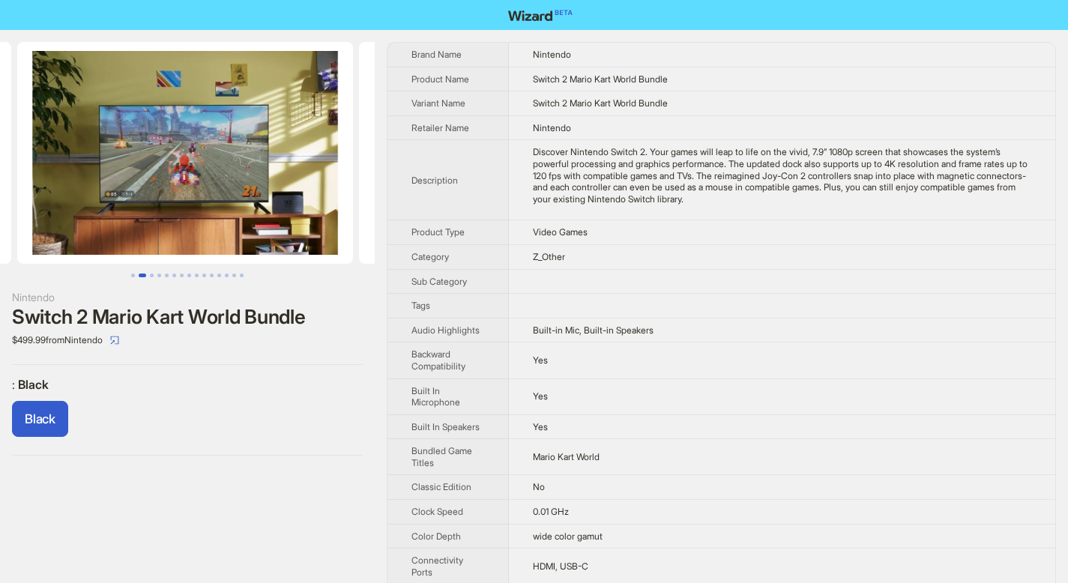
scroll to position [0, 342]
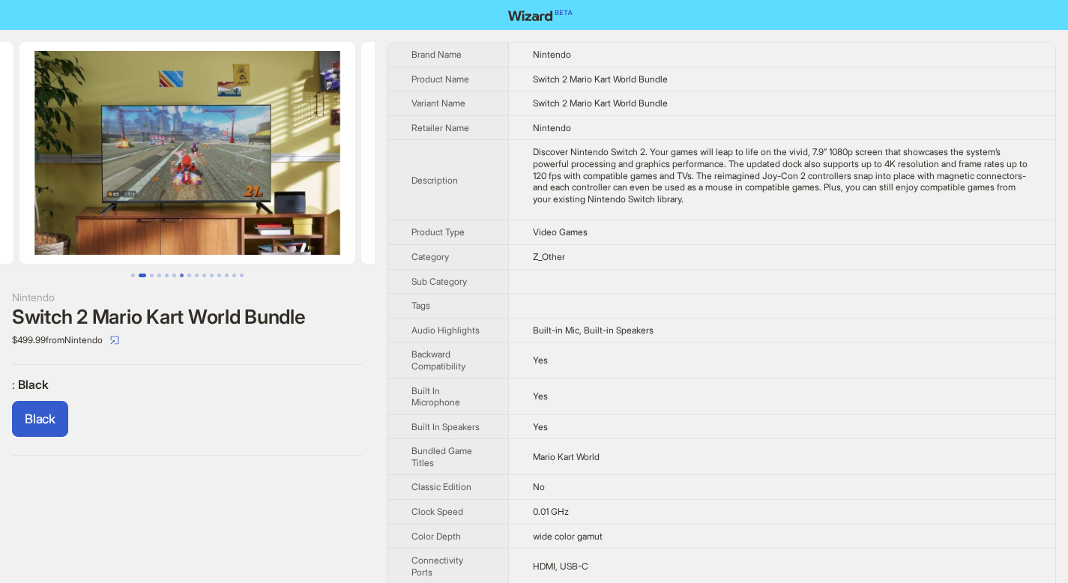
click at [180, 275] on button "Go to slide 7" at bounding box center [182, 275] width 4 height 4
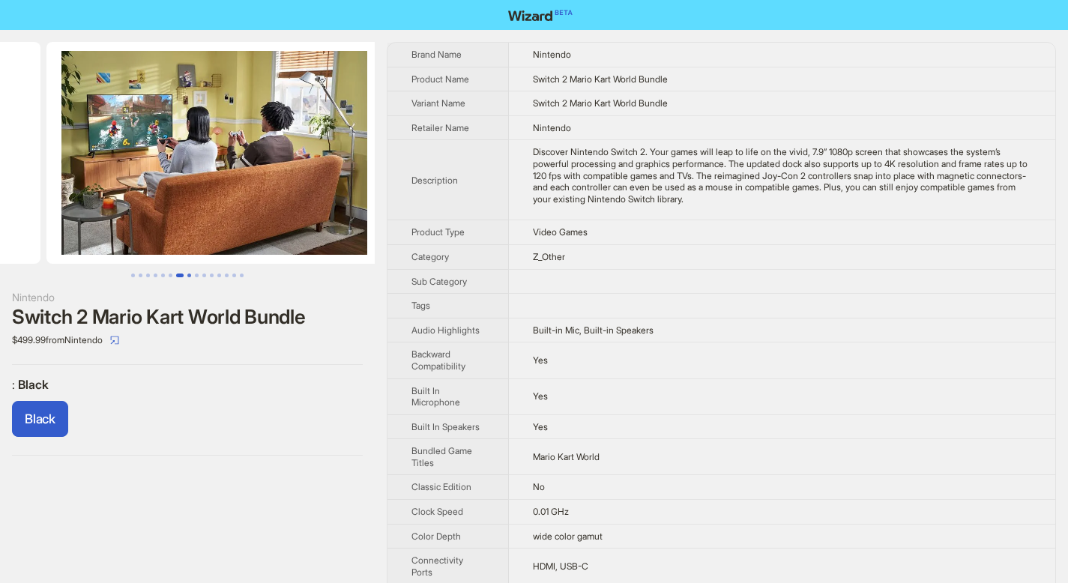
scroll to position [0, 2050]
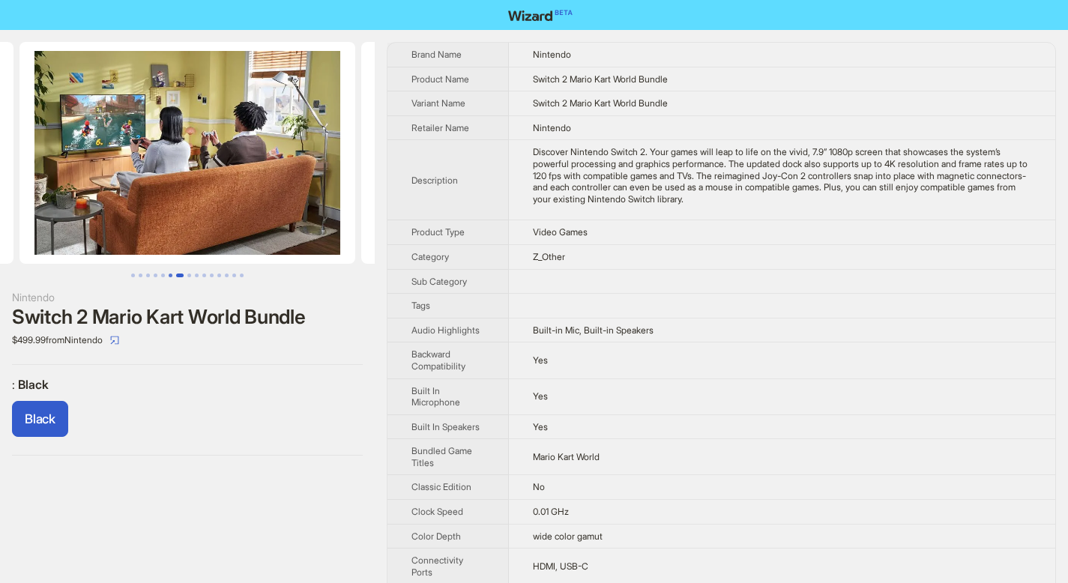
click at [176, 274] on button "Go to slide 7" at bounding box center [179, 275] width 7 height 4
click at [172, 273] on button "Go to slide 6" at bounding box center [171, 275] width 4 height 4
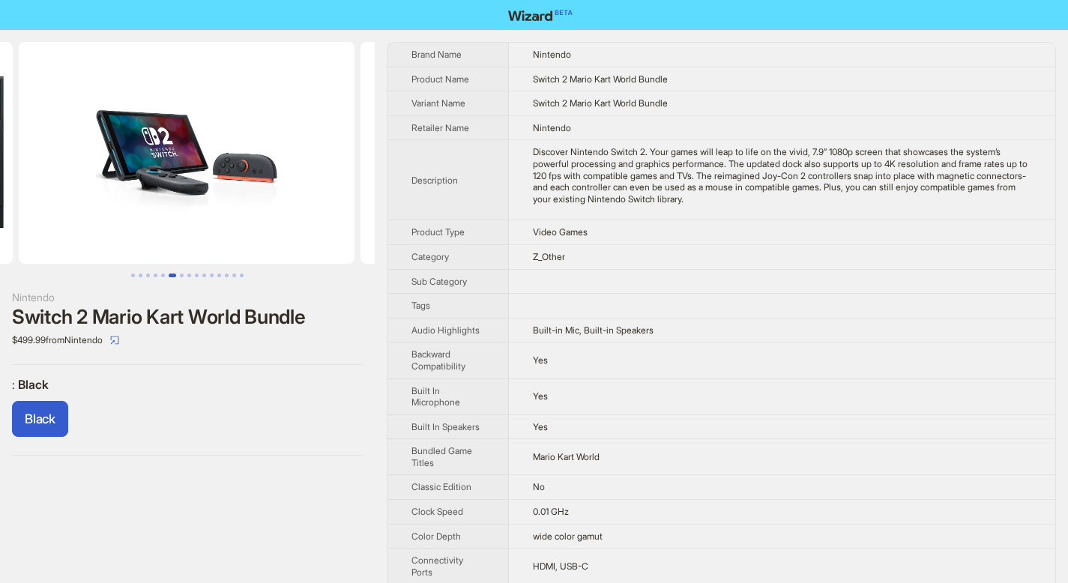
scroll to position [0, 1708]
click at [190, 276] on button "Go to slide 8" at bounding box center [189, 275] width 4 height 4
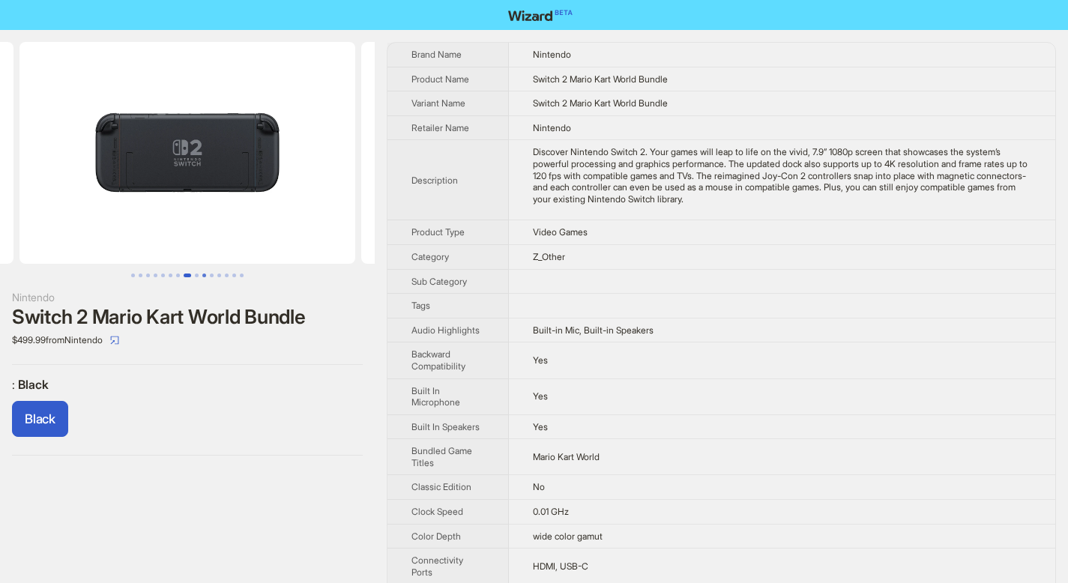
click at [205, 273] on button "Go to slide 10" at bounding box center [204, 275] width 4 height 4
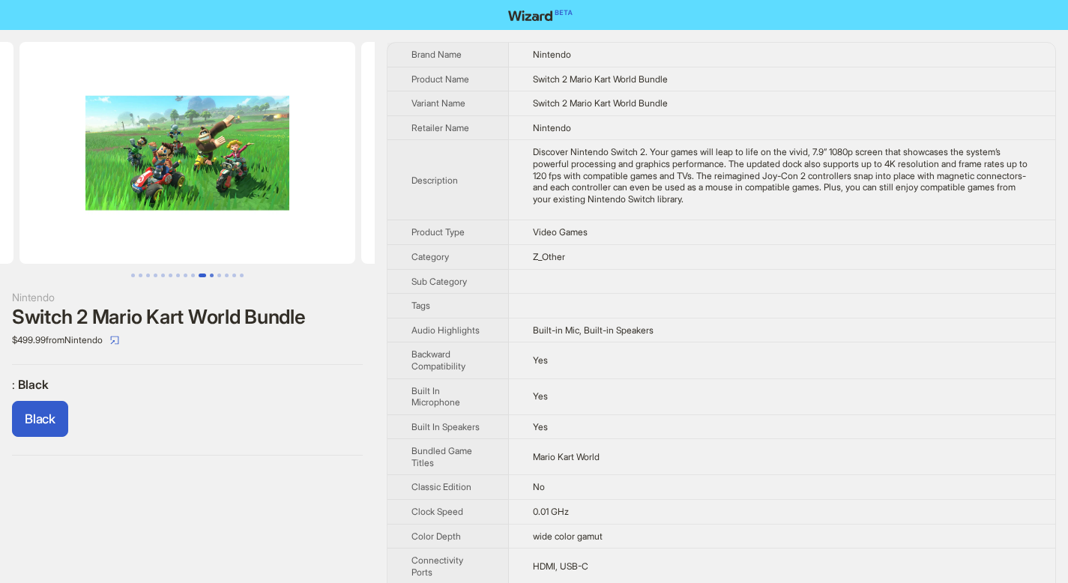
click at [214, 274] on button "Go to slide 11" at bounding box center [212, 275] width 4 height 4
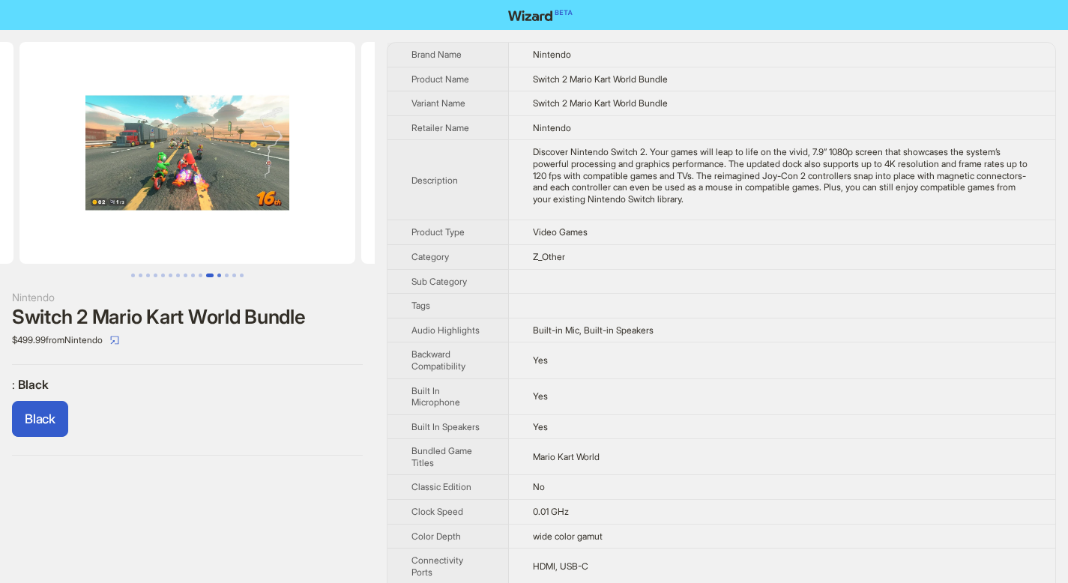
click at [218, 276] on button "Go to slide 12" at bounding box center [219, 275] width 4 height 4
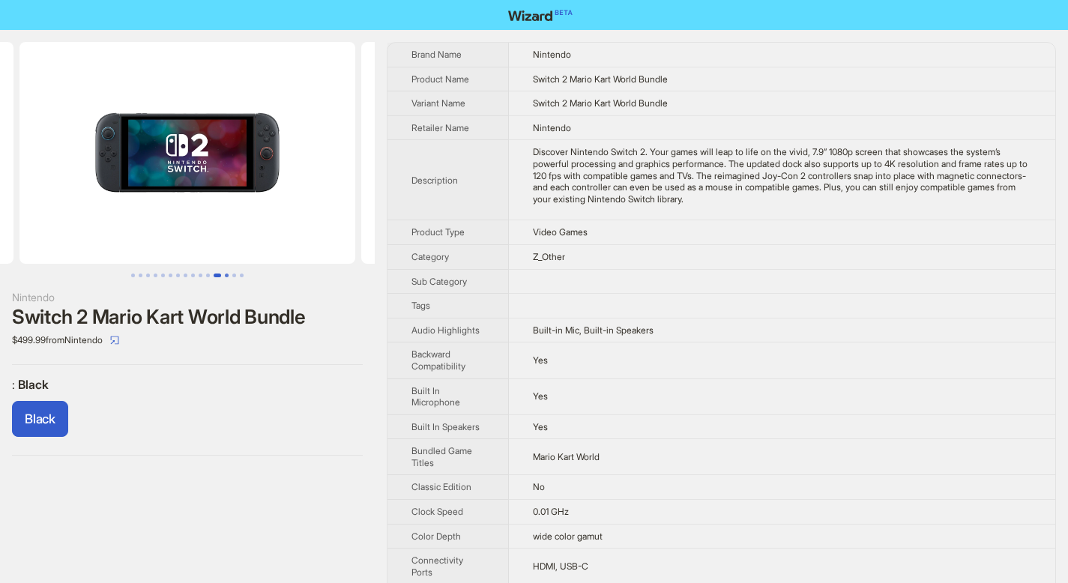
click at [229, 276] on button "Go to slide 13" at bounding box center [227, 275] width 4 height 4
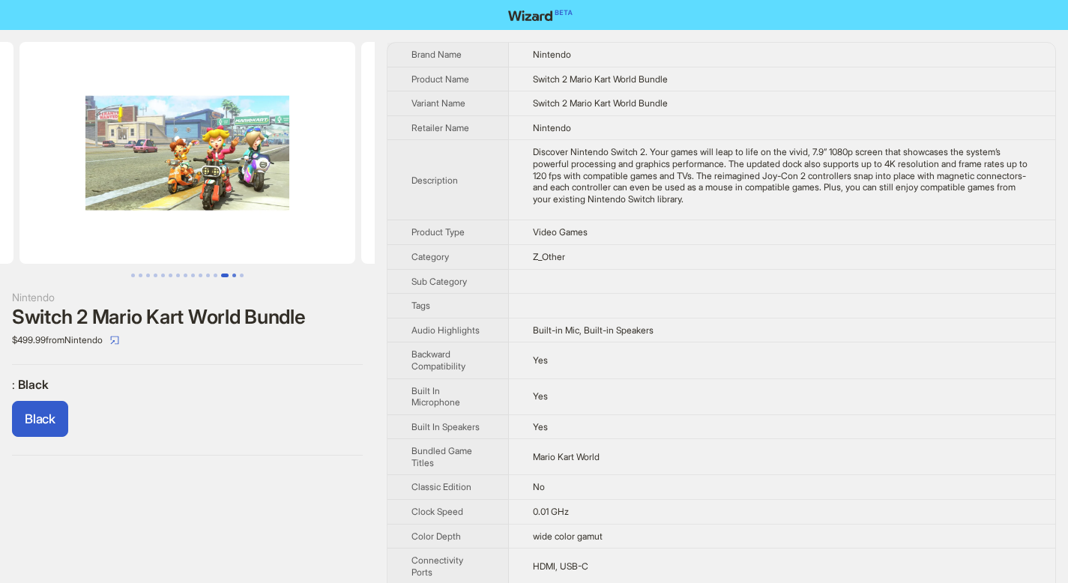
click at [232, 277] on button "Go to slide 14" at bounding box center [234, 275] width 4 height 4
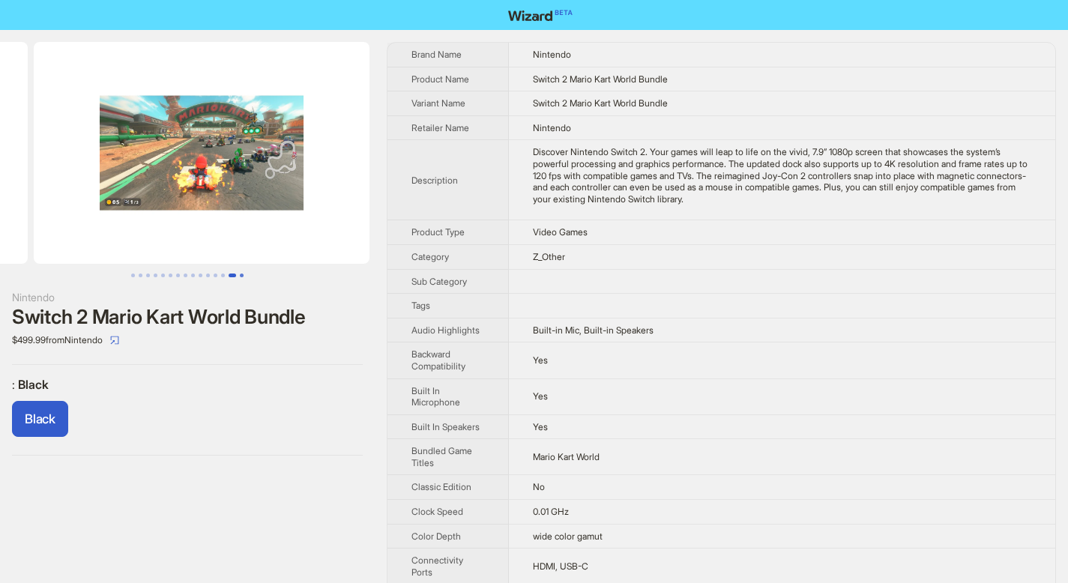
scroll to position [0, 4441]
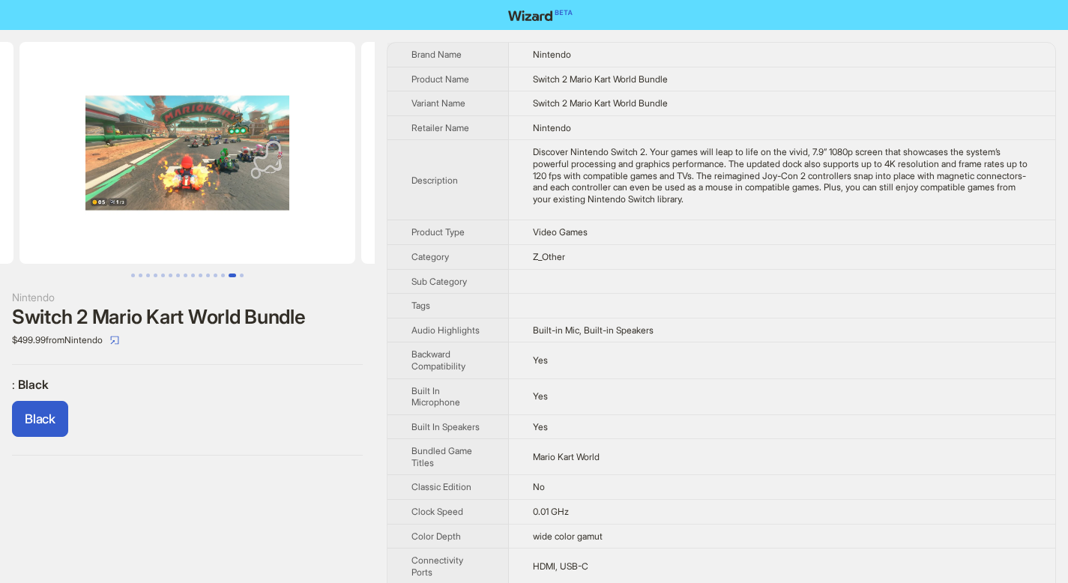
click at [246, 277] on div "Nintendo Switch 2 Mario Kart World Bundle $499.99 from Nintendo : Black Black" at bounding box center [187, 249] width 375 height 438
click at [242, 273] on button "Go to slide 15" at bounding box center [242, 275] width 4 height 4
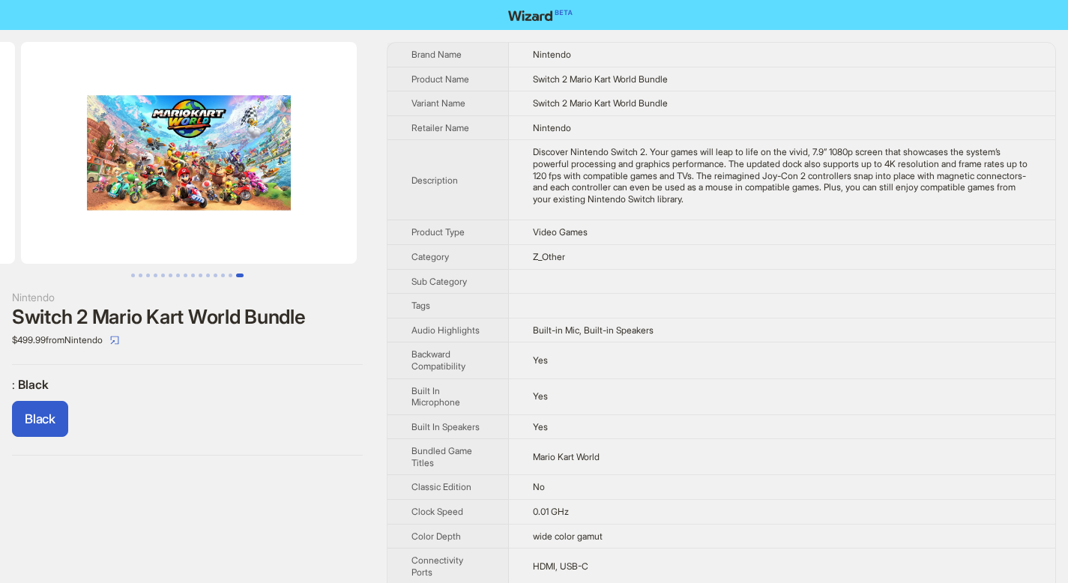
scroll to position [0, 4783]
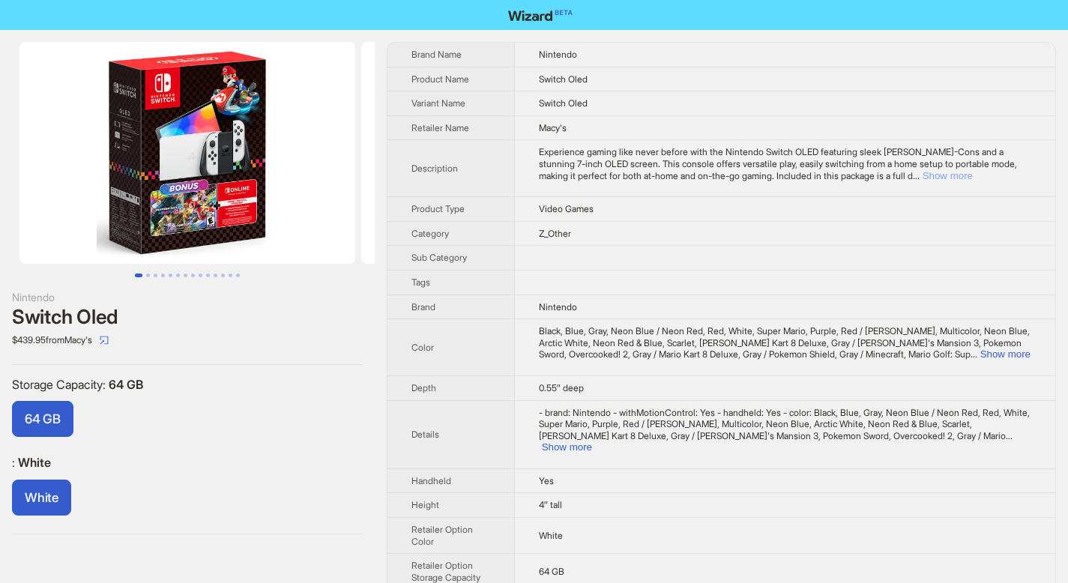
click at [972, 175] on button "Show more" at bounding box center [947, 175] width 50 height 11
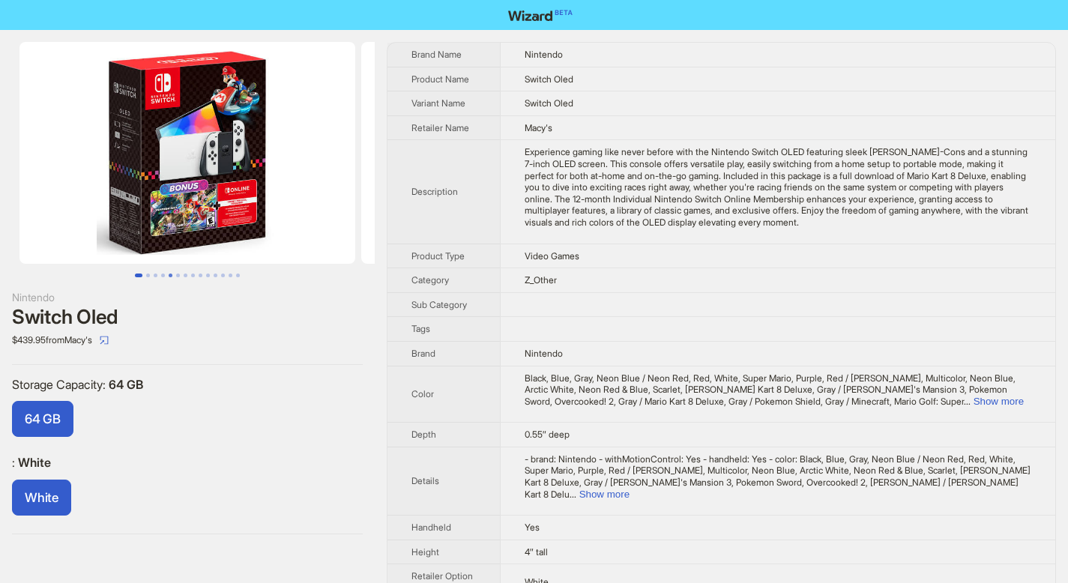
click at [169, 276] on button "Go to slide 5" at bounding box center [171, 275] width 4 height 4
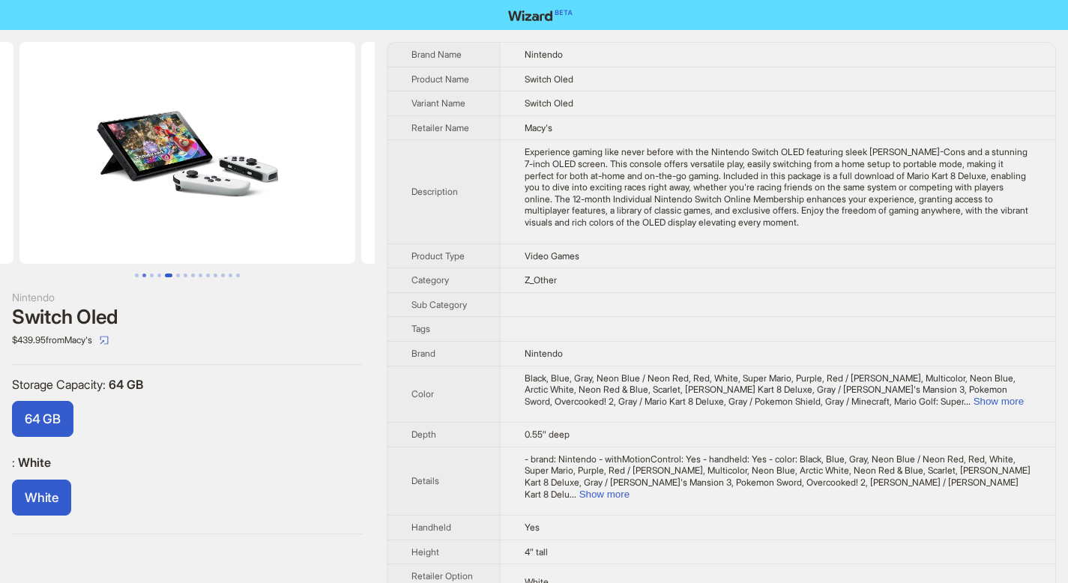
click at [145, 273] on button "Go to slide 2" at bounding box center [144, 275] width 4 height 4
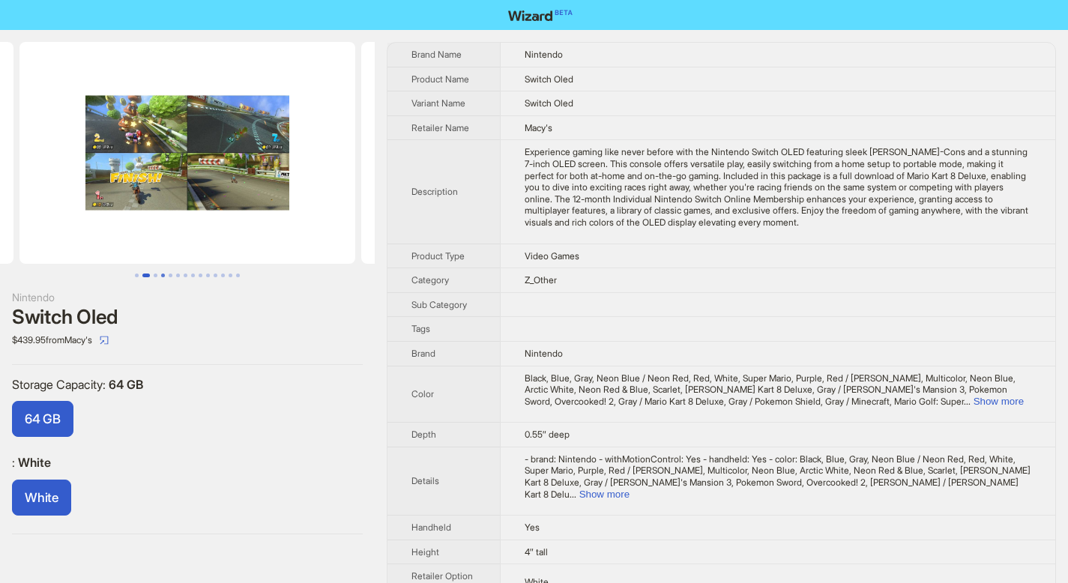
click at [163, 276] on button "Go to slide 4" at bounding box center [163, 275] width 4 height 4
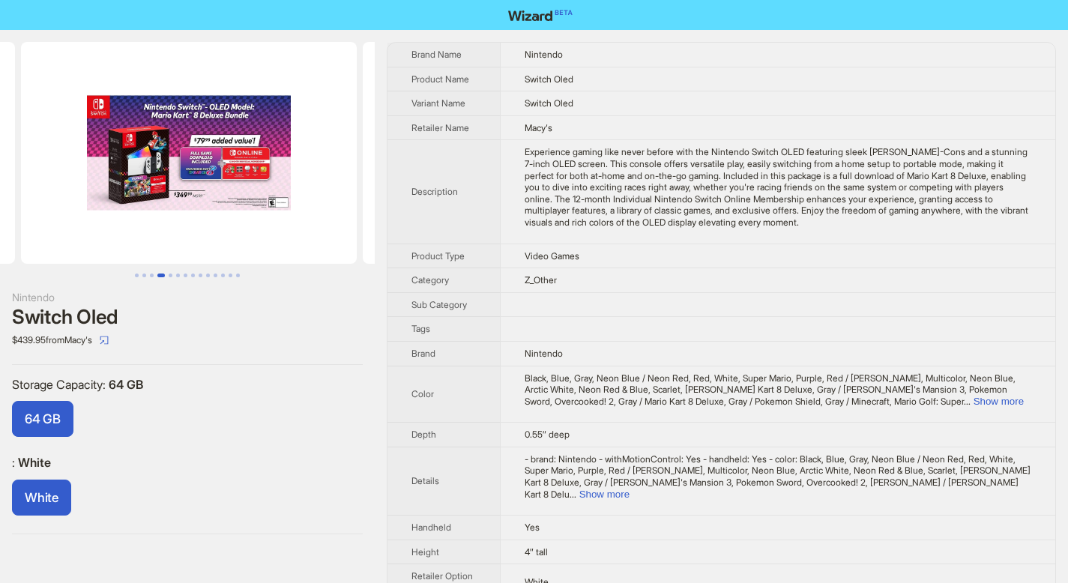
scroll to position [0, 1025]
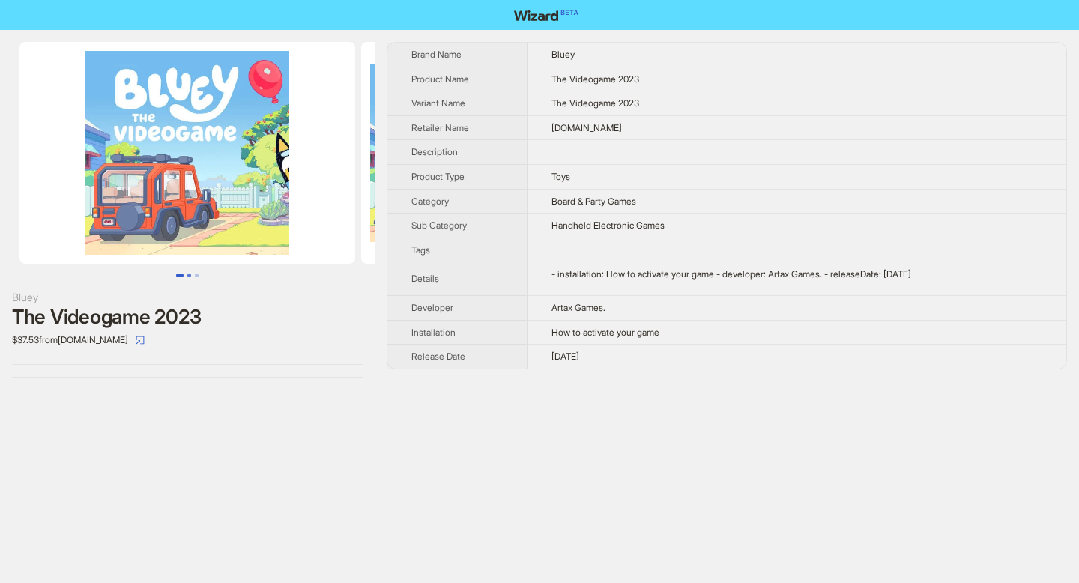
click at [189, 273] on button "Go to slide 2" at bounding box center [189, 275] width 4 height 4
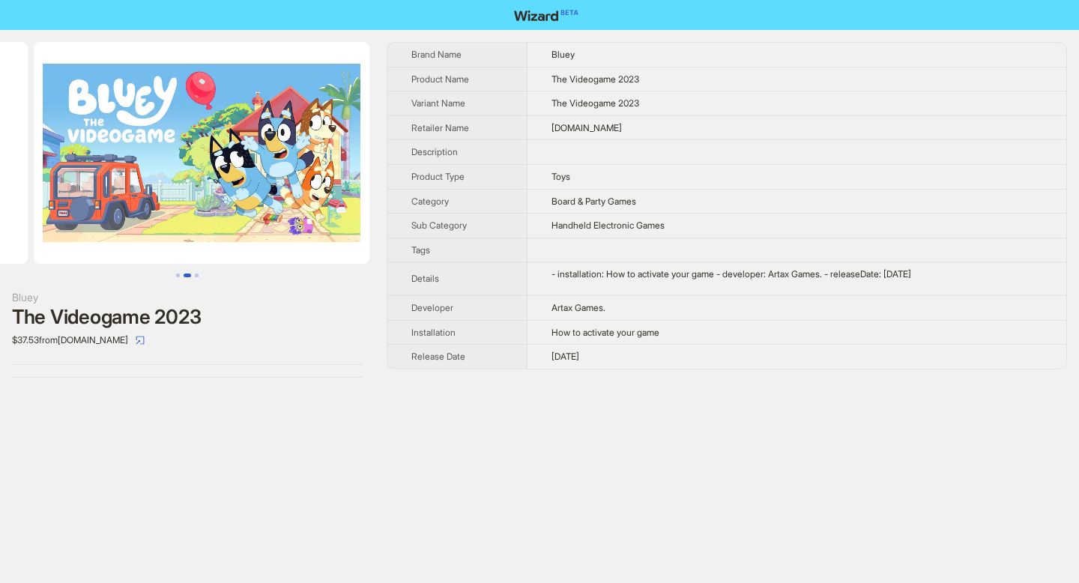
scroll to position [0, 342]
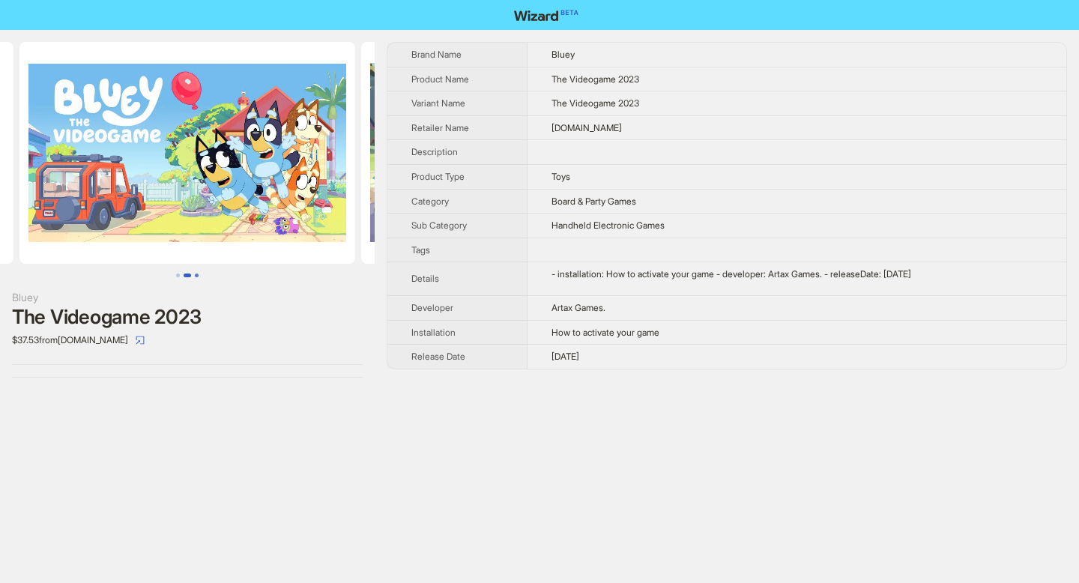
click at [198, 276] on button "Go to slide 3" at bounding box center [197, 275] width 4 height 4
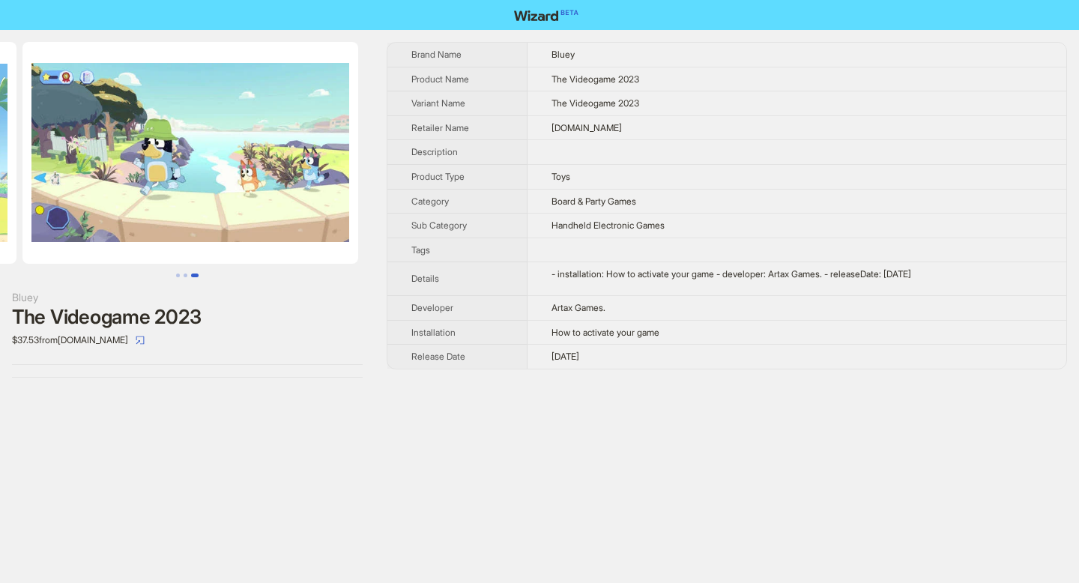
scroll to position [0, 683]
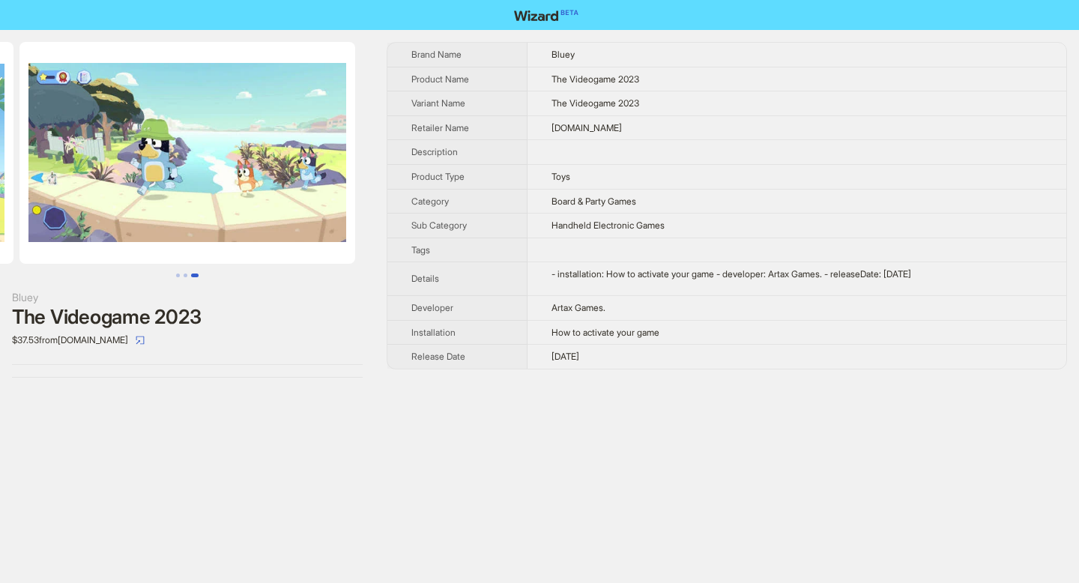
drag, startPoint x: 414, startPoint y: 55, endPoint x: 612, endPoint y: 369, distance: 370.8
click at [612, 369] on div "Brand Name Bluey Product Name The Videogame 2023 Variant Name The Videogame 202…" at bounding box center [727, 205] width 680 height 327
drag, startPoint x: 413, startPoint y: 55, endPoint x: 644, endPoint y: 369, distance: 389.6
click at [644, 369] on div "Brand Name Bluey Product Name The Videogame 2023 Variant Name The Videogame 202…" at bounding box center [727, 205] width 680 height 327
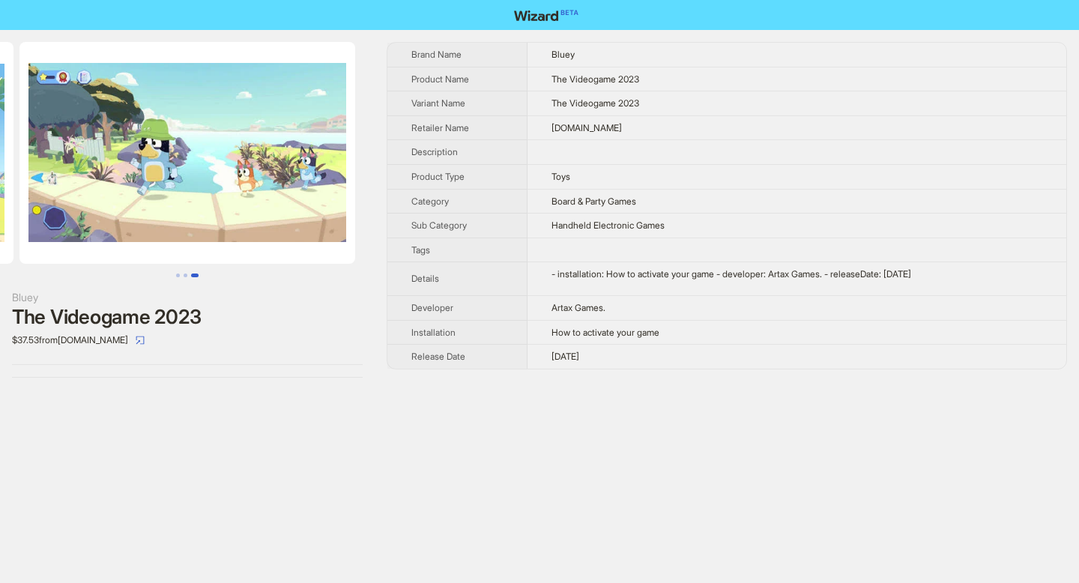
click at [634, 360] on td "16 November 2023" at bounding box center [796, 357] width 539 height 24
drag, startPoint x: 414, startPoint y: 52, endPoint x: 614, endPoint y: 362, distance: 368.5
click at [614, 362] on tbody "Brand Name Bluey Product Name The Videogame 2023 Variant Name The Videogame 202…" at bounding box center [726, 206] width 679 height 326
copy tbody "Brand Name Bluey Product Name The Videogame 2023 Variant Name The Videogame 202…"
click at [145, 343] on icon "select" at bounding box center [140, 340] width 8 height 8
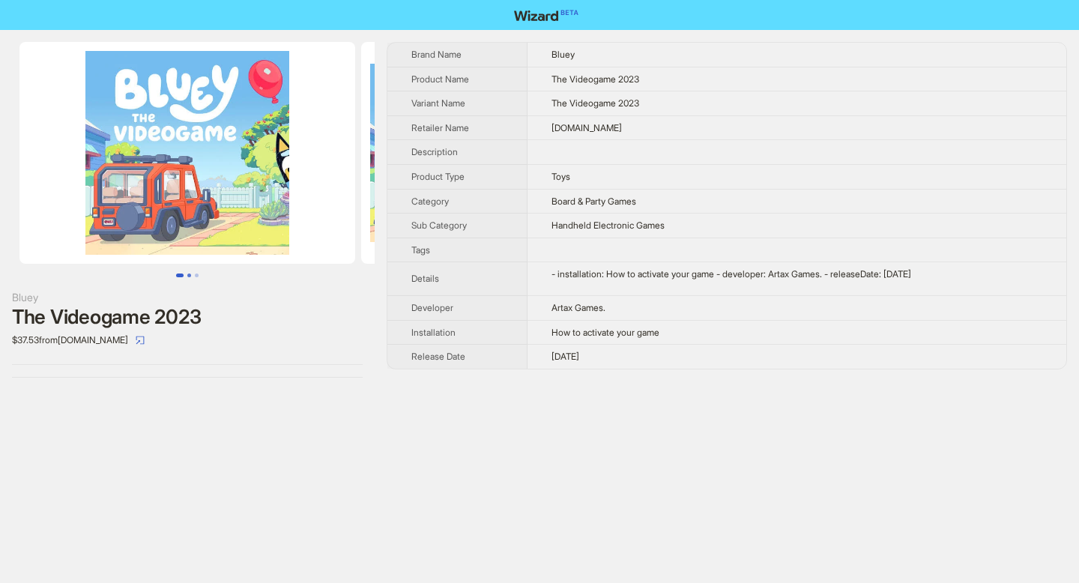
click at [190, 274] on button "Go to slide 2" at bounding box center [189, 275] width 4 height 4
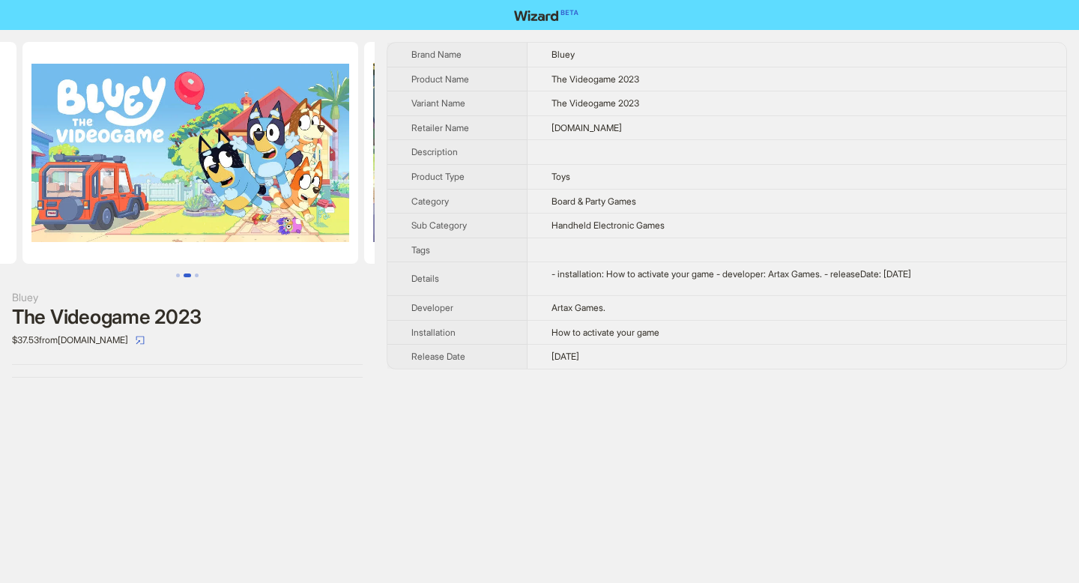
scroll to position [0, 342]
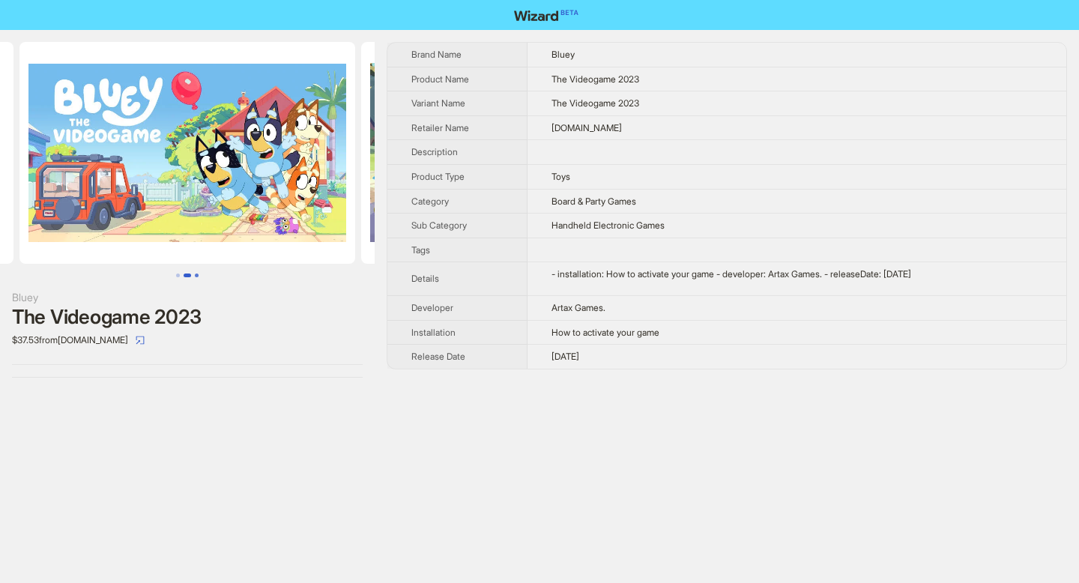
click at [199, 274] on button "Go to slide 3" at bounding box center [197, 275] width 4 height 4
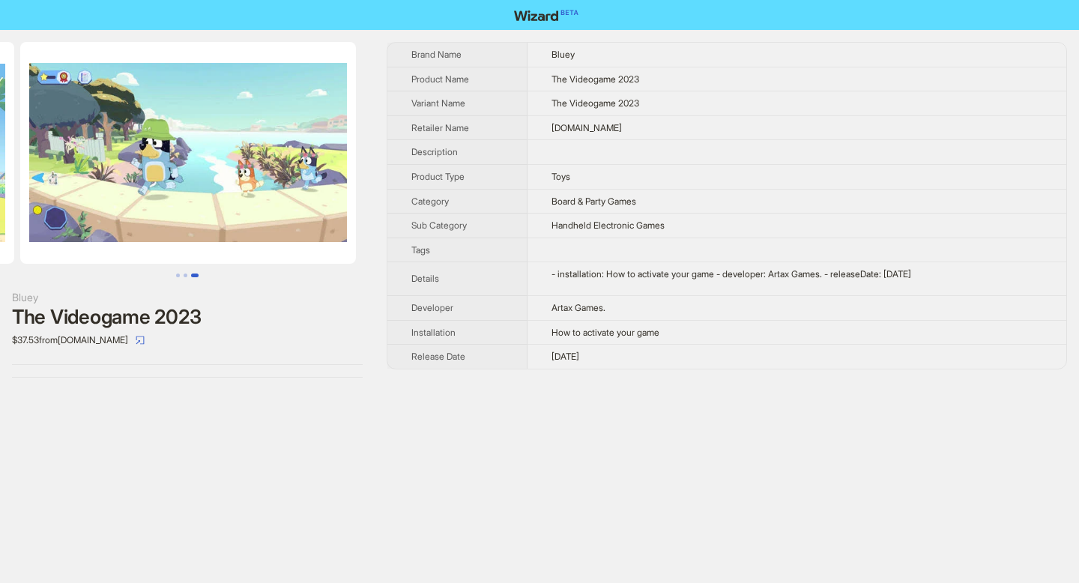
scroll to position [0, 683]
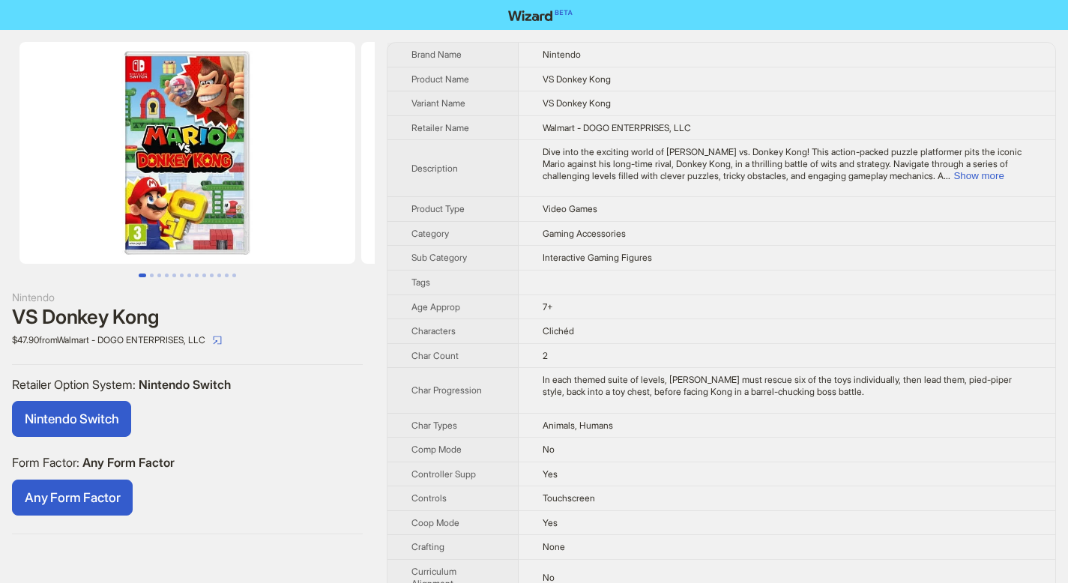
click at [1006, 169] on span "Dive into the exciting world of [PERSON_NAME] vs. Donkey Kong! This action-pack…" at bounding box center [781, 163] width 479 height 34
click at [1005, 181] on td "Dive into the exciting world of [PERSON_NAME] vs. Donkey Kong! This action-pack…" at bounding box center [786, 168] width 536 height 57
click at [1003, 179] on button "Show more" at bounding box center [978, 175] width 50 height 11
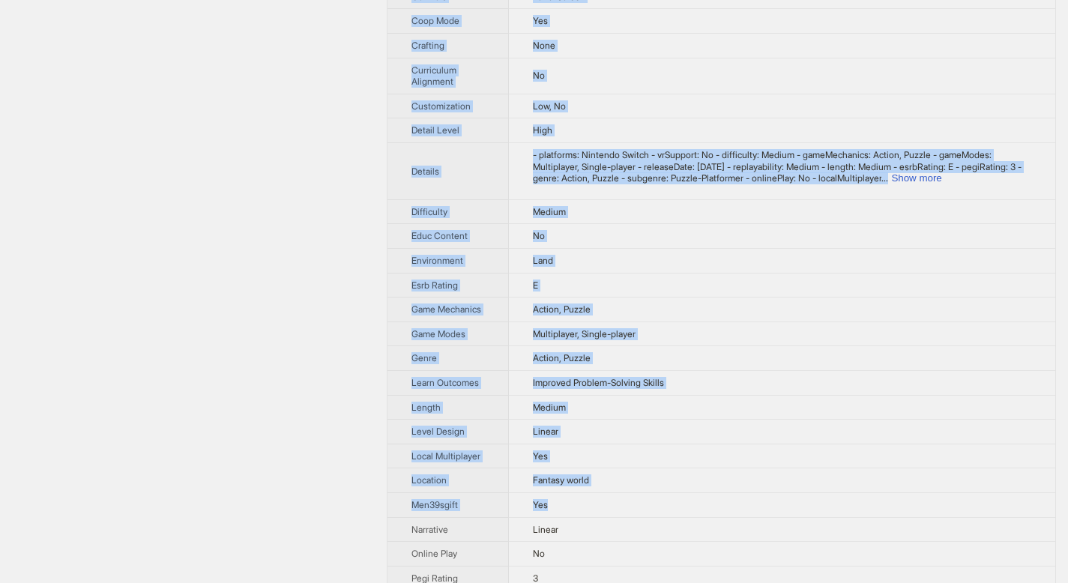
scroll to position [1069, 0]
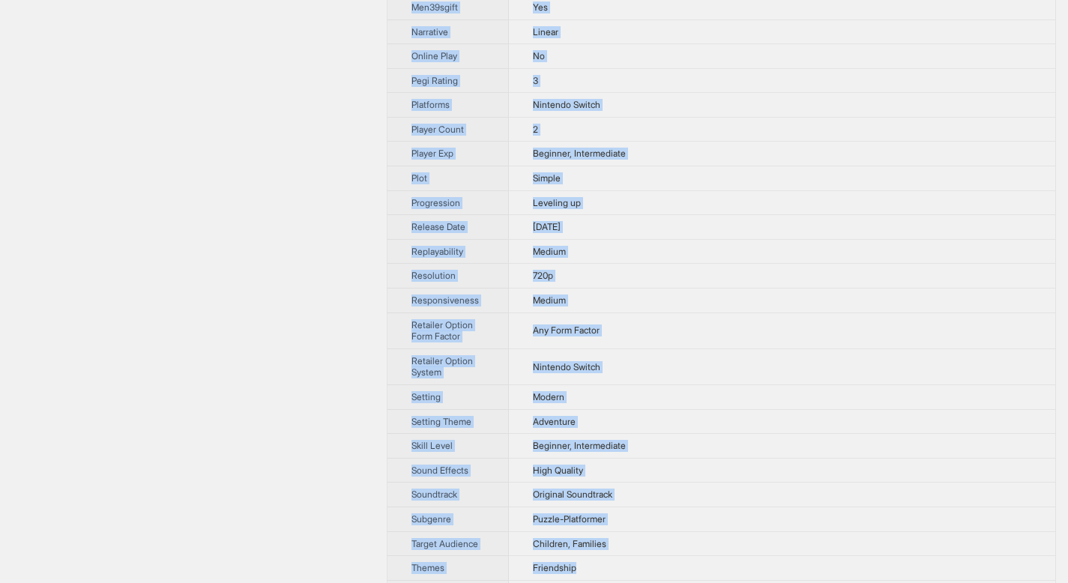
drag, startPoint x: 411, startPoint y: 54, endPoint x: 617, endPoint y: 567, distance: 553.0
copy tbody "Brand Name Nintendo Product Name VS Donkey Kong Variant Name VS Donkey Kong Ret…"
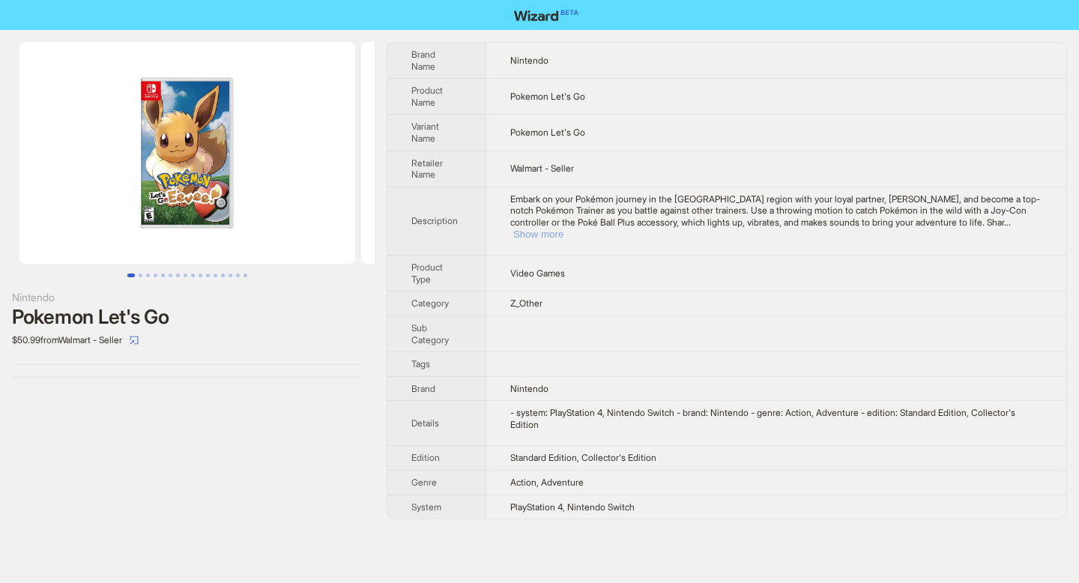
click at [563, 229] on button "Show more" at bounding box center [538, 234] width 50 height 11
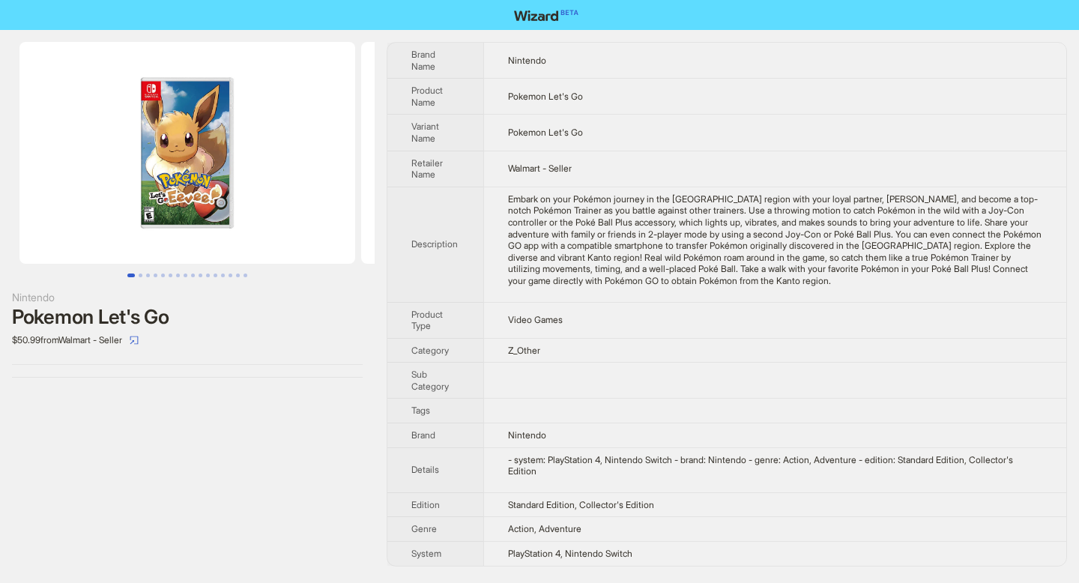
click at [182, 194] on img at bounding box center [187, 153] width 336 height 222
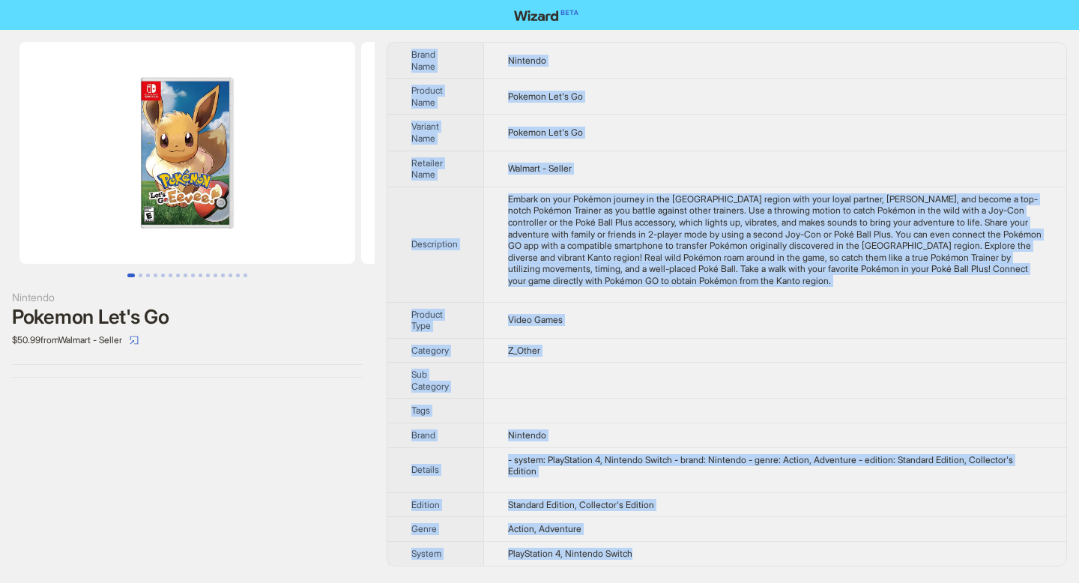
drag, startPoint x: 412, startPoint y: 58, endPoint x: 650, endPoint y: 560, distance: 555.3
click at [650, 560] on tbody "Brand Name Nintendo Product Name Pokemon Let's Go Variant Name Pokemon Let's Go…" at bounding box center [726, 304] width 679 height 523
copy tbody "Brand Name Nintendo Product Name Pokemon Let's Go Variant Name Pokemon Let's Go…"
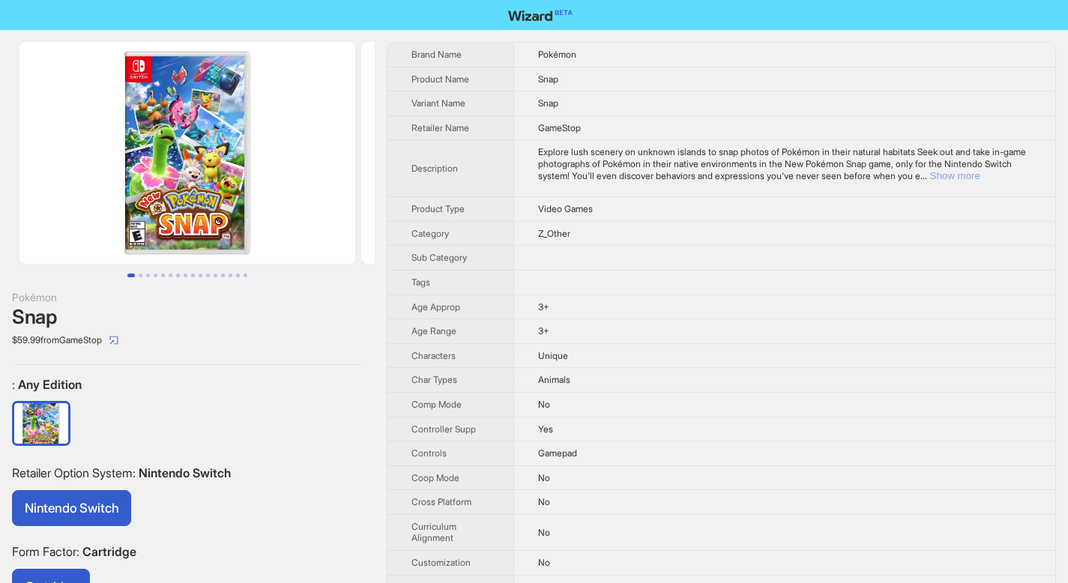
click at [980, 179] on button "Show more" at bounding box center [955, 175] width 50 height 11
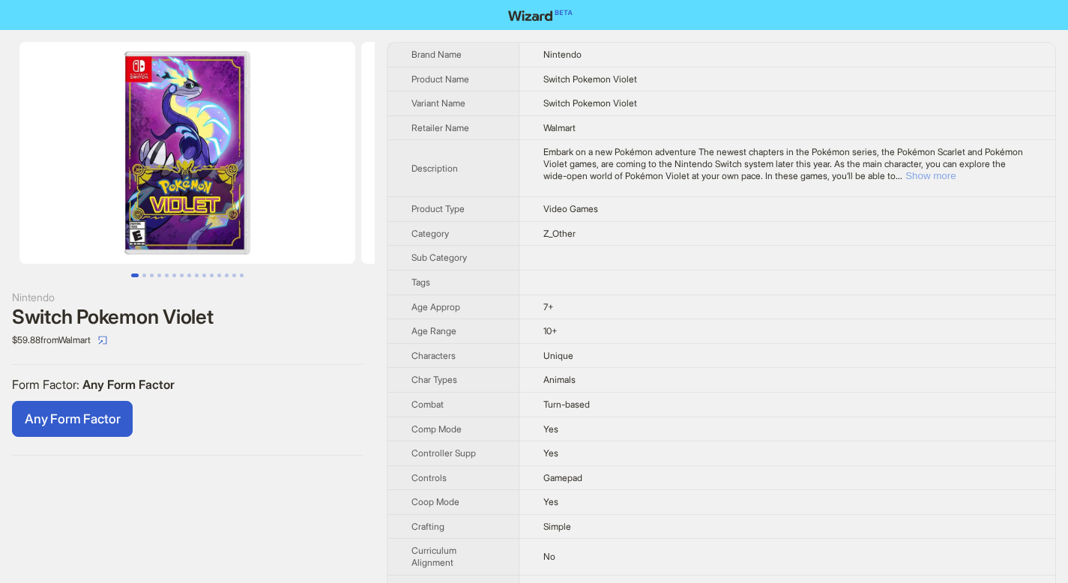
click at [955, 177] on button "Show more" at bounding box center [930, 175] width 50 height 11
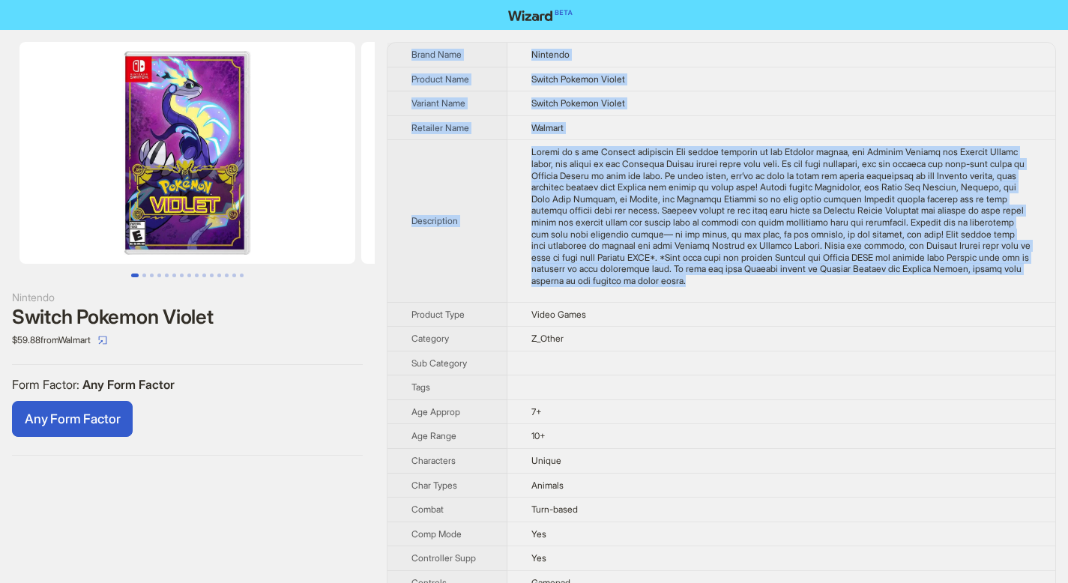
drag, startPoint x: 410, startPoint y: 52, endPoint x: 602, endPoint y: 300, distance: 313.5
copy tbody "Brand Name Nintendo Product Name Switch Pokemon Violet Variant Name Switch Poke…"
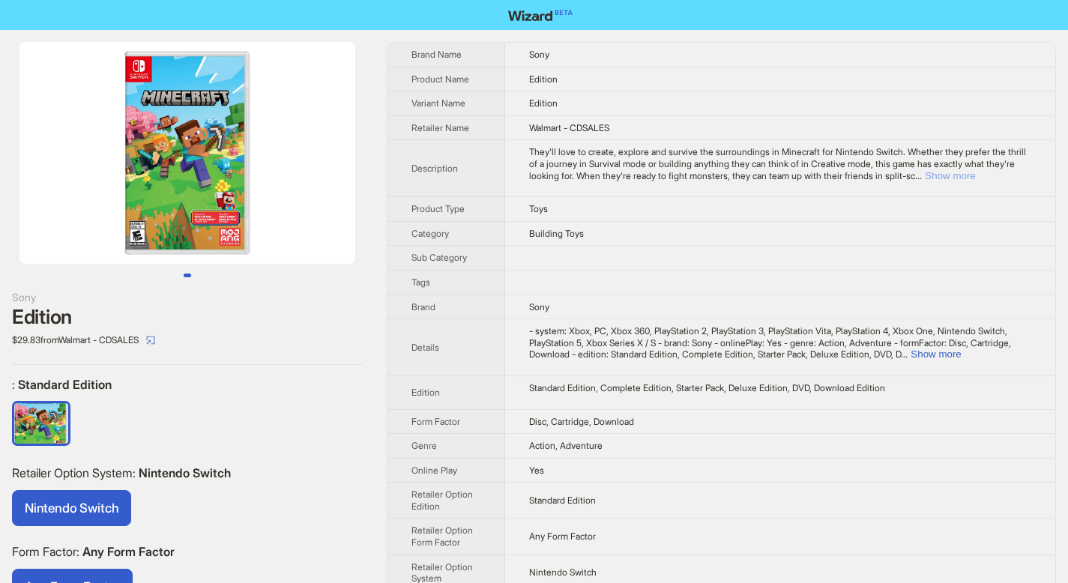
click at [975, 177] on button "Show more" at bounding box center [950, 175] width 50 height 11
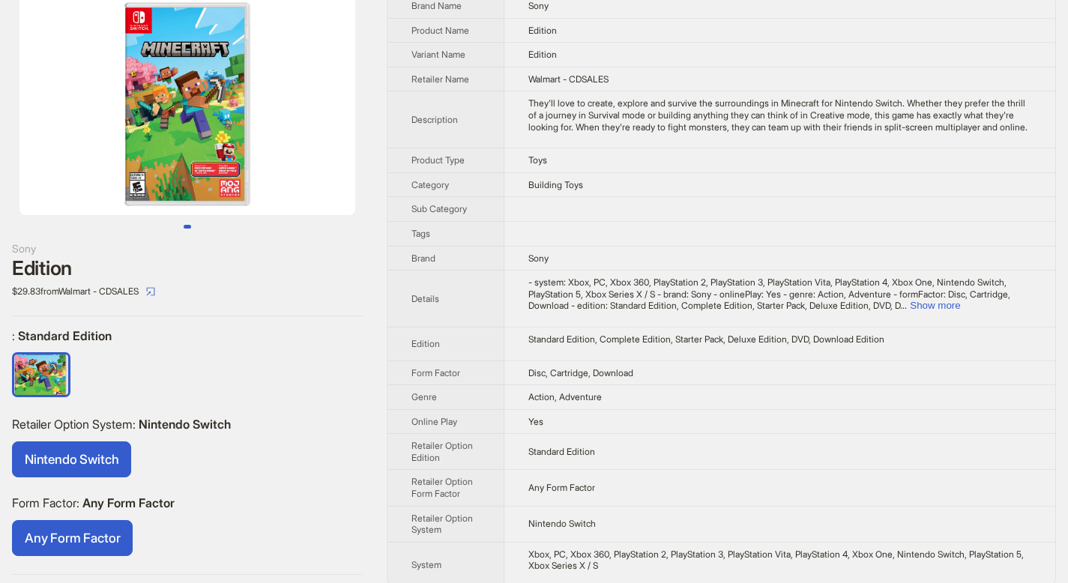
scroll to position [76, 0]
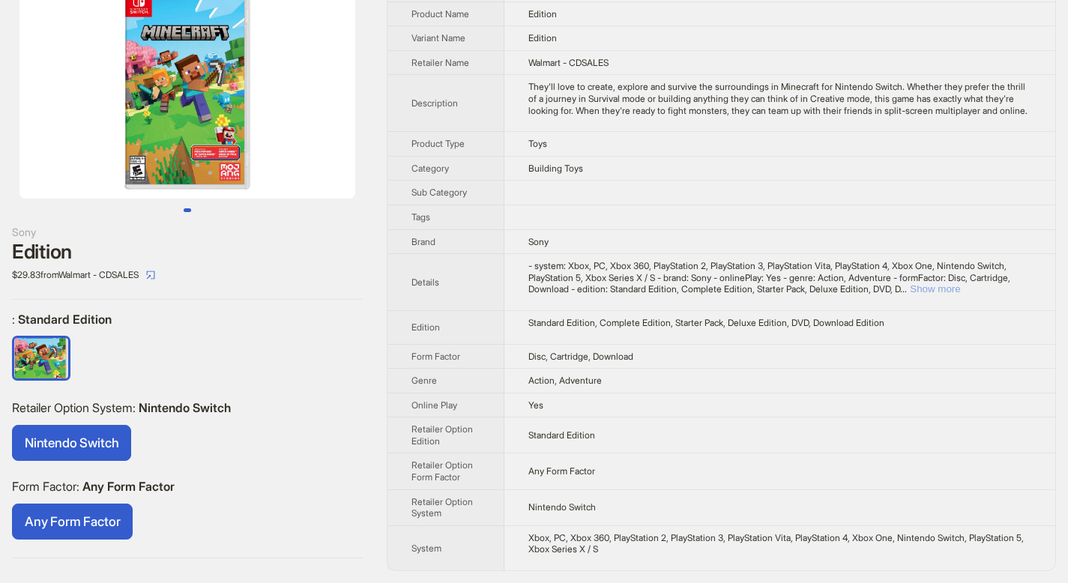
click at [960, 289] on button "Show more" at bounding box center [935, 288] width 50 height 11
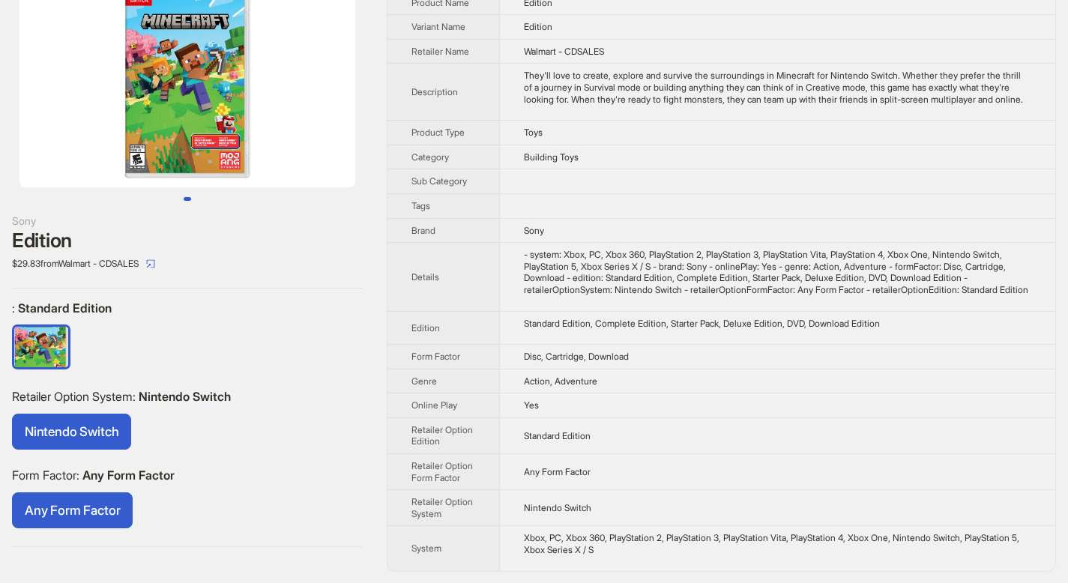
click at [217, 157] on img at bounding box center [187, 77] width 336 height 222
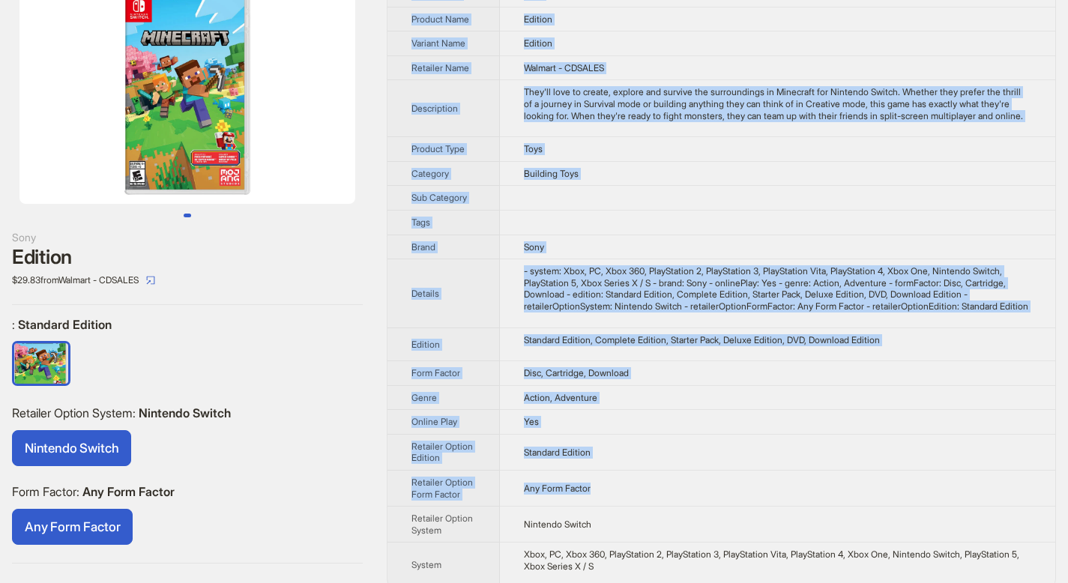
scroll to position [100, 0]
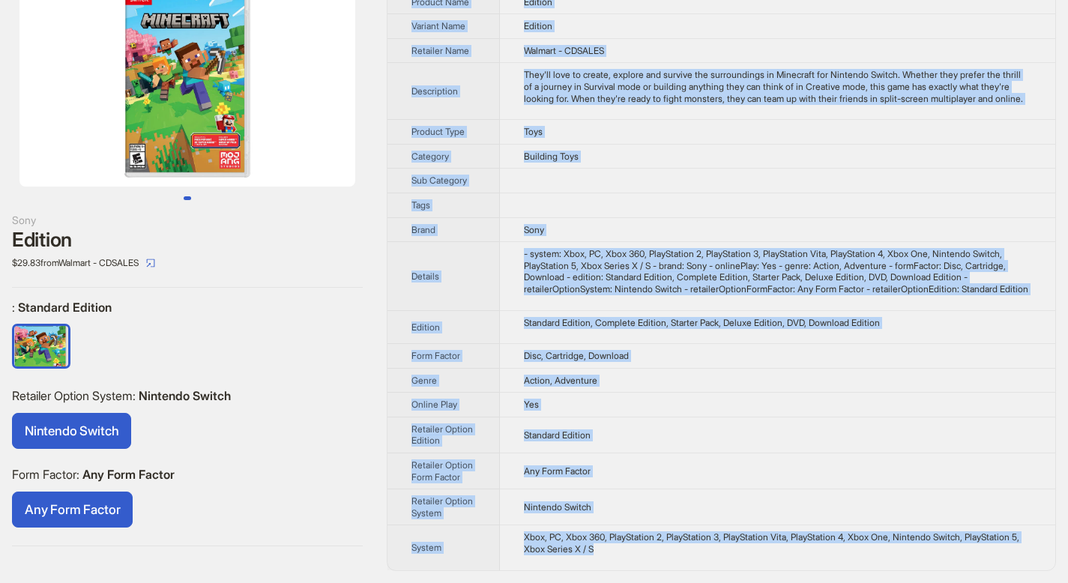
drag, startPoint x: 412, startPoint y: 52, endPoint x: 672, endPoint y: 552, distance: 564.0
click at [672, 552] on tbody "Brand Name Sony Product Name Edition Variant Name Edition Retailer Name Walmart…" at bounding box center [721, 268] width 668 height 605
copy tbody "Brand Name Sony Product Name Edition Variant Name Edition Retailer Name Walmart…"
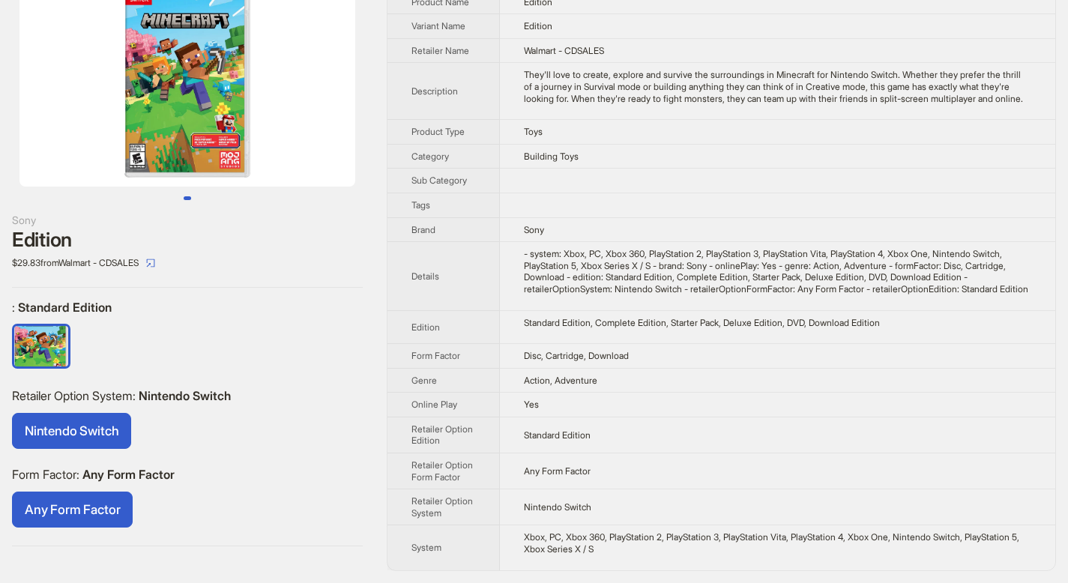
click at [264, 275] on div "Sony Edition $29.83 from Walmart - CDSALES : Standard Edition Retailer Option S…" at bounding box center [187, 255] width 375 height 605
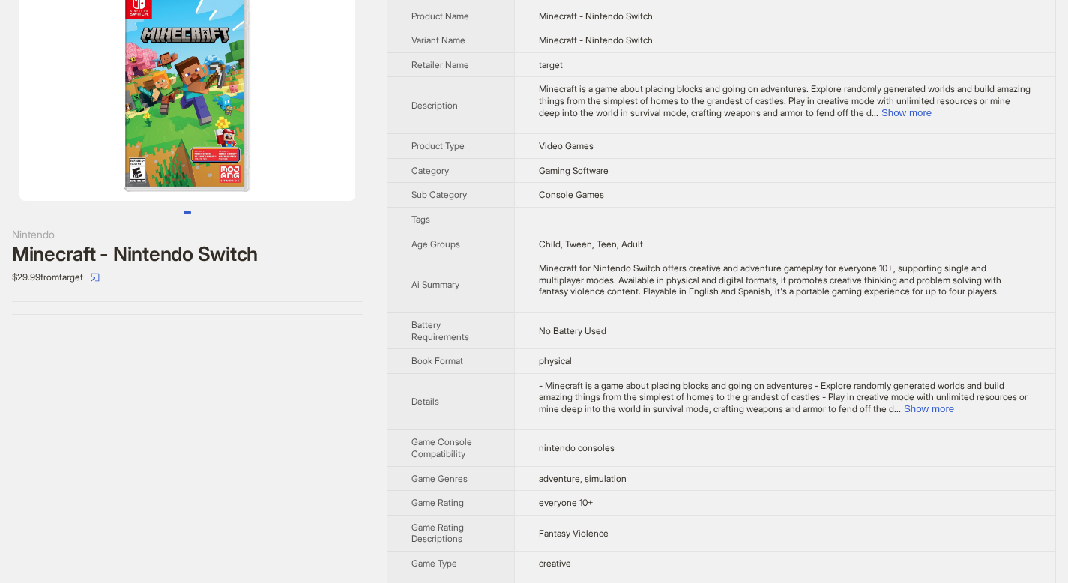
scroll to position [84, 0]
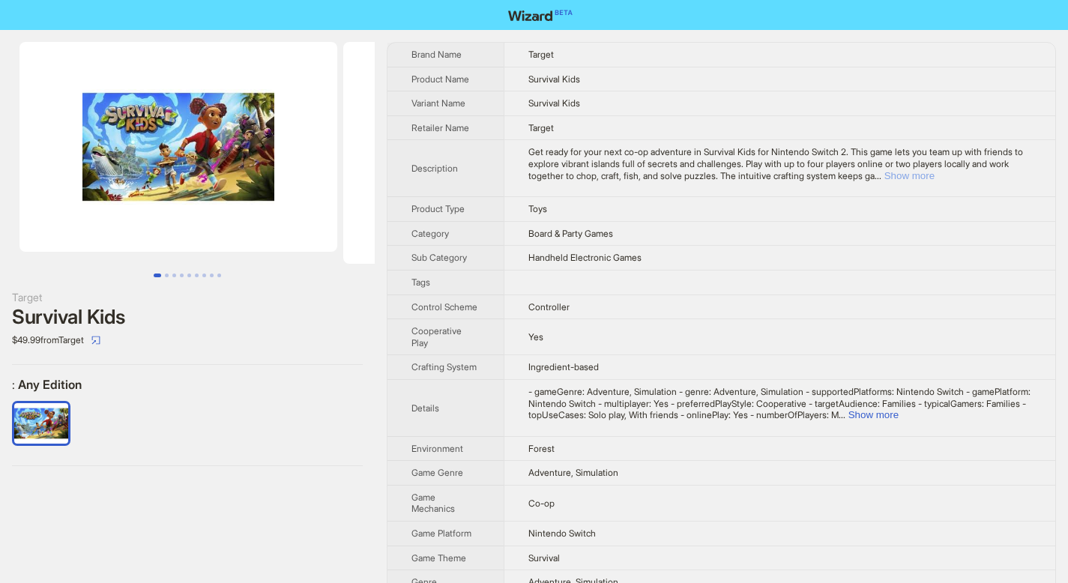
click at [934, 175] on button "Show more" at bounding box center [909, 175] width 50 height 11
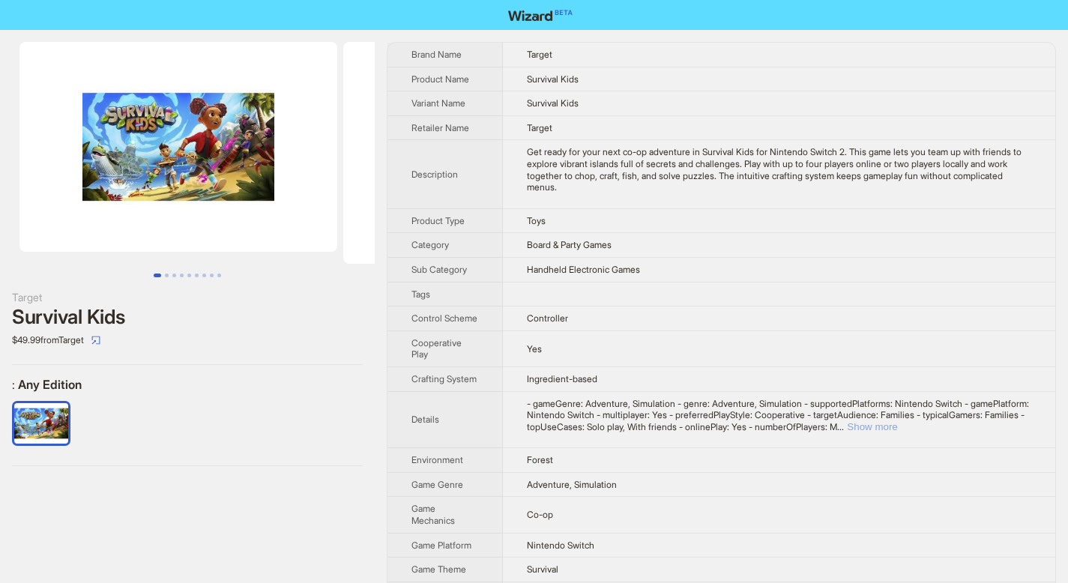
click at [897, 422] on button "Show more" at bounding box center [872, 426] width 50 height 11
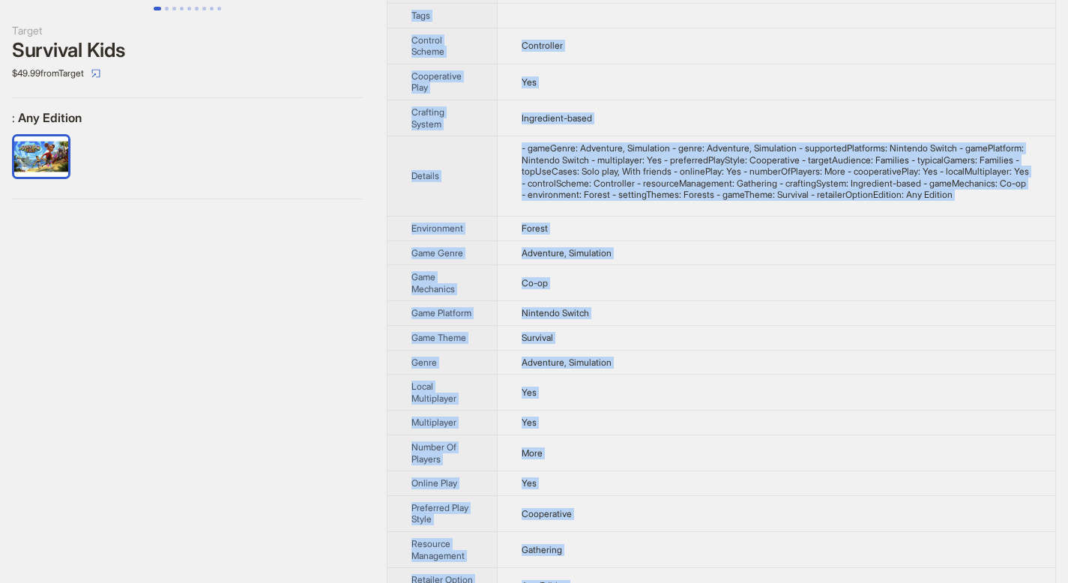
scroll to position [503, 0]
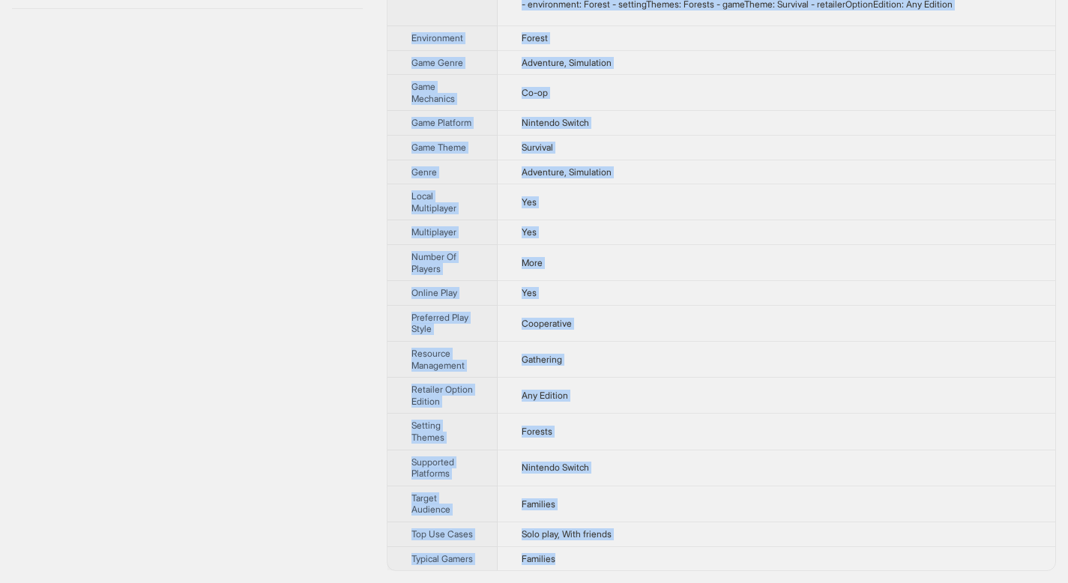
drag, startPoint x: 412, startPoint y: 50, endPoint x: 614, endPoint y: 557, distance: 545.1
click at [614, 557] on tbody "Brand Name Target Product Name Survival Kids Variant Name Survival Kids Retaile…" at bounding box center [721, 78] width 668 height 984
copy tbody "Brand Name Target Product Name Survival Kids Variant Name Survival Kids Retaile…"
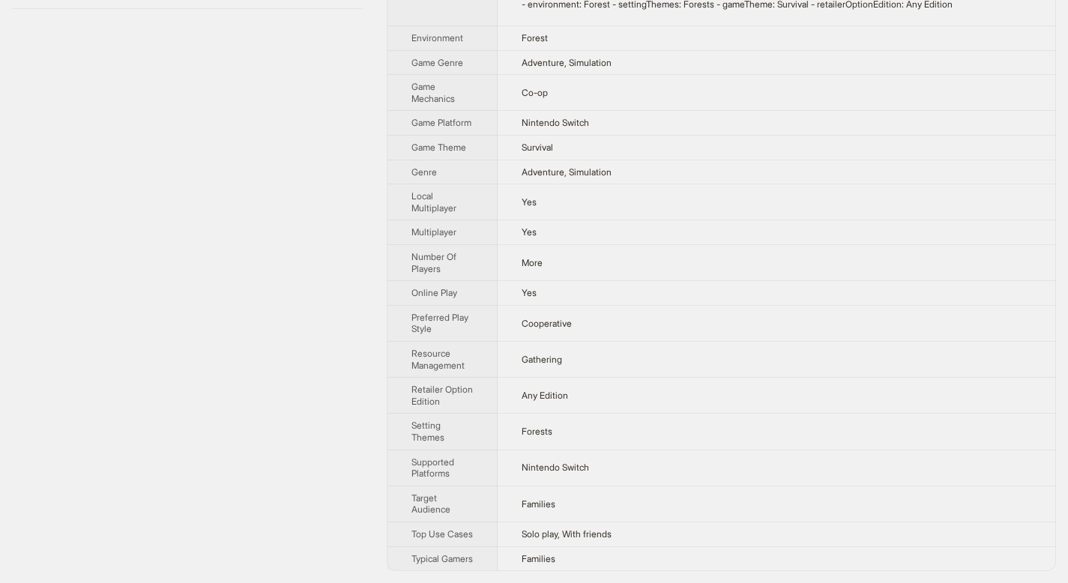
click at [305, 338] on div "Target Survival Kids $49.99 from Target : Any Edition" at bounding box center [187, 78] width 375 height 1010
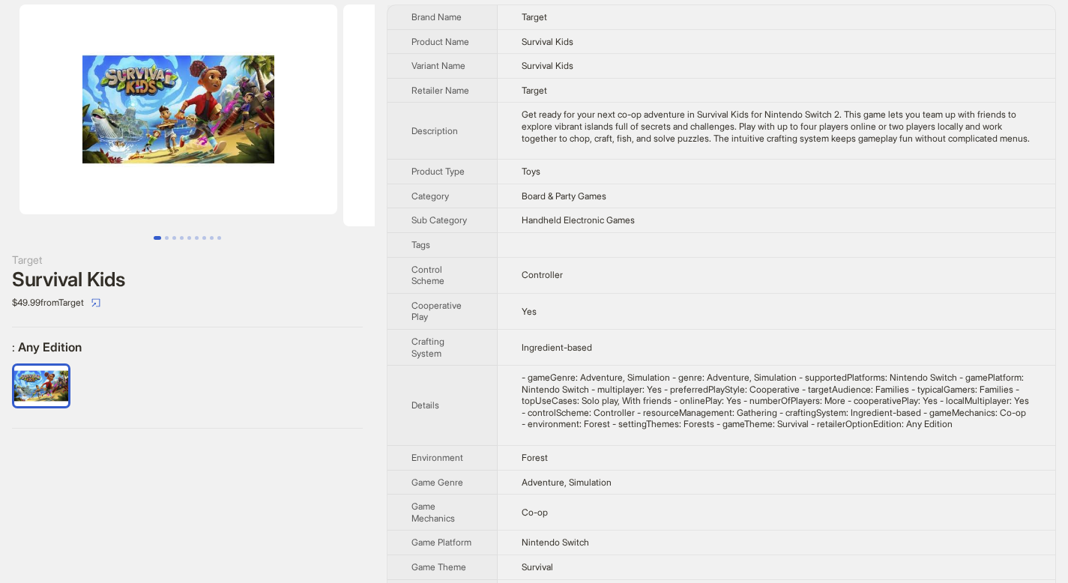
scroll to position [0, 0]
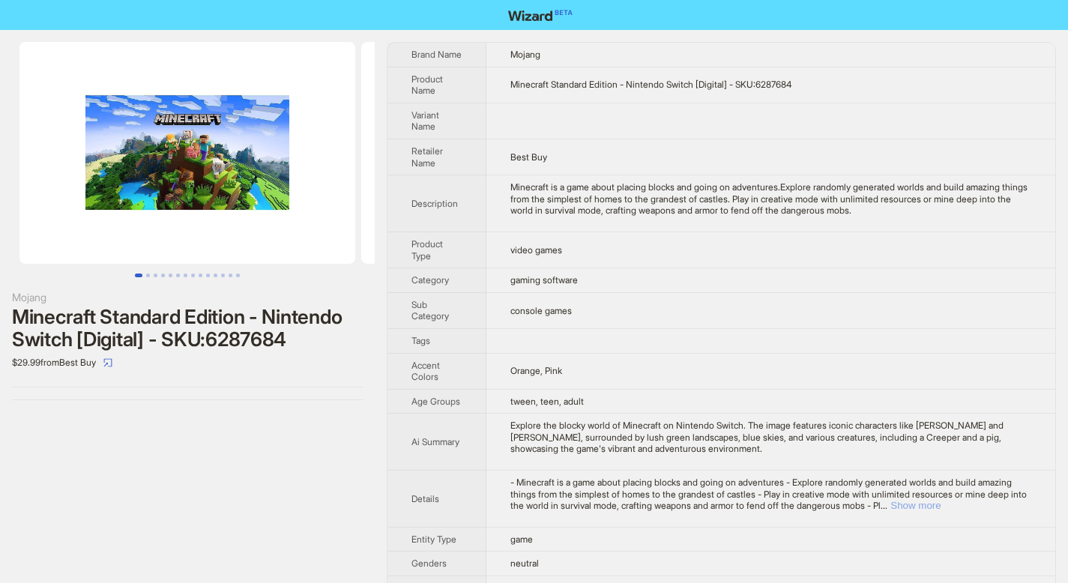
click at [940, 506] on button "Show more" at bounding box center [915, 505] width 50 height 11
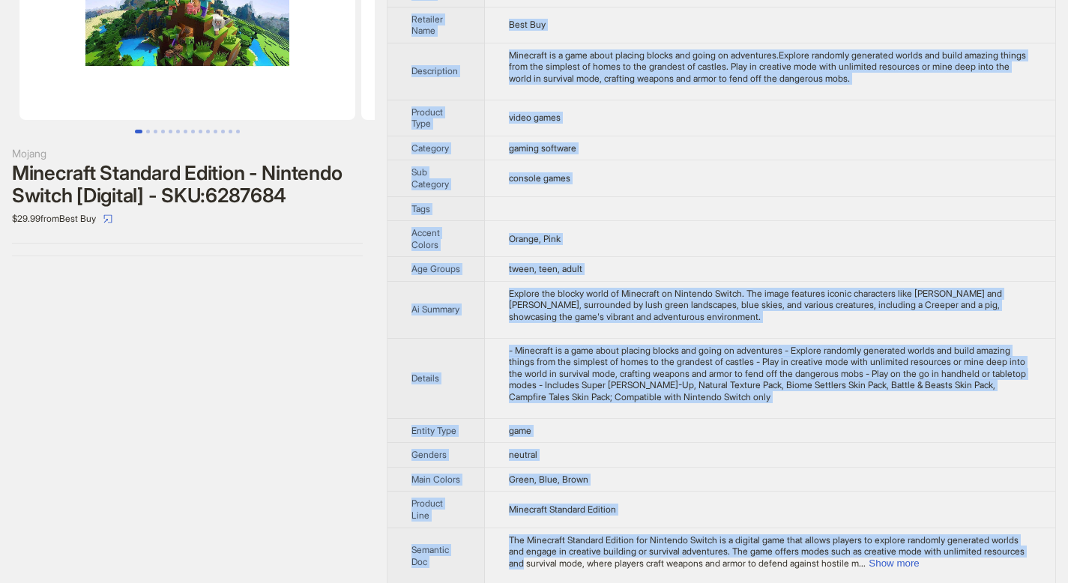
scroll to position [182, 0]
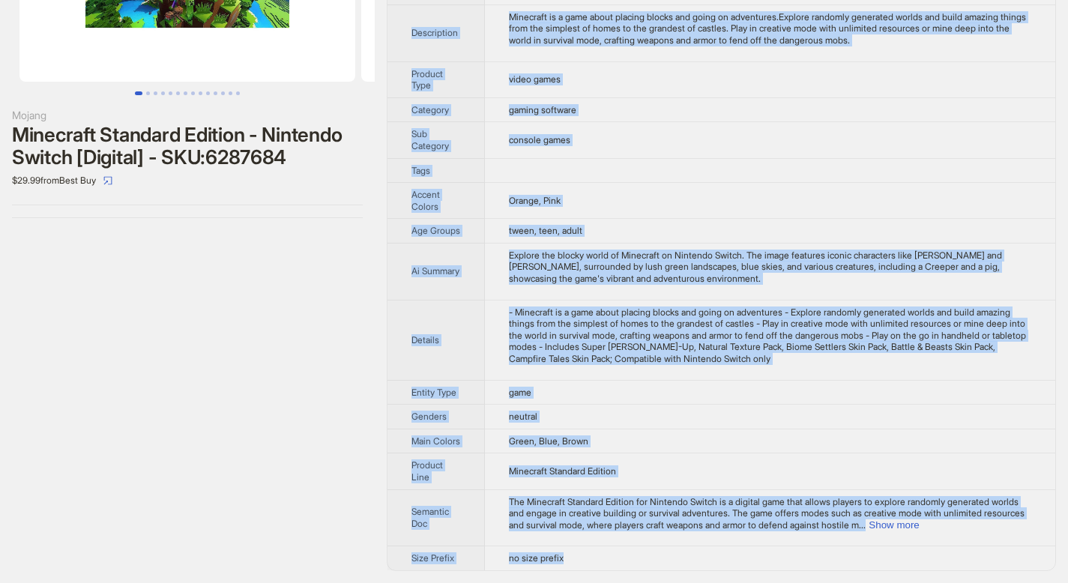
drag, startPoint x: 413, startPoint y: 52, endPoint x: 611, endPoint y: 554, distance: 539.8
click at [611, 554] on tbody "Brand Name Mojang Product Name Minecraft Standard Edition - Nintendo Switch [Di…" at bounding box center [721, 216] width 668 height 710
copy tbody "Brand Name Mojang Product Name Minecraft Standard Edition - Nintendo Switch [Di…"
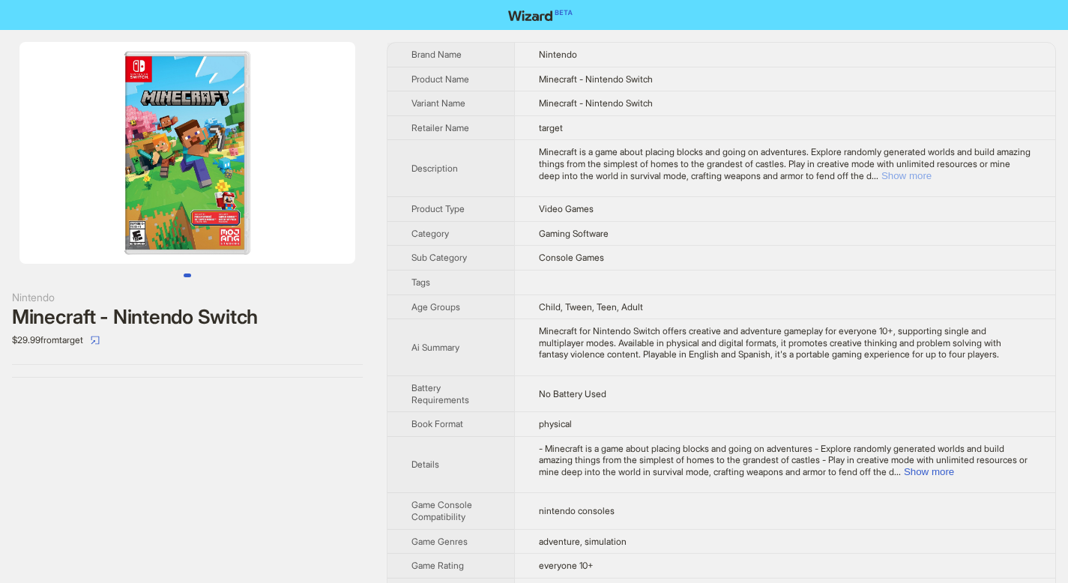
click at [931, 172] on button "Show more" at bounding box center [906, 175] width 50 height 11
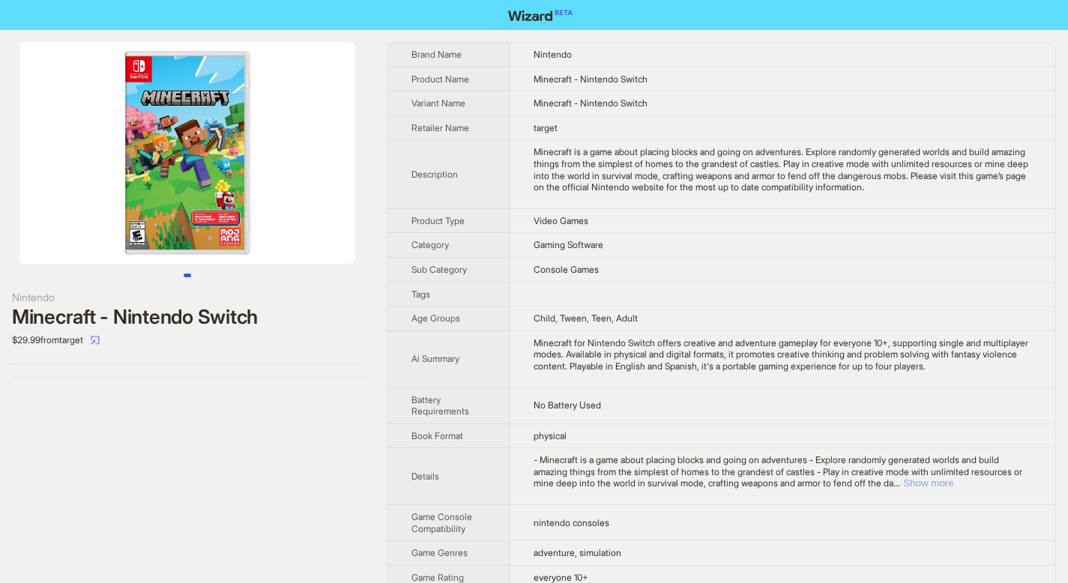
click at [953, 487] on button "Show more" at bounding box center [928, 482] width 50 height 11
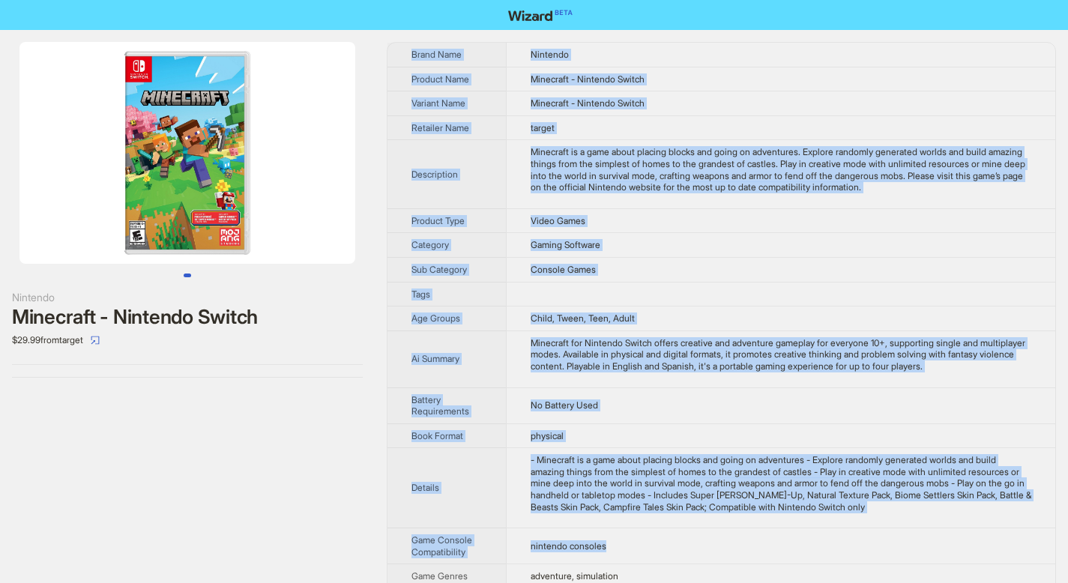
click at [411, 52] on span "Brand Name" at bounding box center [436, 54] width 50 height 11
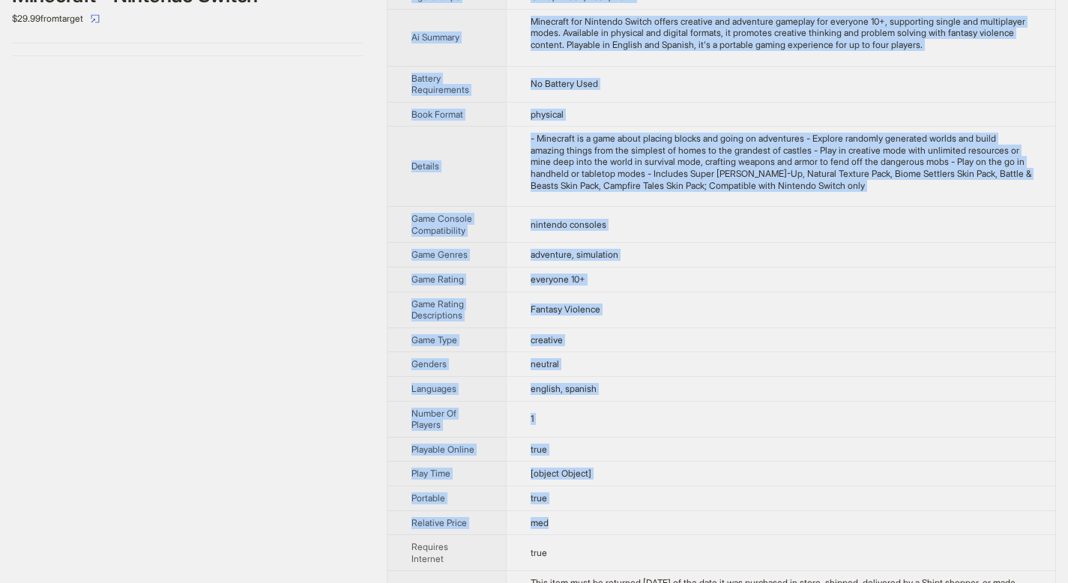
scroll to position [472, 0]
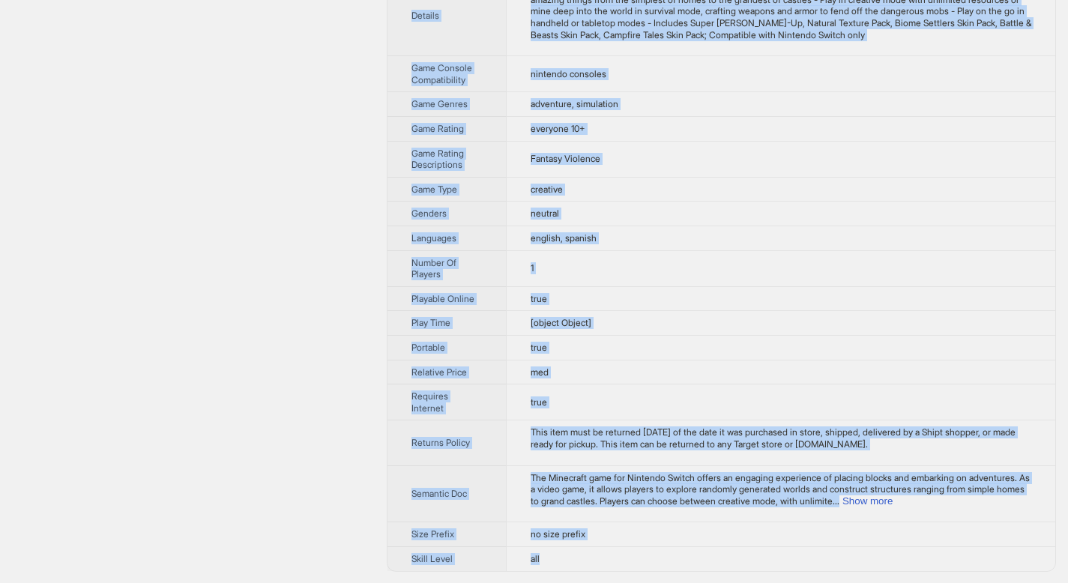
drag, startPoint x: 411, startPoint y: 52, endPoint x: 599, endPoint y: 556, distance: 537.2
click at [599, 556] on tbody "Brand Name Nintendo Product Name Minecraft - Nintendo Switch Variant Name Minec…" at bounding box center [721, 71] width 668 height 1000
